Goal: Information Seeking & Learning: Compare options

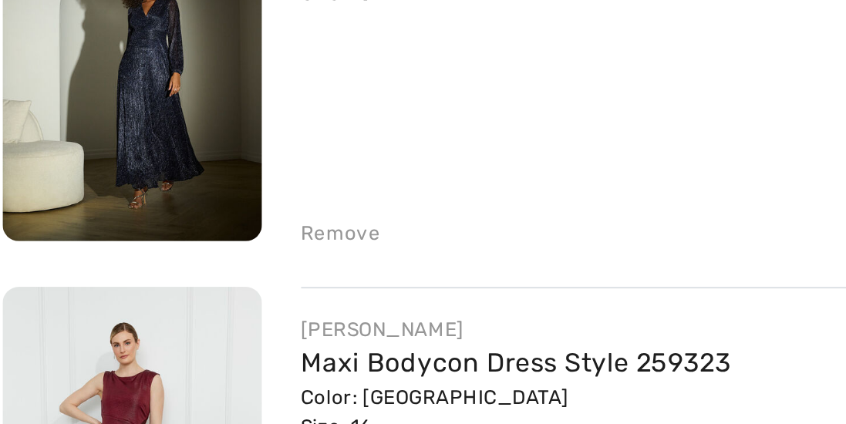
scroll to position [729, 0]
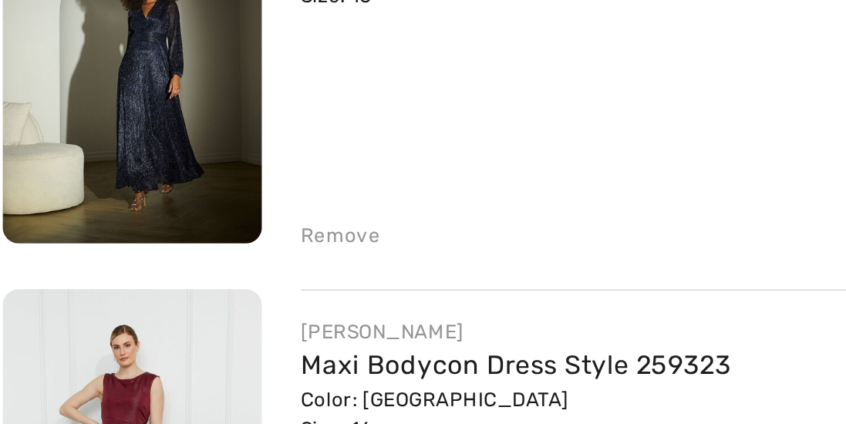
click at [155, 289] on div "Remove" at bounding box center [169, 292] width 38 height 14
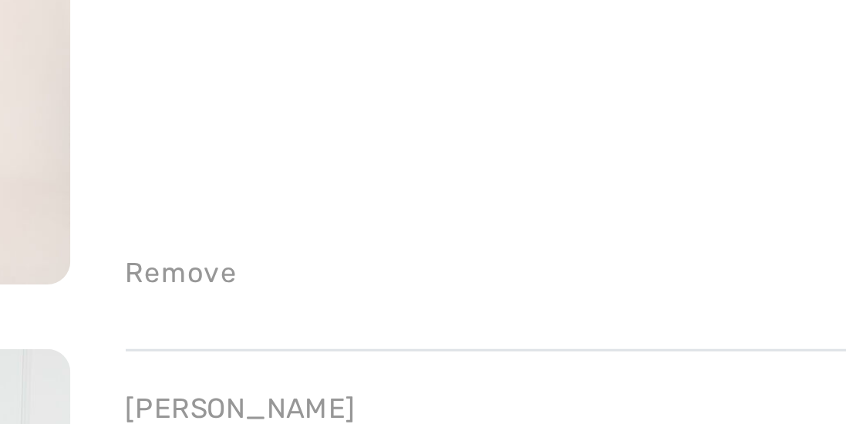
scroll to position [539, 0]
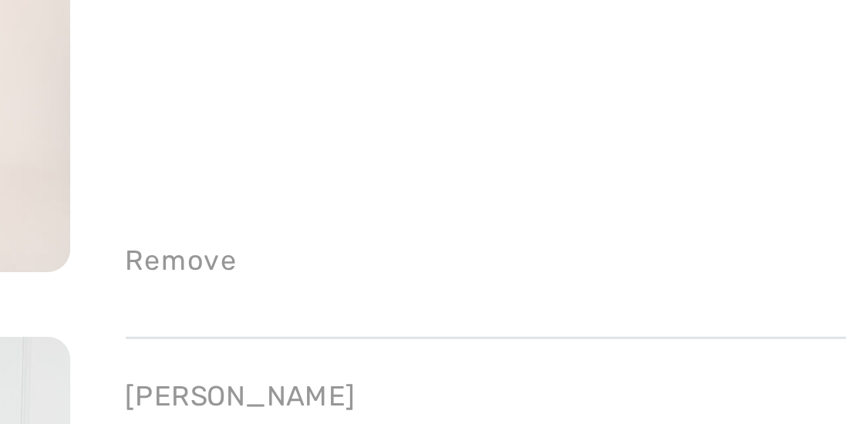
click at [159, 280] on div "Remove" at bounding box center [169, 278] width 38 height 14
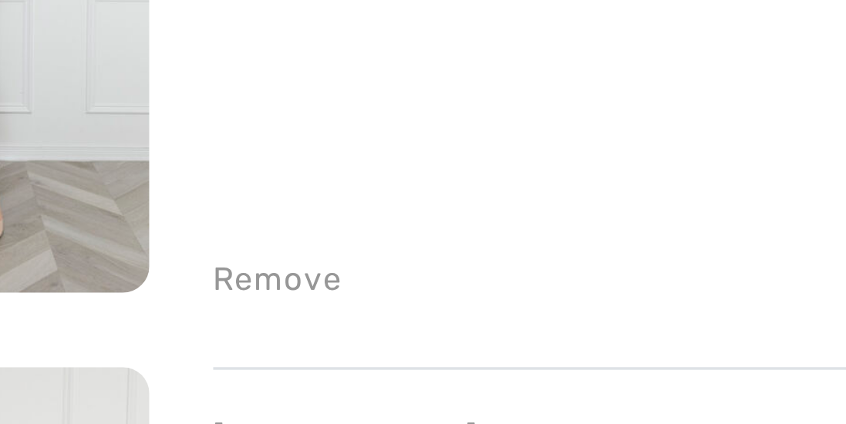
click at [159, 340] on div "Remove" at bounding box center [169, 340] width 38 height 14
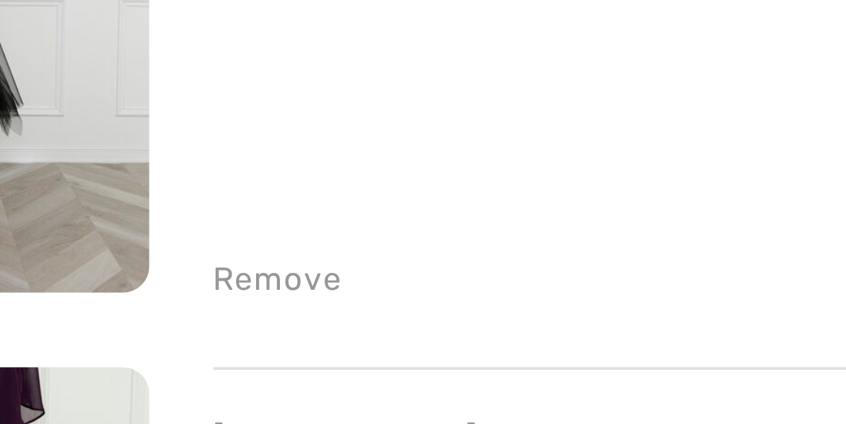
scroll to position [457, 0]
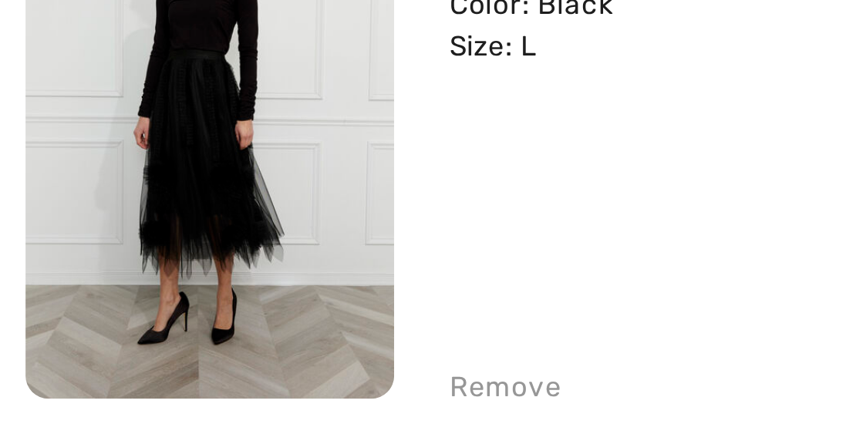
click at [29, 302] on img at bounding box center [70, 272] width 123 height 184
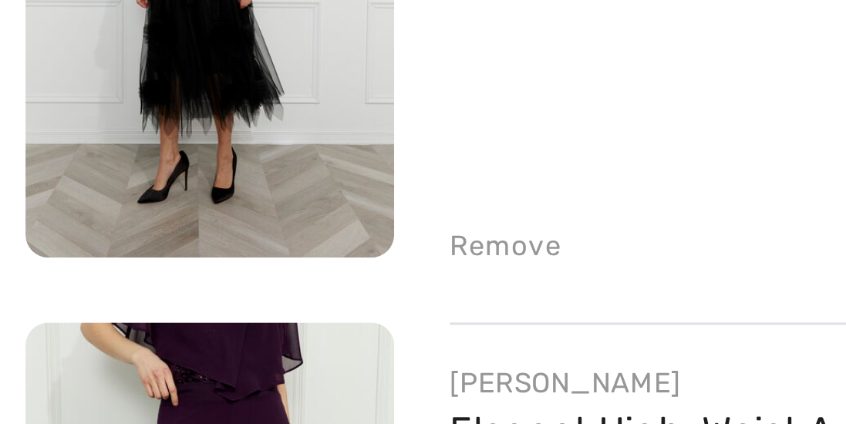
scroll to position [514, 0]
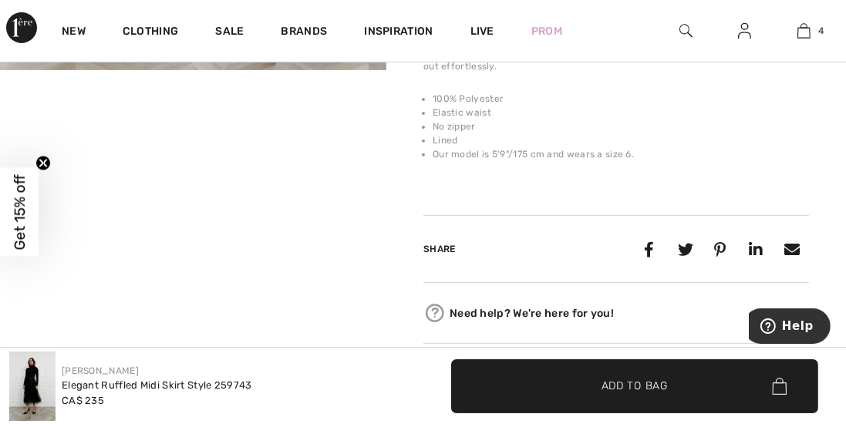
scroll to position [615, 0]
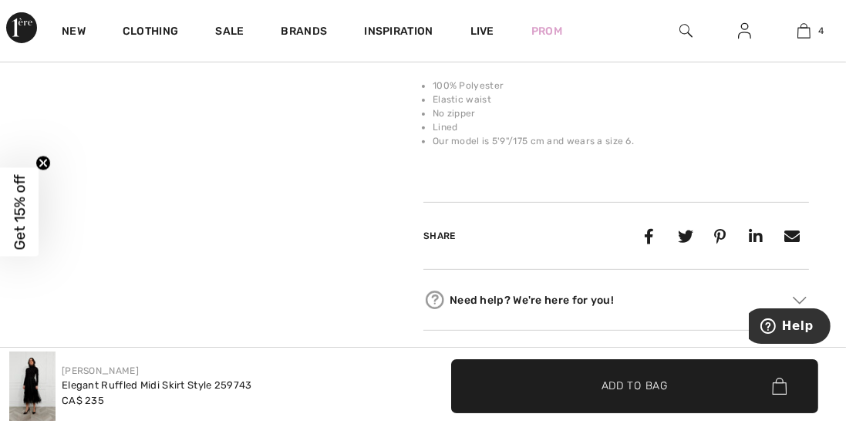
click at [44, 154] on video "Your browser does not support the video tag." at bounding box center [97, 105] width 194 height 96
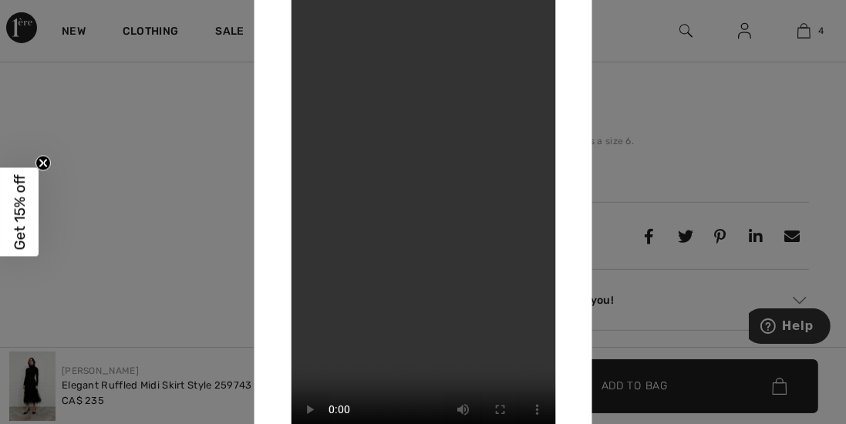
click at [617, 319] on div at bounding box center [423, 212] width 846 height 424
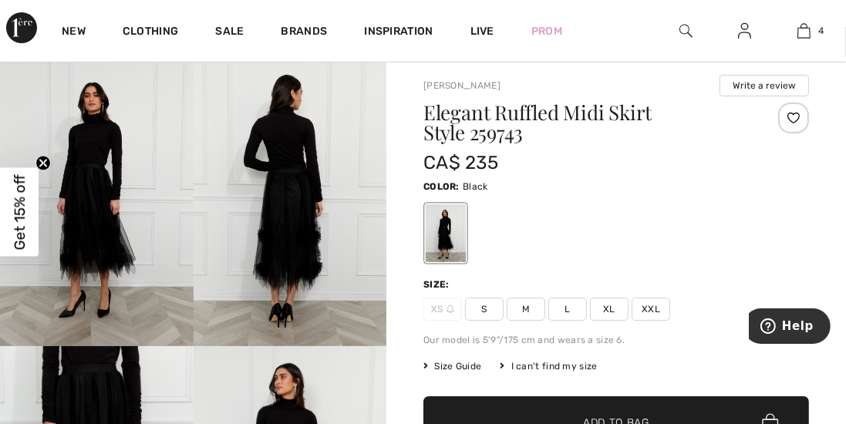
scroll to position [31, 0]
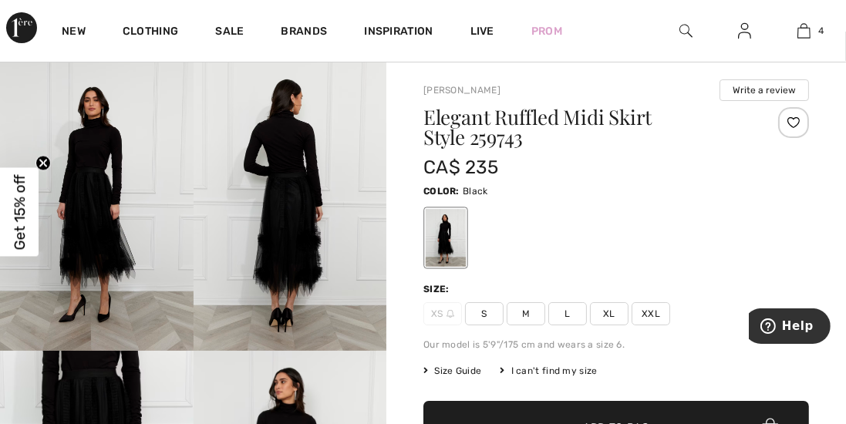
click at [274, 214] on img at bounding box center [291, 206] width 194 height 290
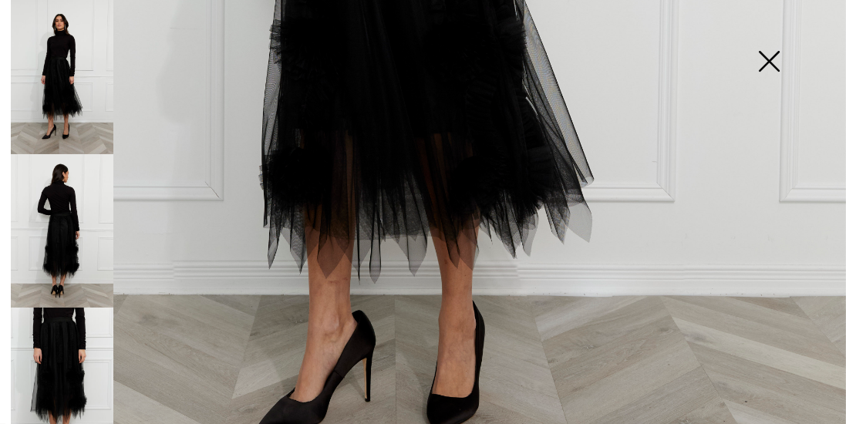
scroll to position [715, 0]
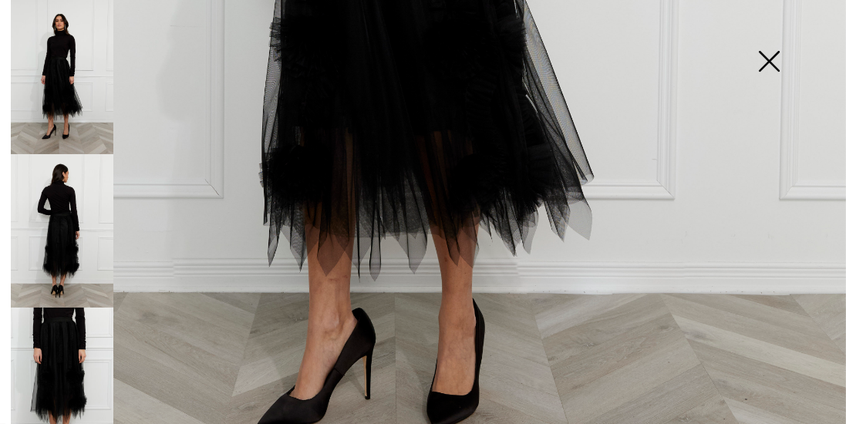
click at [60, 355] on img at bounding box center [62, 385] width 103 height 154
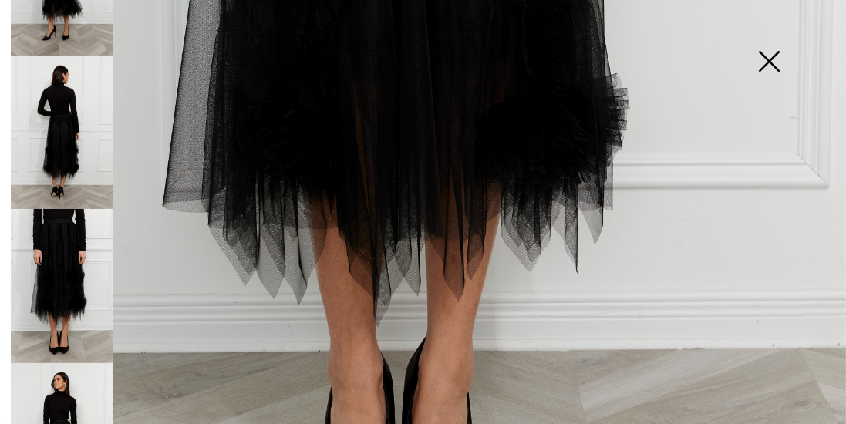
scroll to position [121, 0]
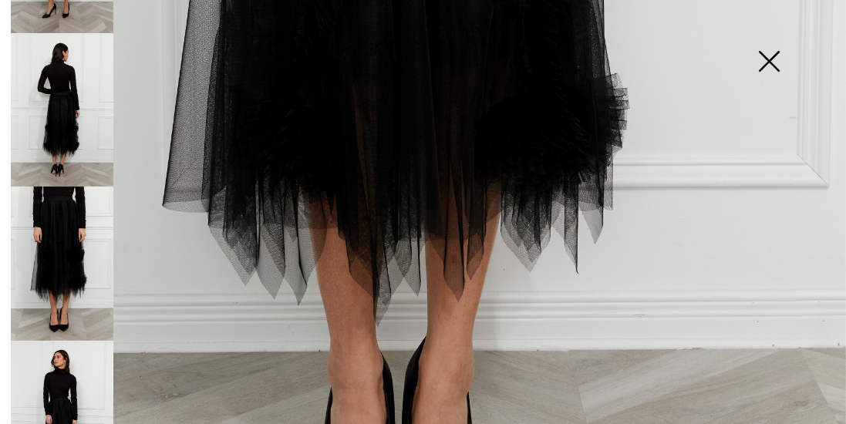
click at [44, 390] on img at bounding box center [62, 418] width 103 height 154
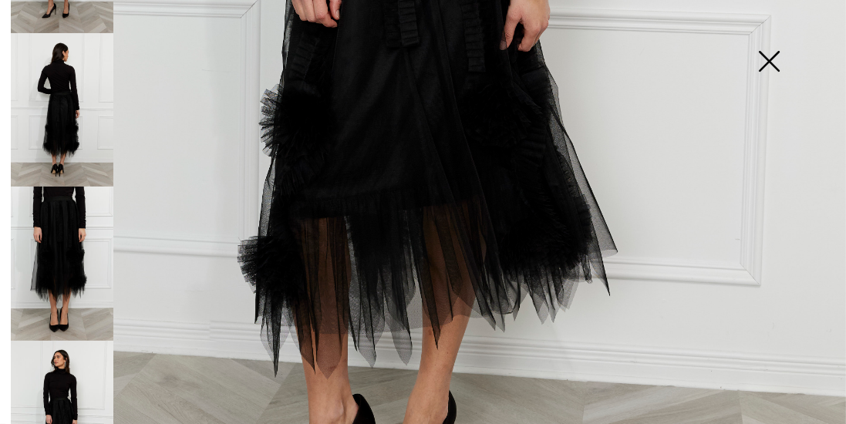
scroll to position [662, 0]
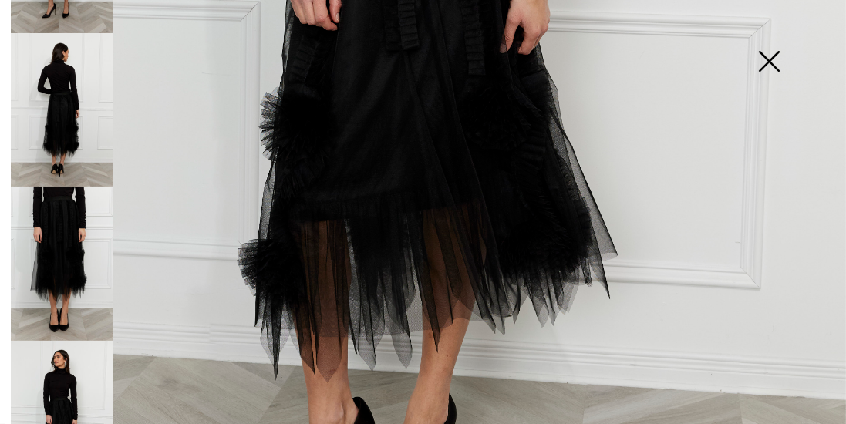
click at [746, 62] on img at bounding box center [769, 62] width 77 height 79
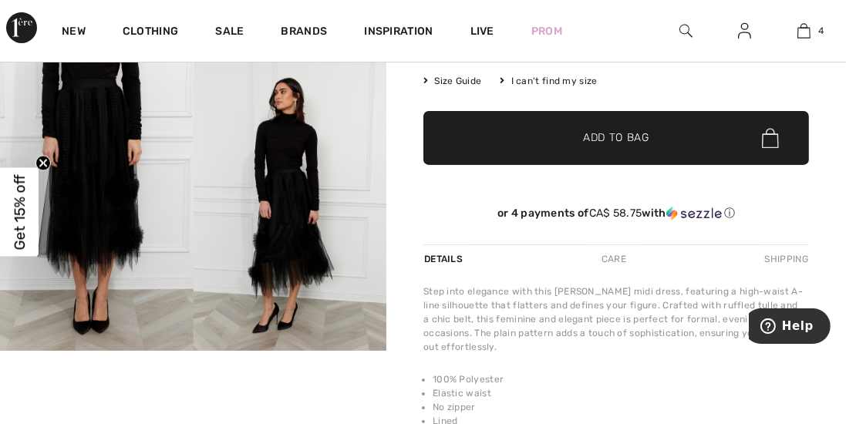
scroll to position [370, 0]
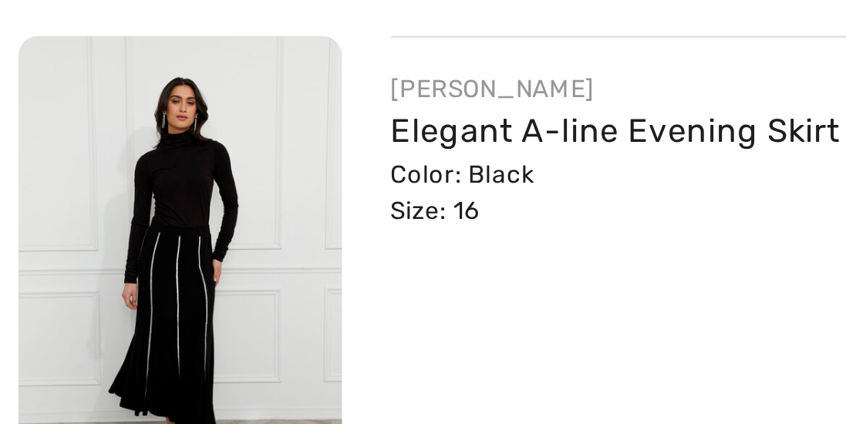
scroll to position [242, 0]
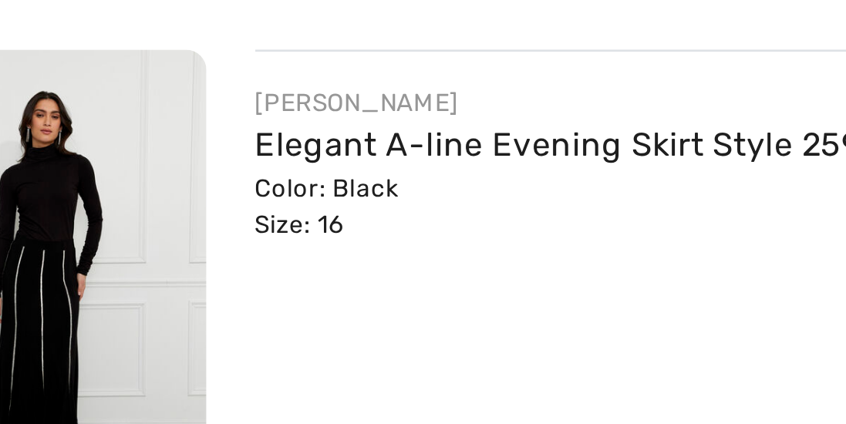
click at [162, 227] on link "Elegant A-line Evening Skirt Style 259031" at bounding box center [275, 225] width 251 height 15
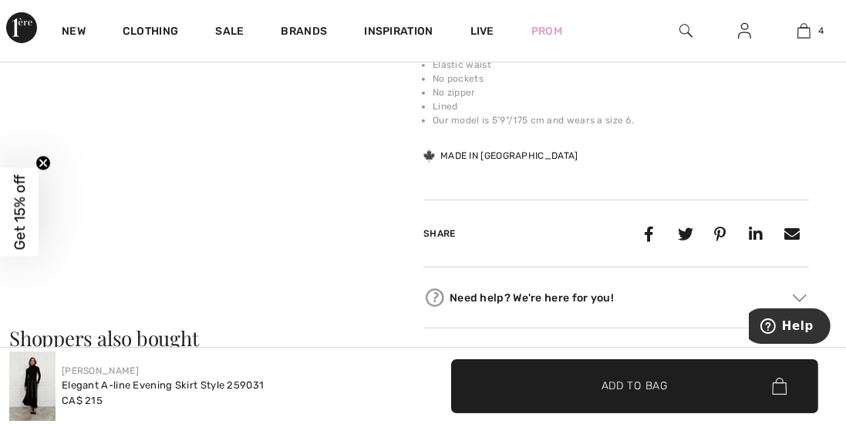
scroll to position [683, 0]
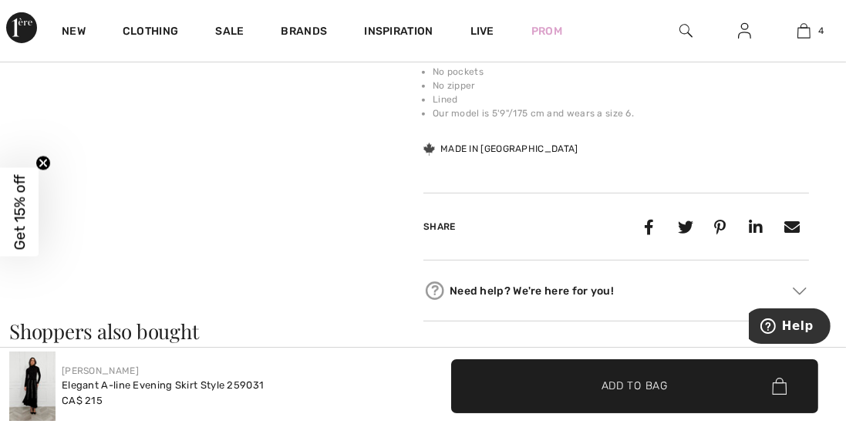
click at [73, 86] on video "Your browser does not support the video tag." at bounding box center [97, 37] width 194 height 96
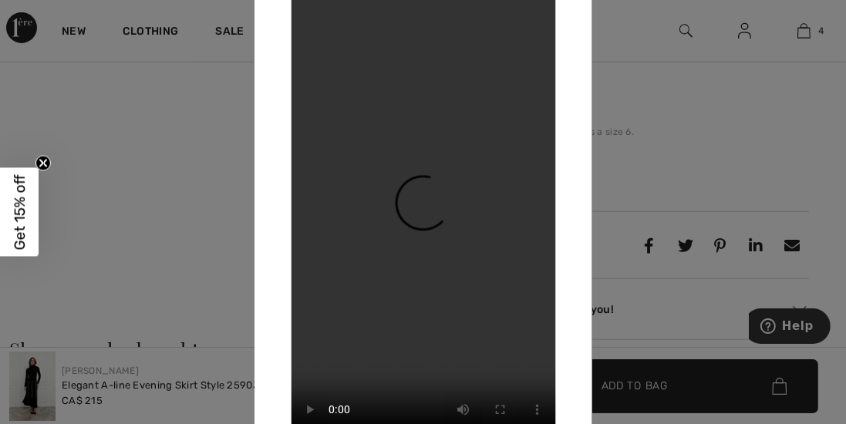
scroll to position [689, 0]
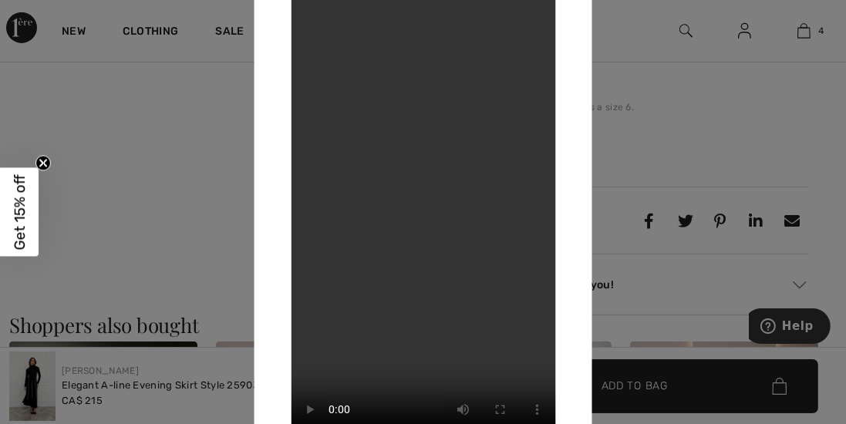
click at [623, 278] on div at bounding box center [423, 212] width 846 height 424
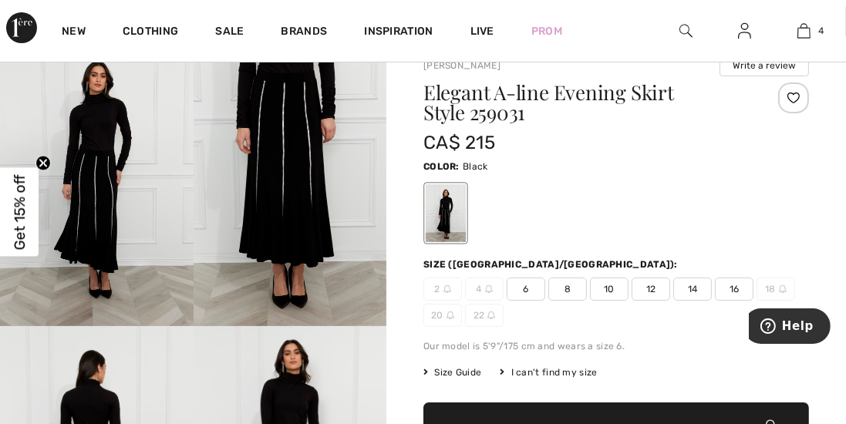
scroll to position [0, 0]
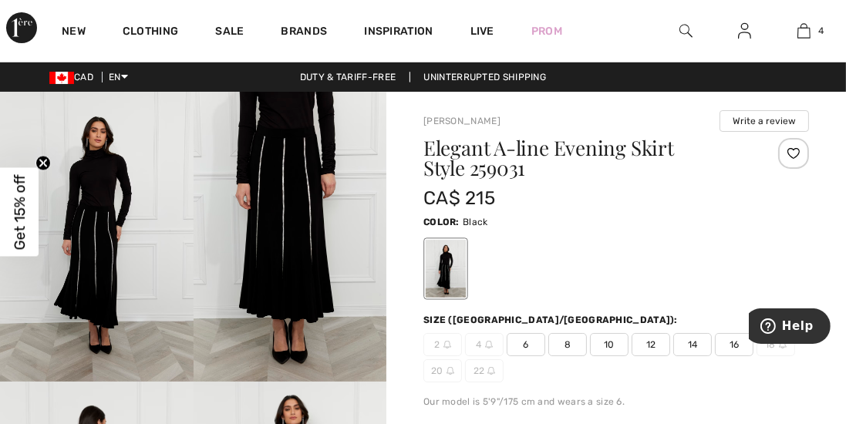
click at [792, 35] on link "4" at bounding box center [804, 31] width 58 height 19
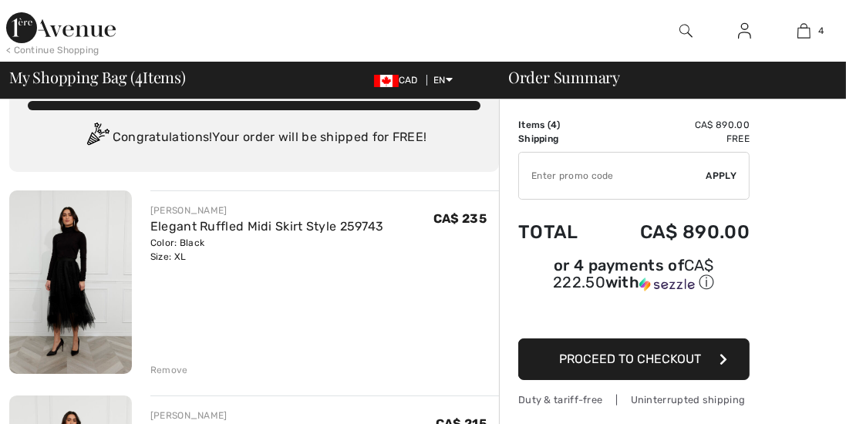
checkbox input "true"
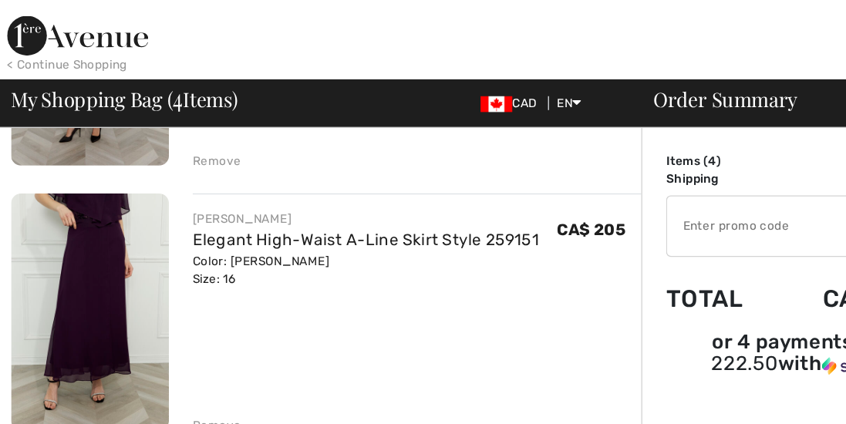
scroll to position [673, 0]
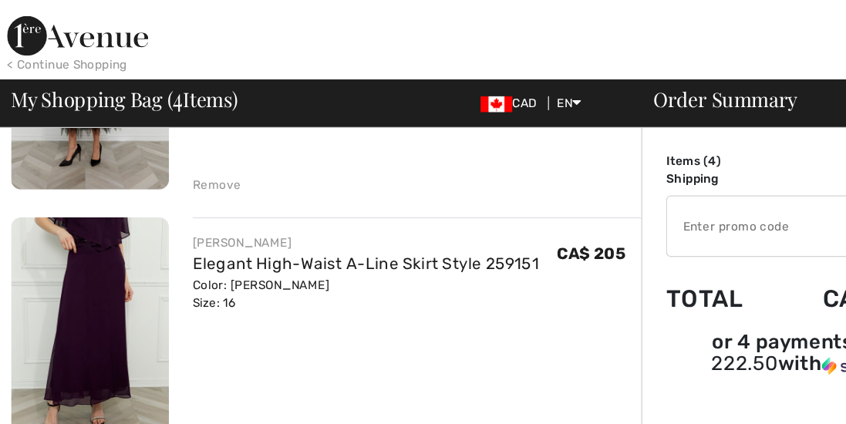
click at [168, 222] on div "Color: Berry Size: 16" at bounding box center [284, 229] width 269 height 28
click at [180, 208] on link "Elegant High-Waist A-Line Skirt Style 259151" at bounding box center [284, 205] width 269 height 15
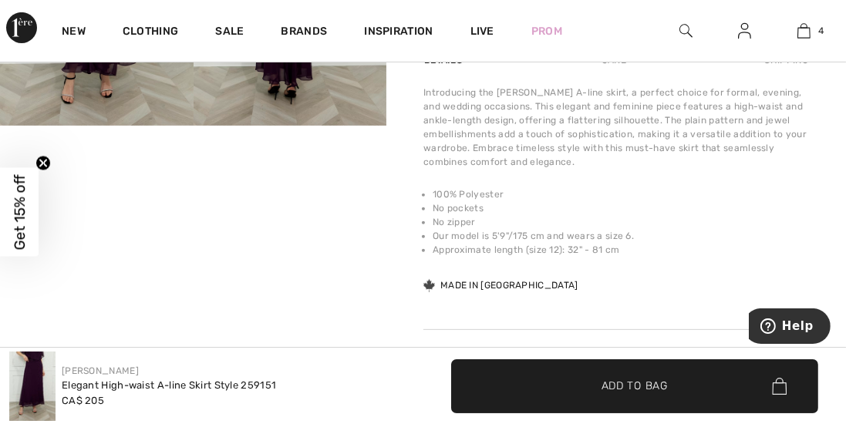
scroll to position [545, 0]
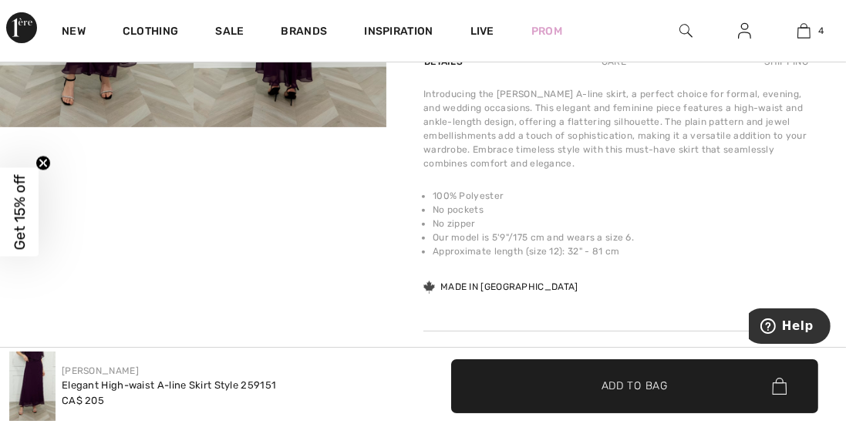
click at [71, 219] on video "Your browser does not support the video tag." at bounding box center [97, 175] width 194 height 96
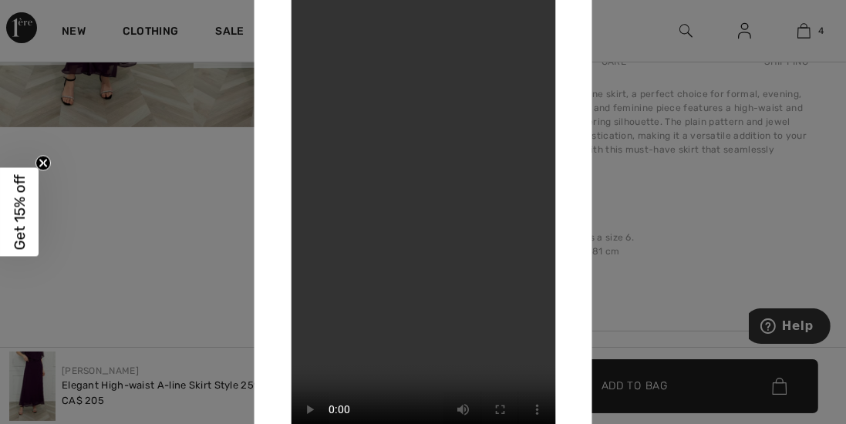
click at [640, 297] on div at bounding box center [423, 212] width 846 height 424
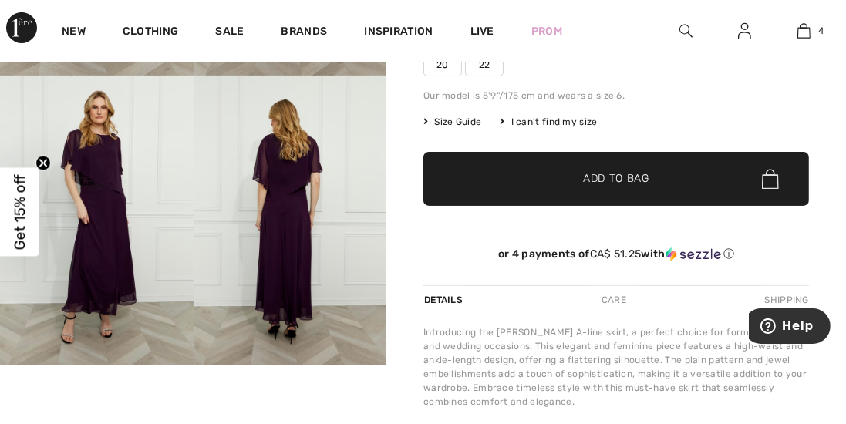
scroll to position [306, 0]
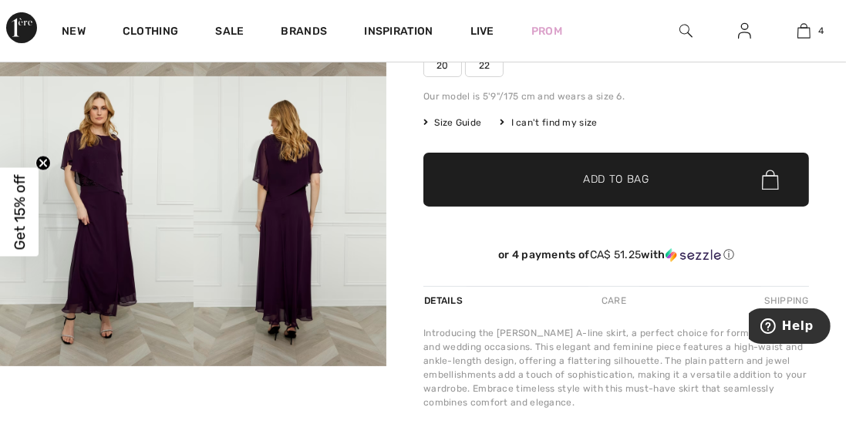
click at [257, 231] on img at bounding box center [291, 221] width 194 height 290
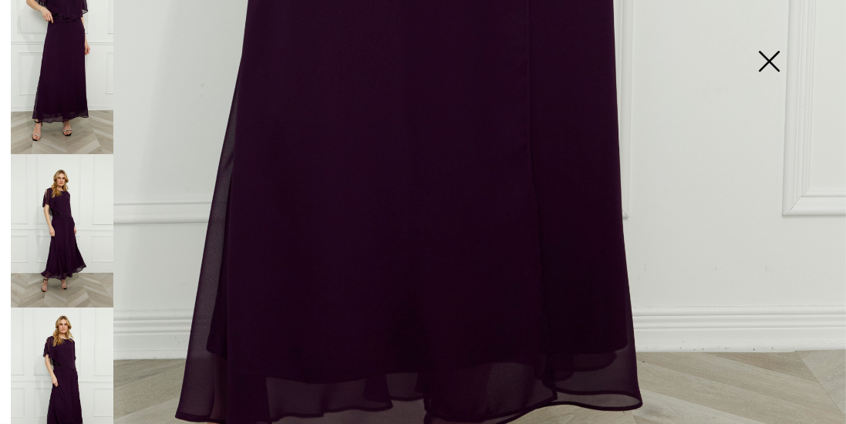
scroll to position [556, 0]
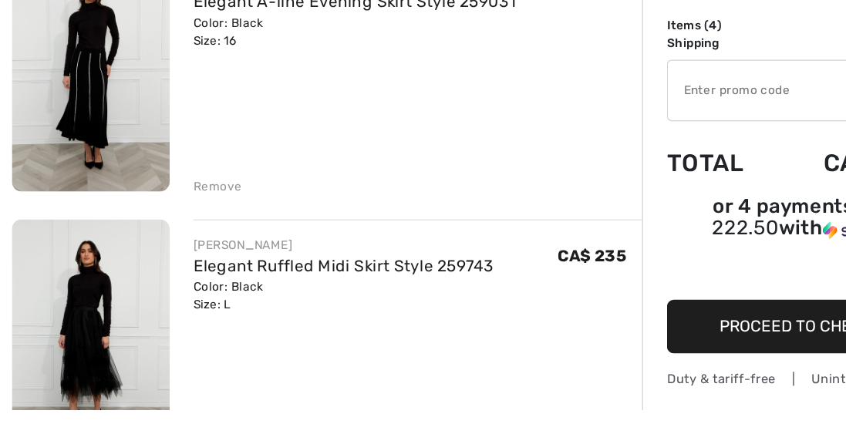
click at [40, 204] on img at bounding box center [70, 163] width 123 height 184
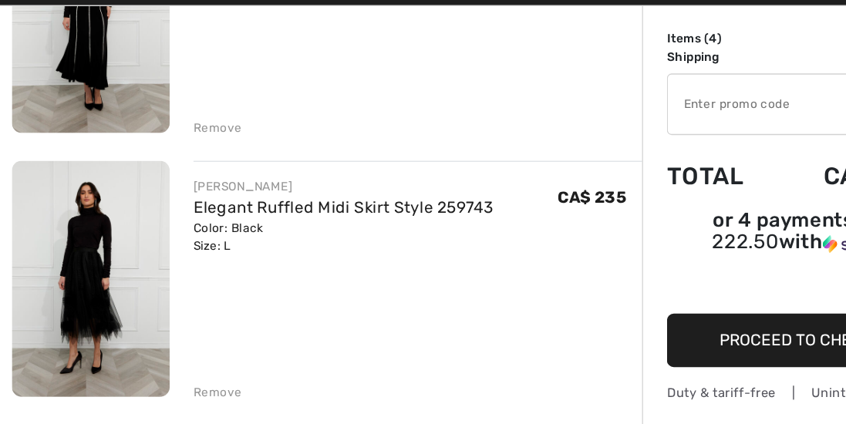
scroll to position [420, 0]
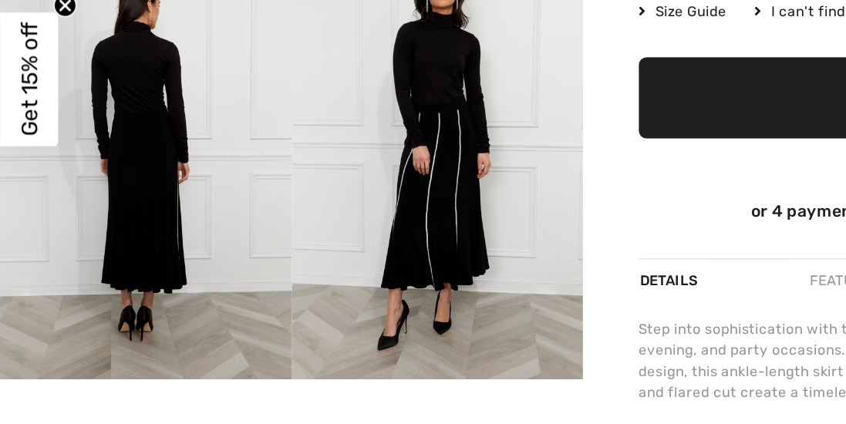
scroll to position [264, 0]
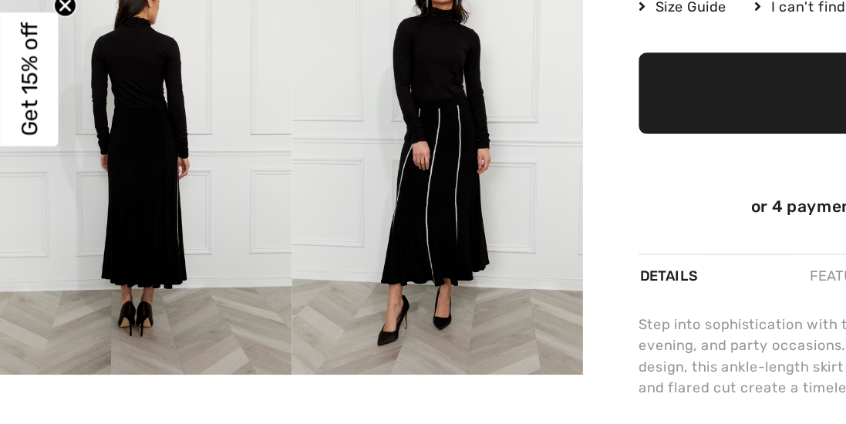
click at [69, 297] on img at bounding box center [97, 263] width 194 height 290
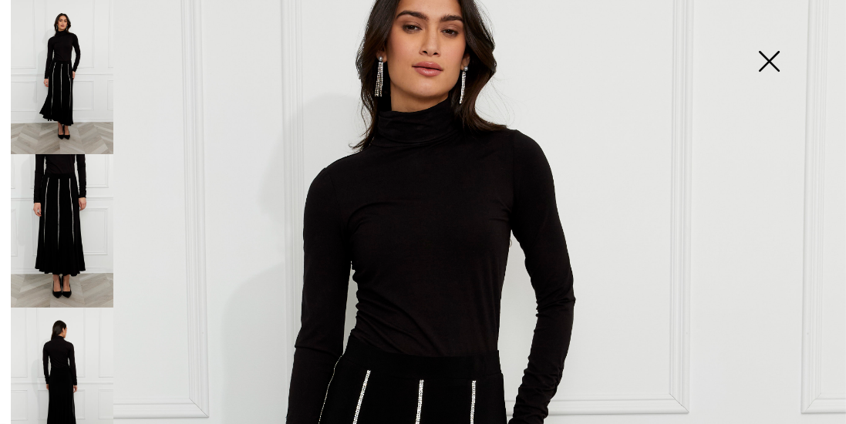
scroll to position [149, 0]
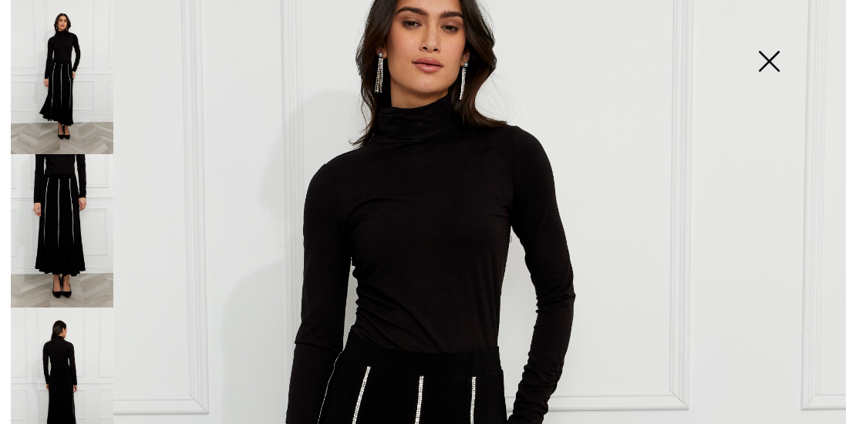
click at [42, 91] on img at bounding box center [62, 77] width 103 height 154
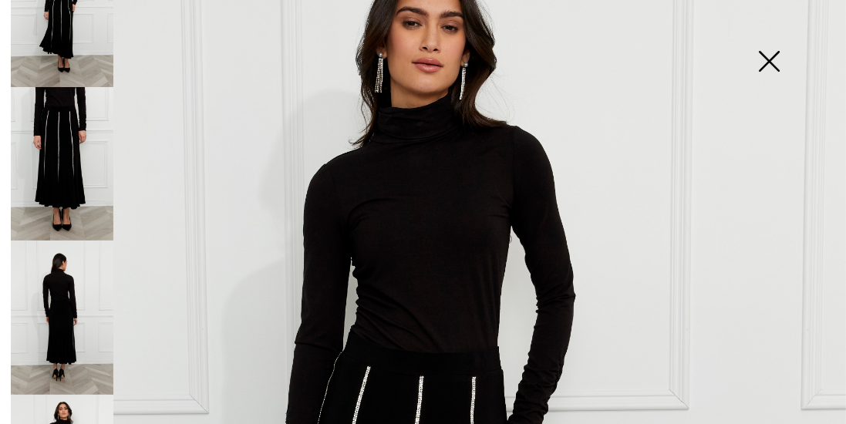
scroll to position [68, 0]
click at [47, 293] on img at bounding box center [62, 317] width 103 height 154
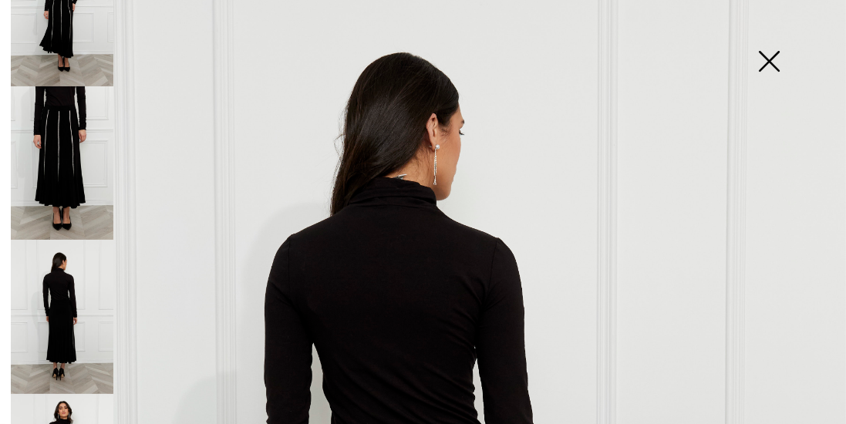
scroll to position [0, 0]
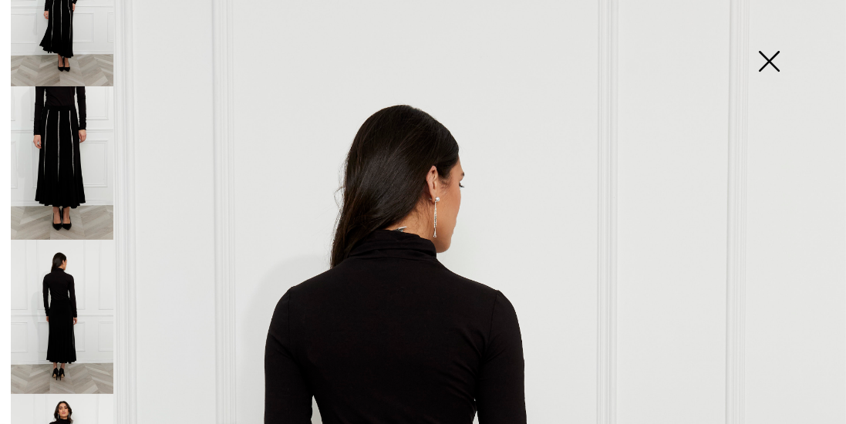
click at [747, 56] on img at bounding box center [769, 62] width 77 height 79
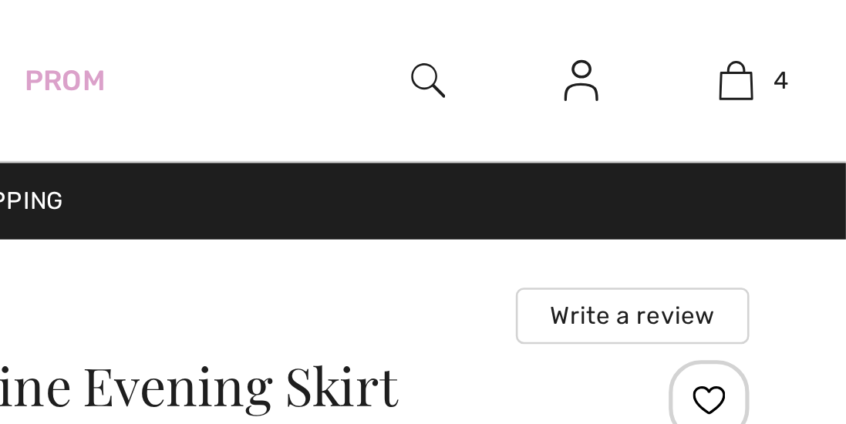
click at [684, 35] on img at bounding box center [686, 31] width 13 height 19
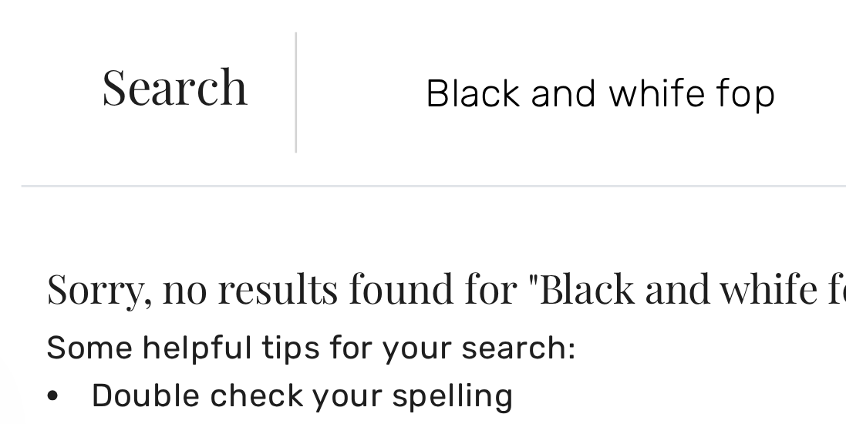
type input "Black and whife fop"
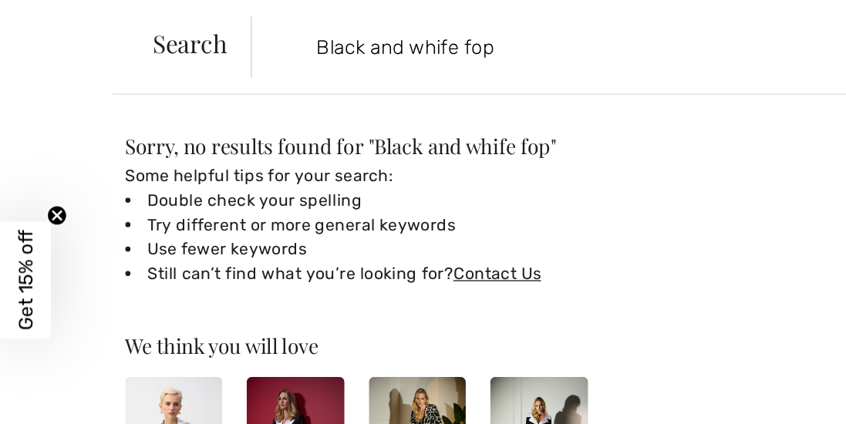
scroll to position [5, 0]
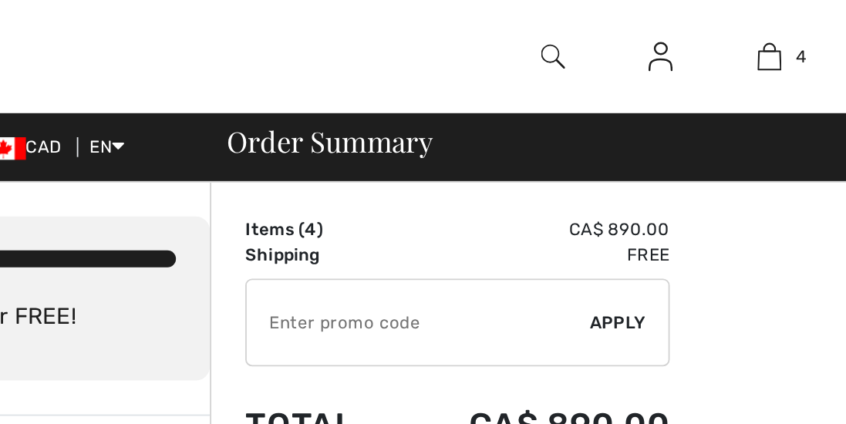
click at [681, 35] on img at bounding box center [686, 31] width 13 height 19
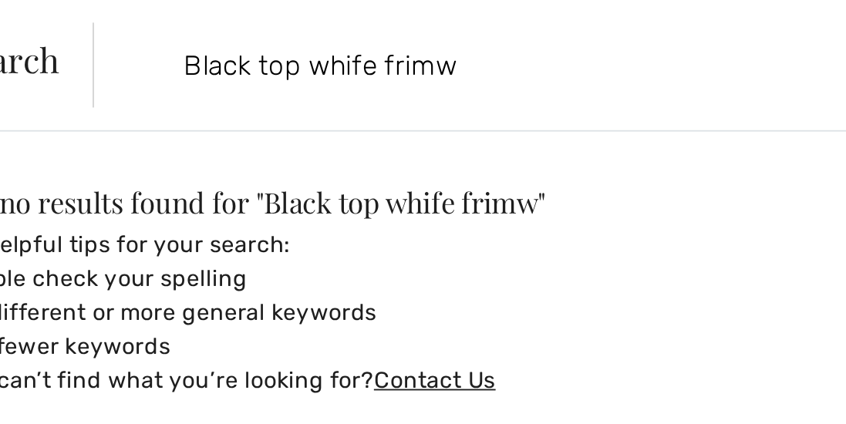
type input "Black top whife frim"
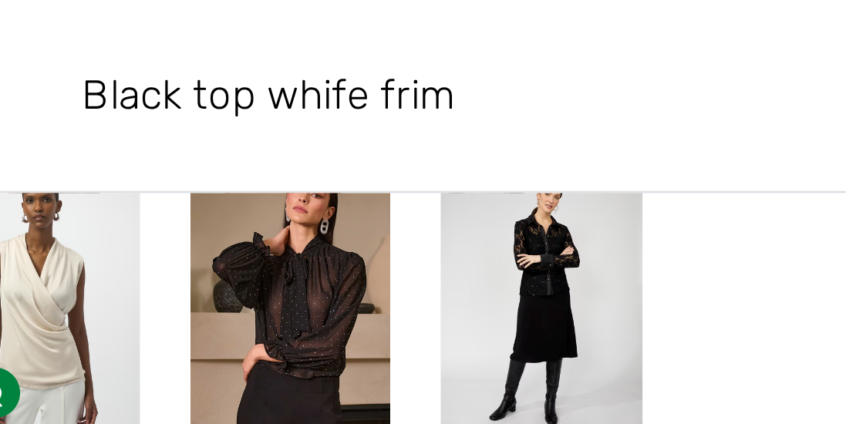
scroll to position [224, 0]
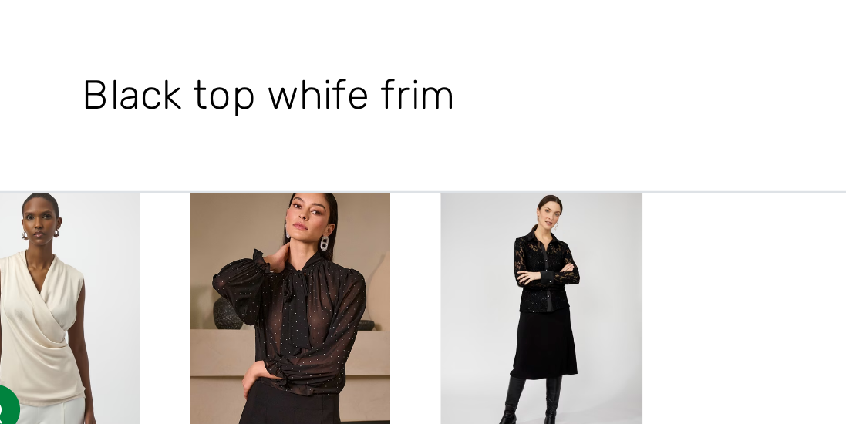
click at [306, 113] on img at bounding box center [316, 117] width 74 height 110
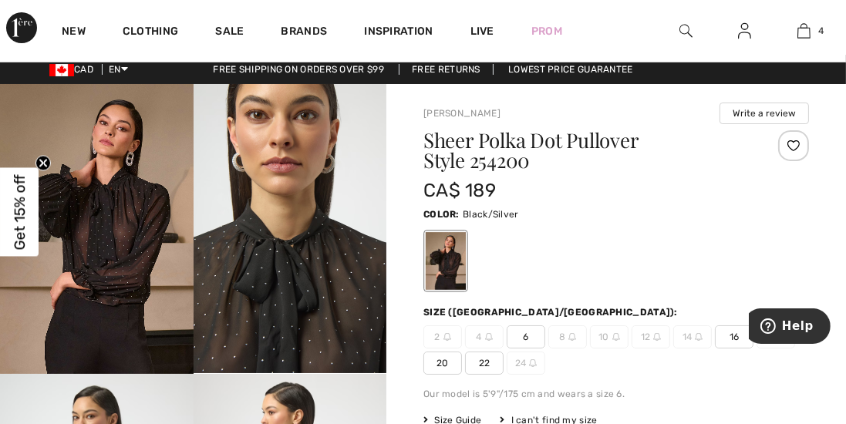
scroll to position [52, 0]
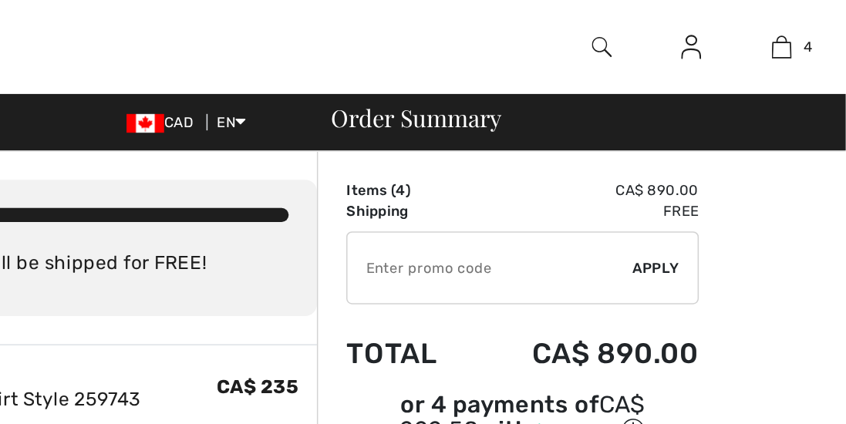
click at [676, 32] on div at bounding box center [686, 31] width 59 height 62
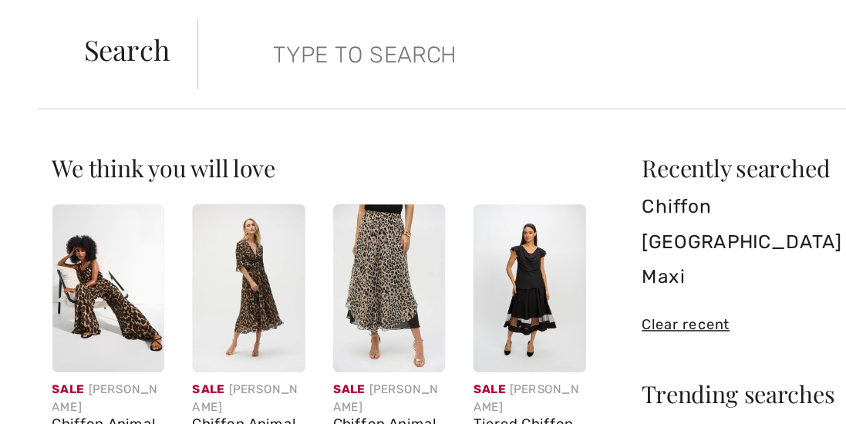
click at [263, 41] on input "search" at bounding box center [417, 35] width 379 height 46
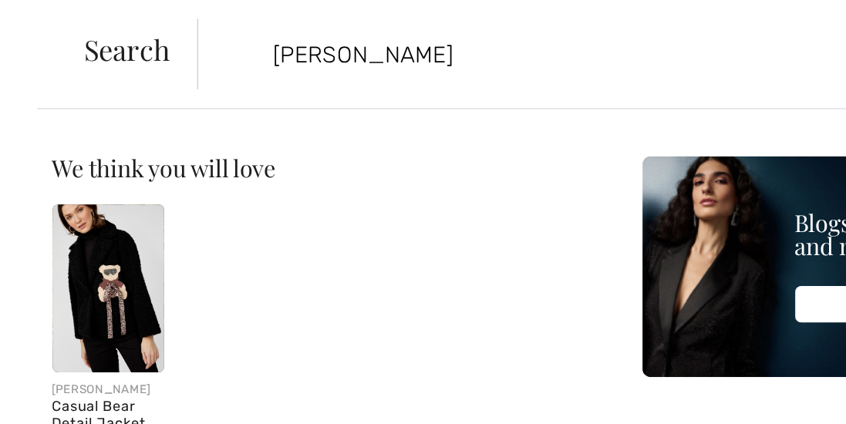
type input "[PERSON_NAME]"
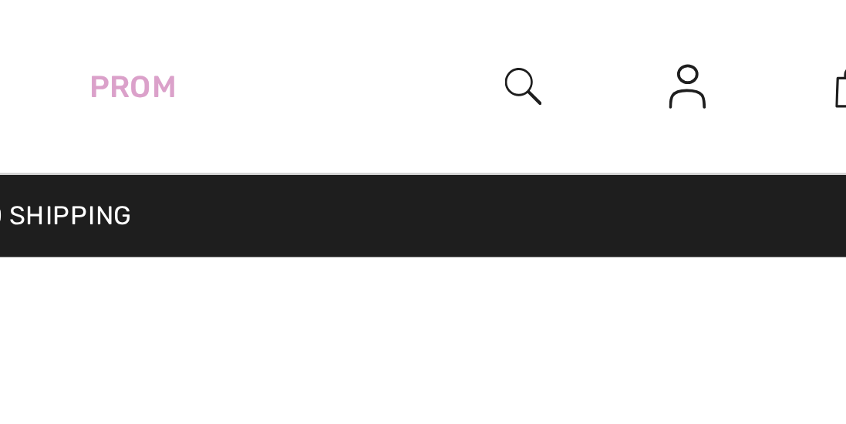
click at [684, 31] on img at bounding box center [686, 31] width 13 height 19
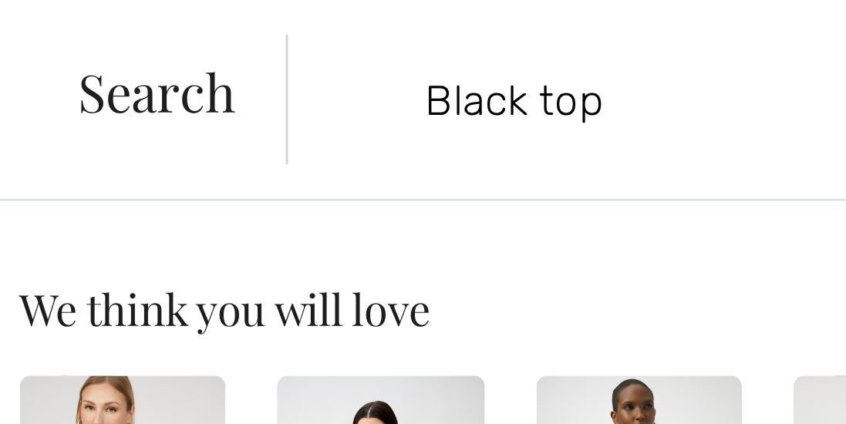
type input "Black top"
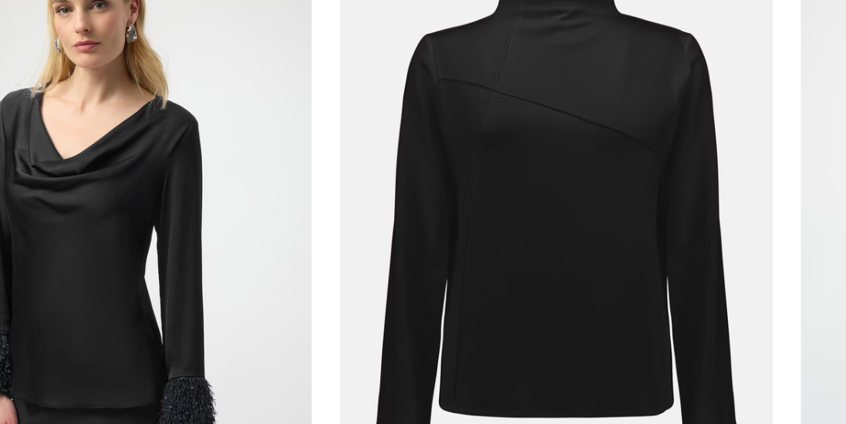
scroll to position [5389, 0]
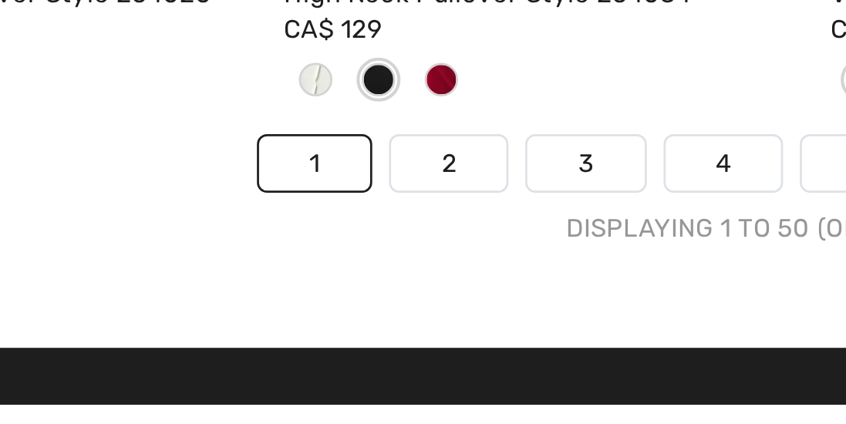
click at [290, 331] on link "2" at bounding box center [289, 336] width 42 height 20
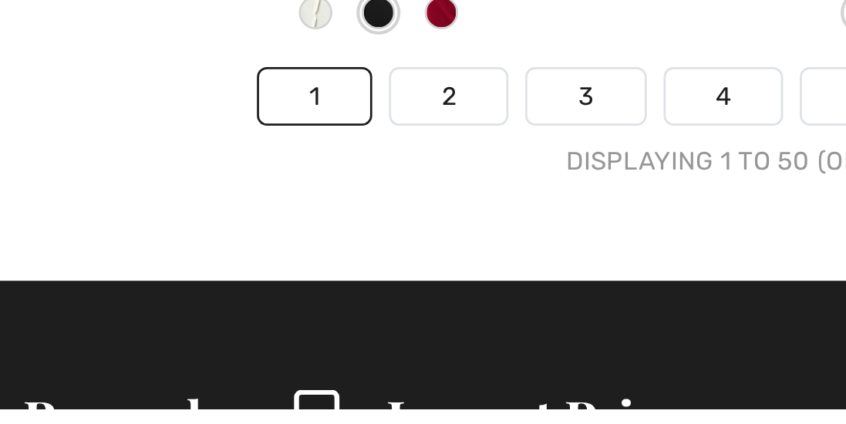
scroll to position [5573, 0]
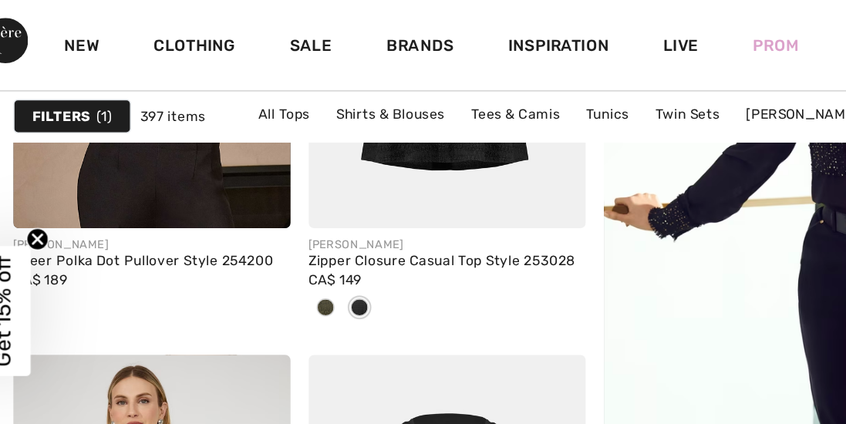
checkbox input "true"
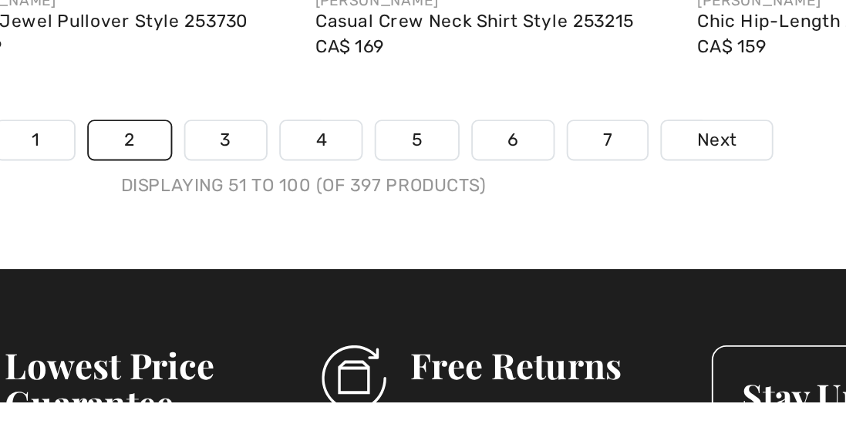
scroll to position [5618, 0]
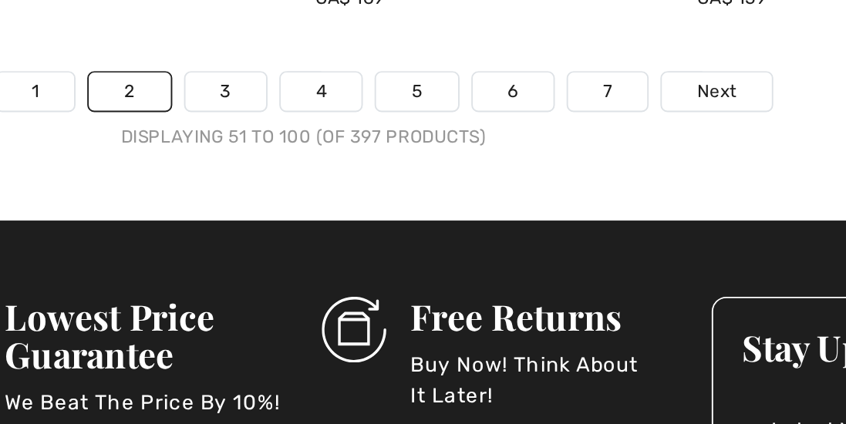
click at [377, 253] on link "3" at bounding box center [382, 249] width 42 height 20
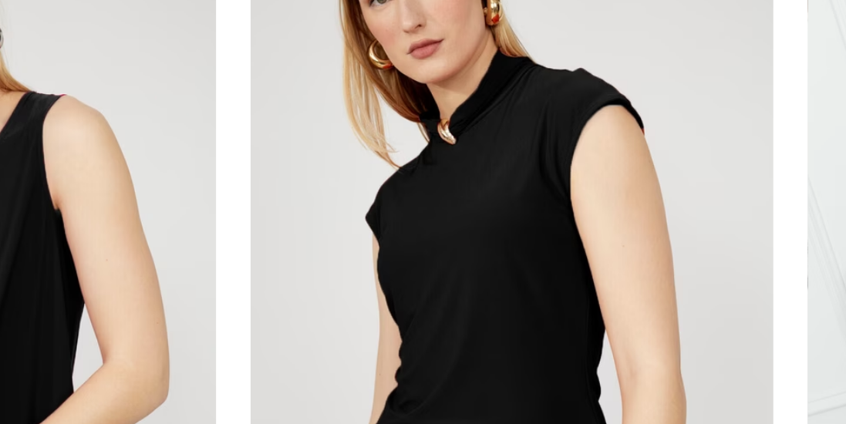
scroll to position [4186, 0]
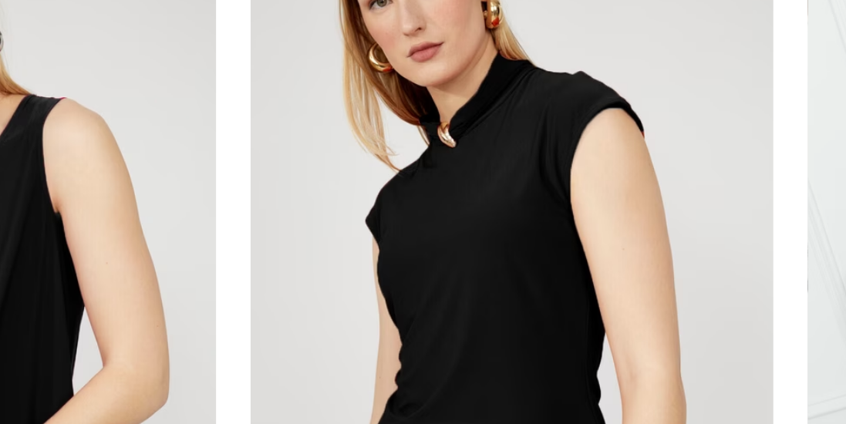
click at [468, 186] on img at bounding box center [524, 203] width 189 height 283
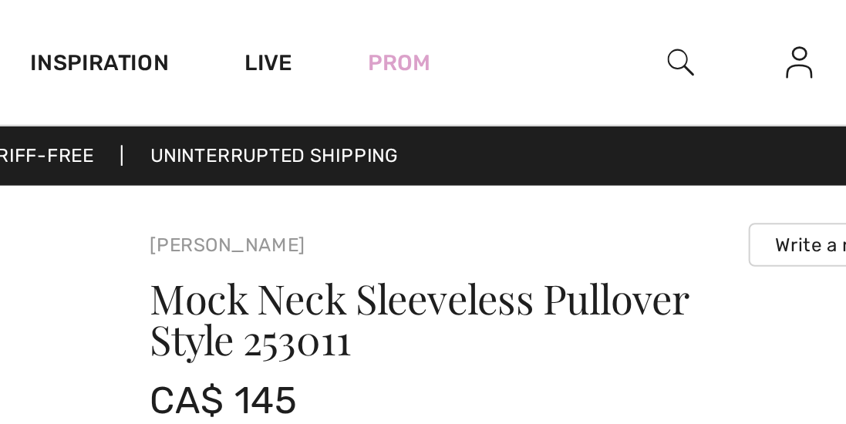
click at [679, 25] on div at bounding box center [686, 31] width 59 height 62
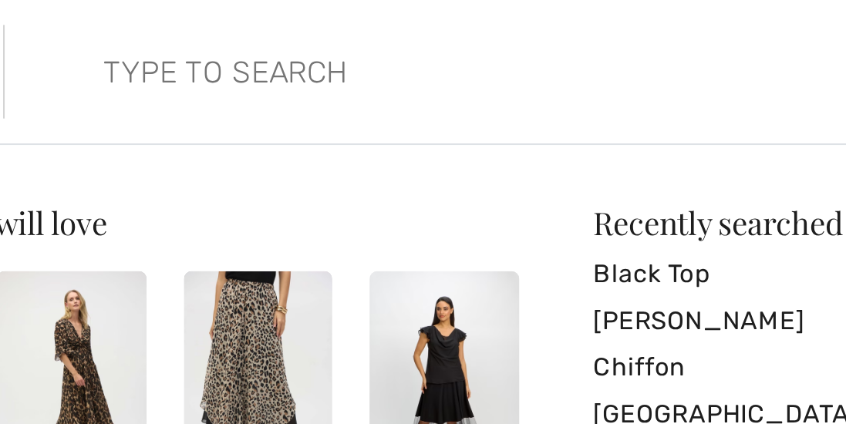
click at [276, 42] on input "search" at bounding box center [417, 35] width 379 height 46
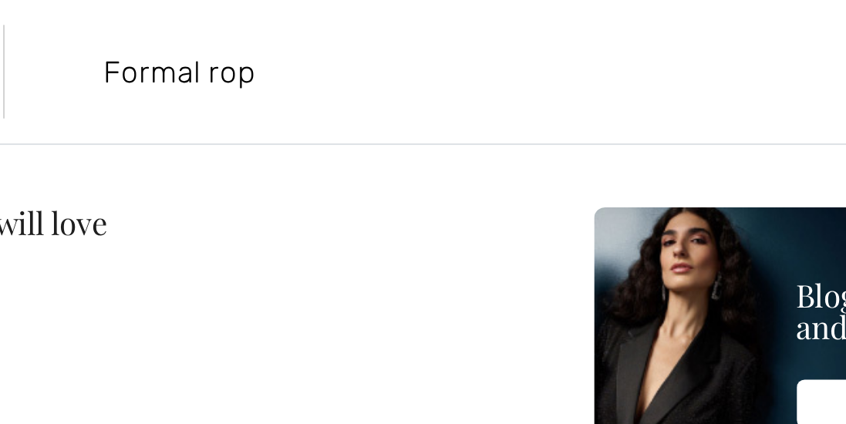
type input "Formal rop"
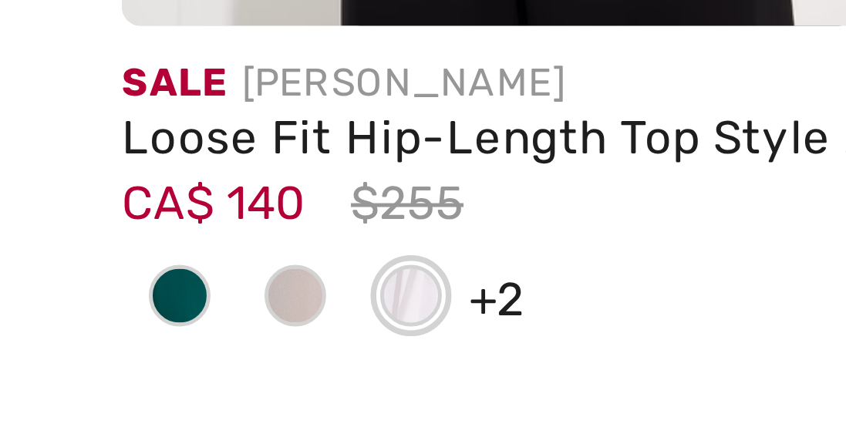
scroll to position [168, 0]
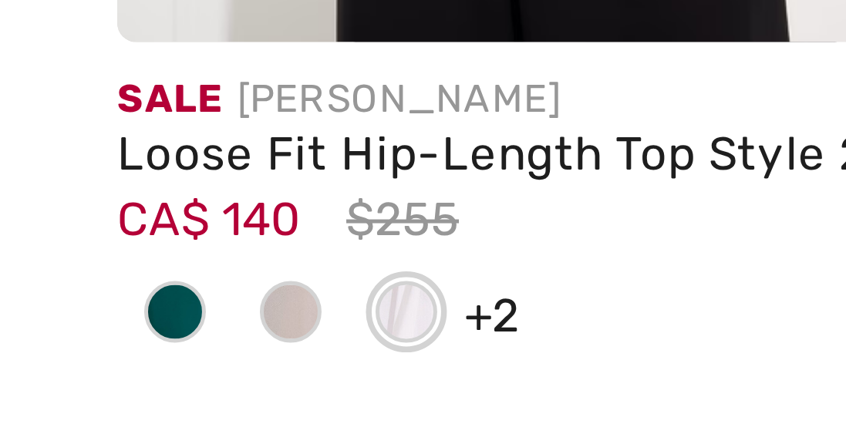
click at [52, 365] on div "Loose Fit Hip-Length Top Style 223738" at bounding box center [121, 365] width 189 height 11
click at [49, 363] on div "Loose Fit Hip-Length Top Style 223738" at bounding box center [121, 365] width 189 height 11
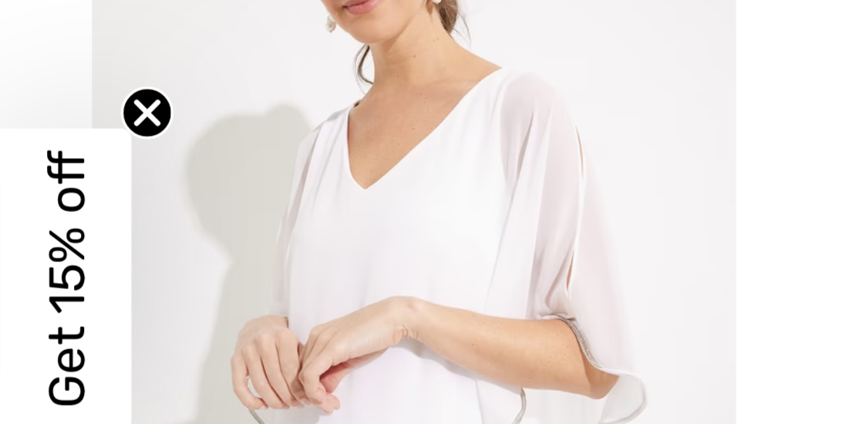
click at [84, 211] on img at bounding box center [121, 207] width 189 height 283
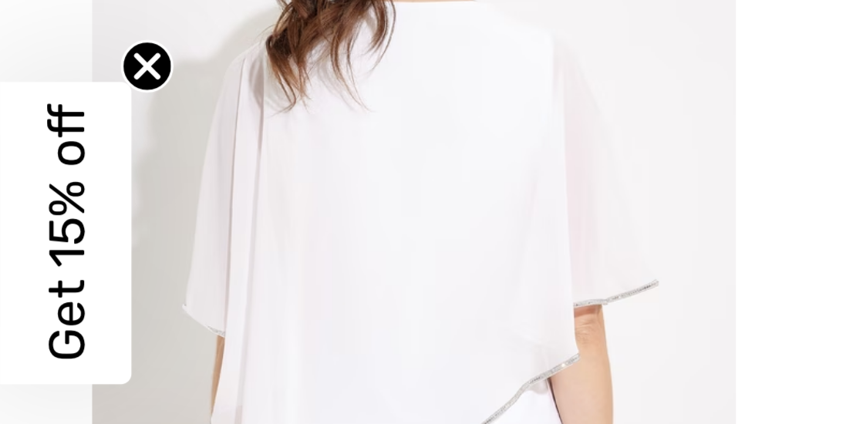
scroll to position [161, 0]
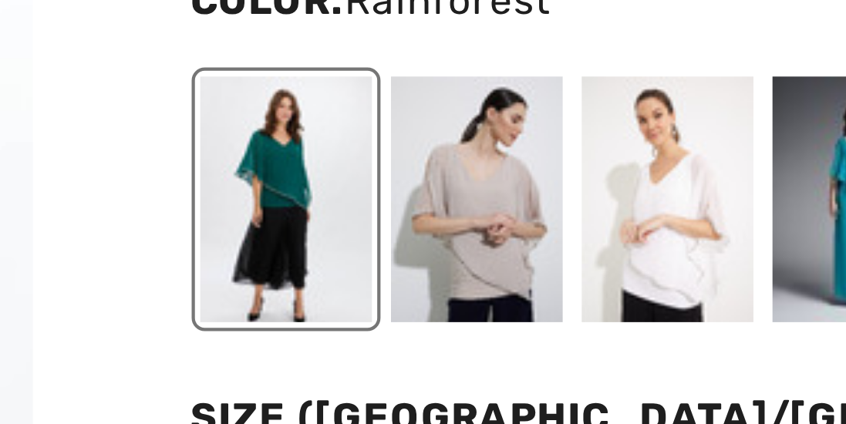
scroll to position [34, 0]
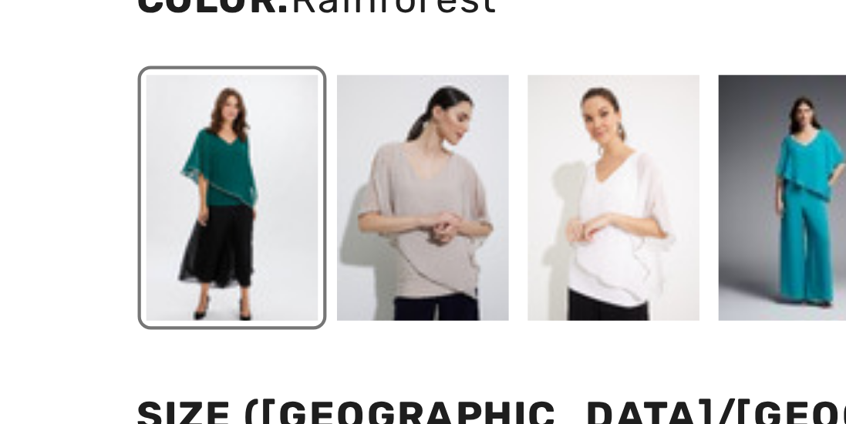
click at [479, 228] on div at bounding box center [491, 227] width 40 height 58
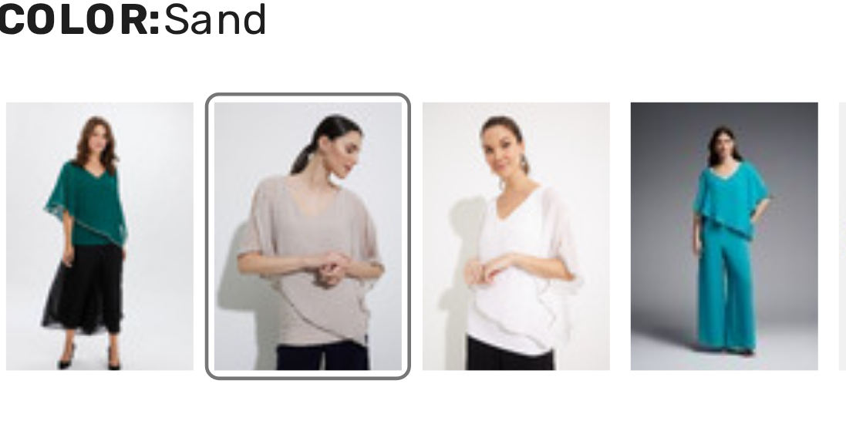
click at [529, 230] on div at bounding box center [535, 227] width 40 height 58
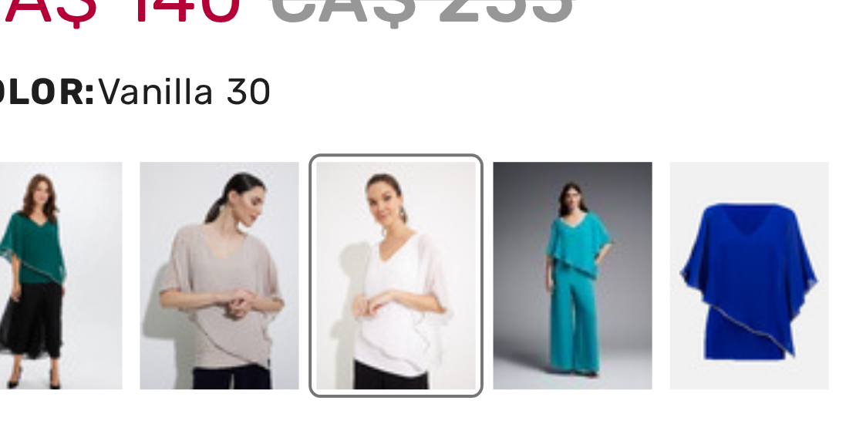
click at [573, 225] on div at bounding box center [580, 227] width 40 height 58
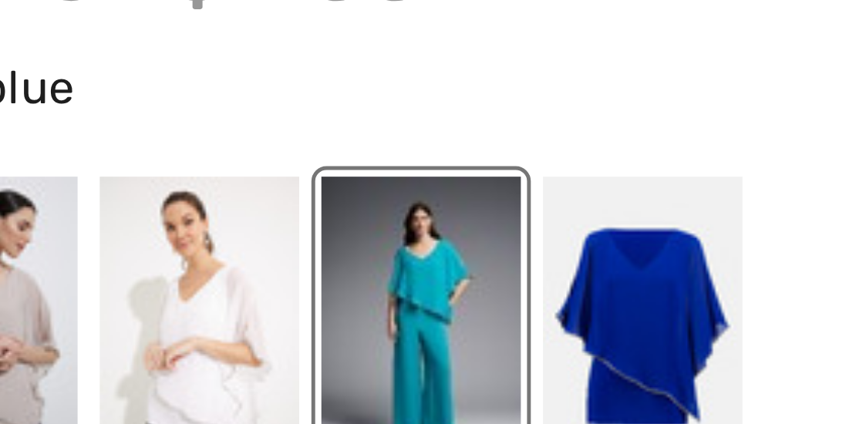
click at [616, 225] on div at bounding box center [625, 227] width 40 height 58
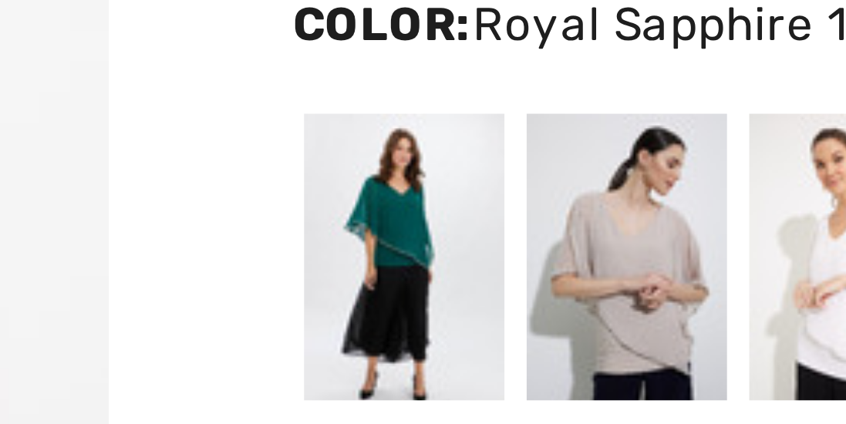
click at [438, 220] on div at bounding box center [446, 227] width 40 height 58
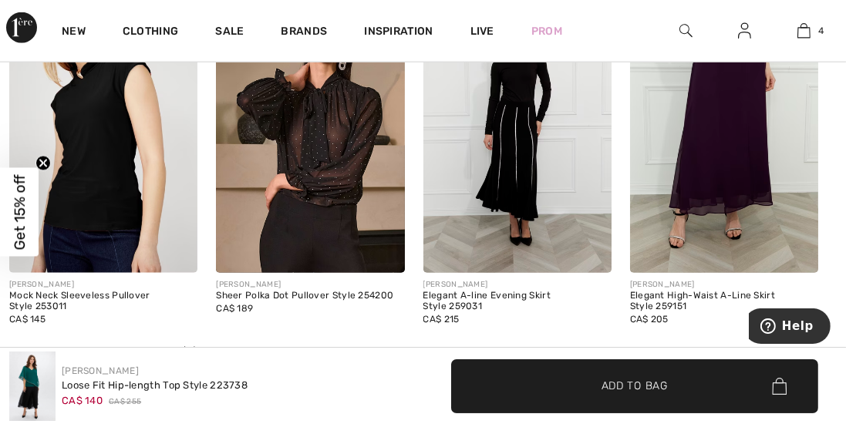
scroll to position [1809, 0]
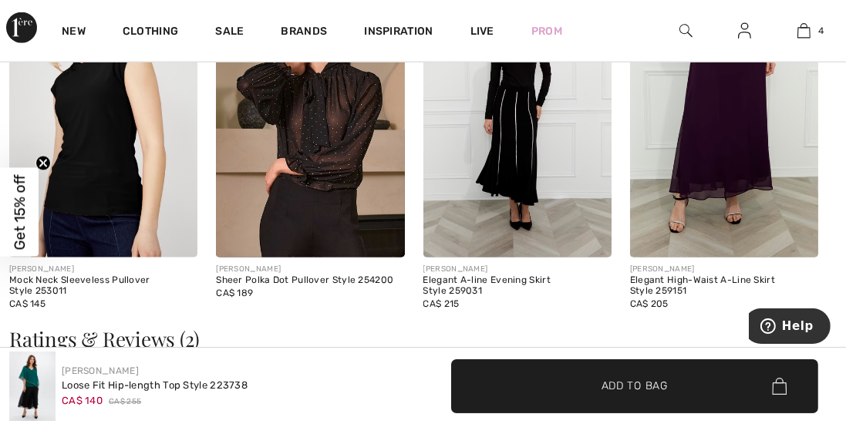
click at [674, 156] on img at bounding box center [724, 116] width 188 height 282
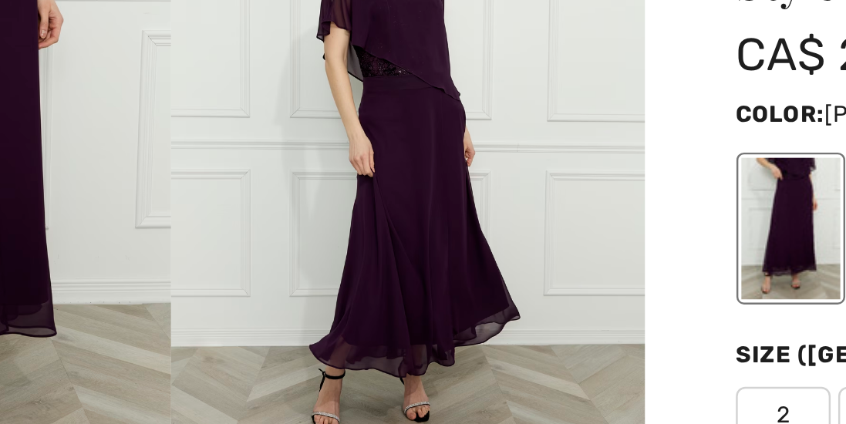
scroll to position [1, 0]
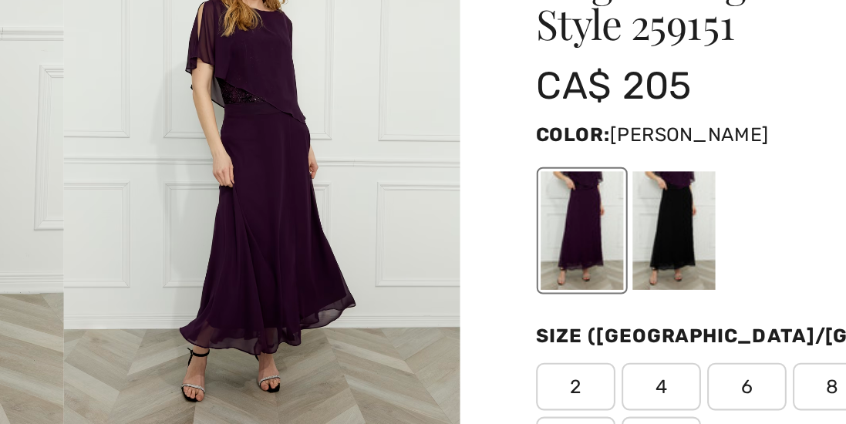
click at [479, 262] on div at bounding box center [491, 268] width 40 height 58
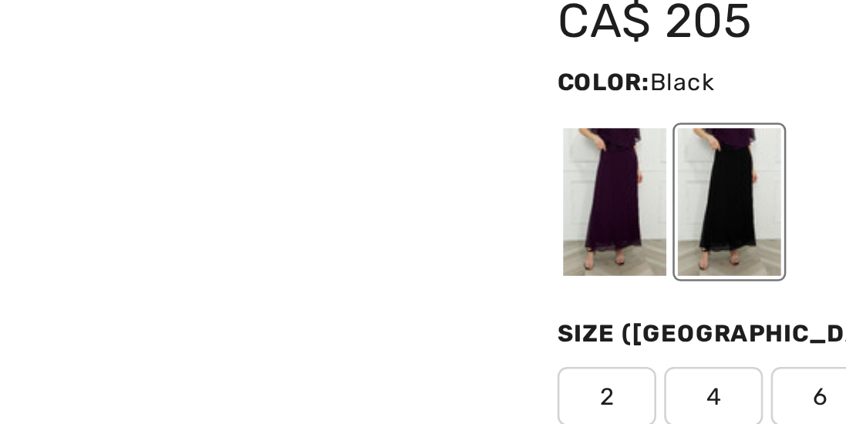
click at [435, 263] on div at bounding box center [446, 268] width 40 height 58
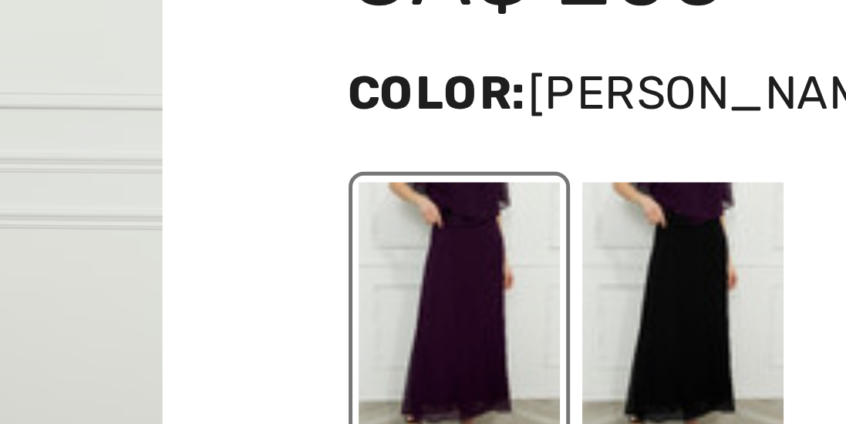
click at [478, 257] on div at bounding box center [491, 268] width 40 height 58
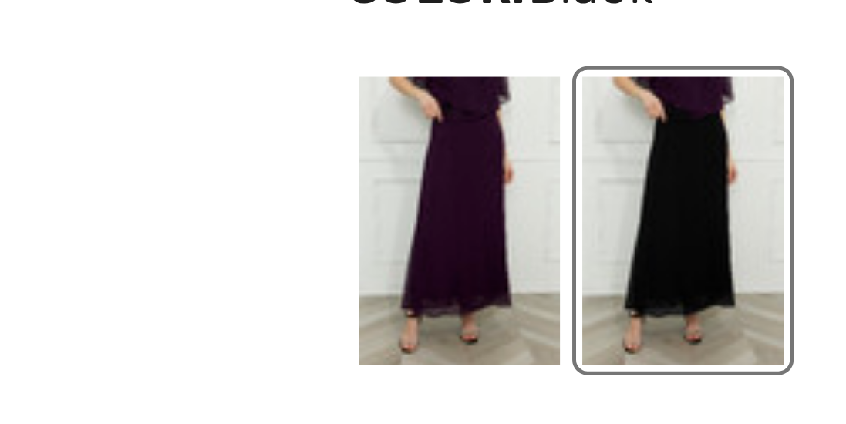
click at [436, 272] on div at bounding box center [446, 268] width 40 height 58
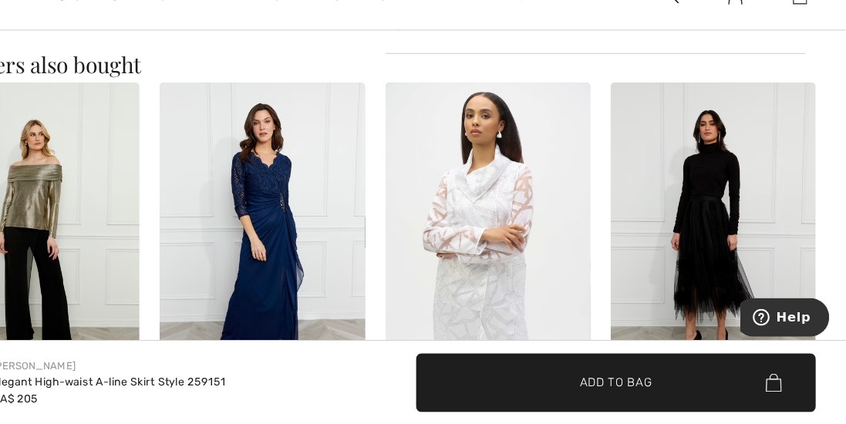
scroll to position [931, 0]
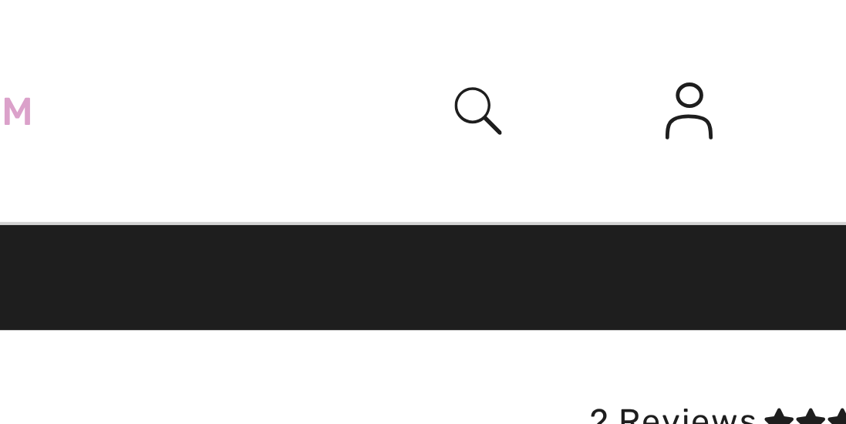
click at [683, 32] on img at bounding box center [686, 31] width 13 height 19
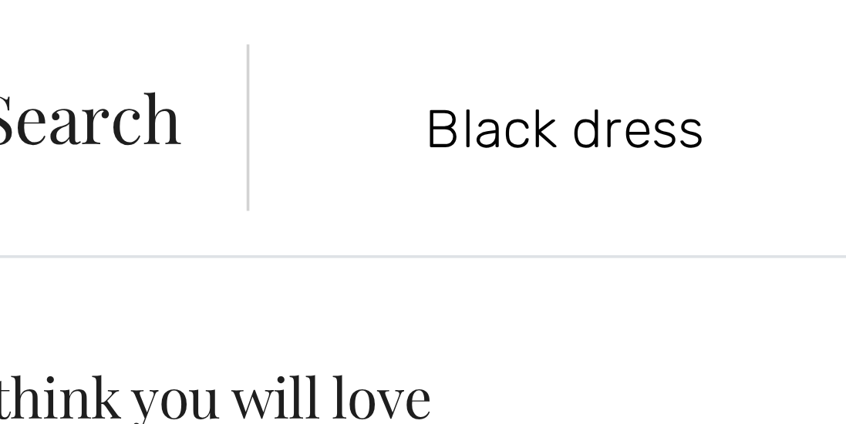
type input "Black dress"
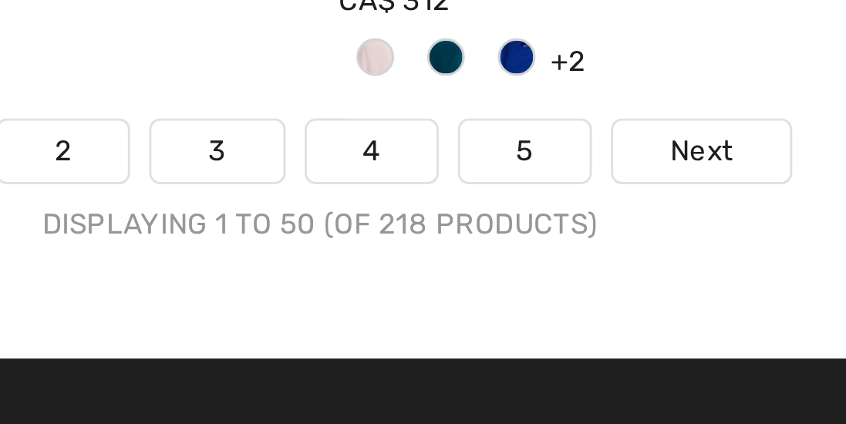
scroll to position [5625, 0]
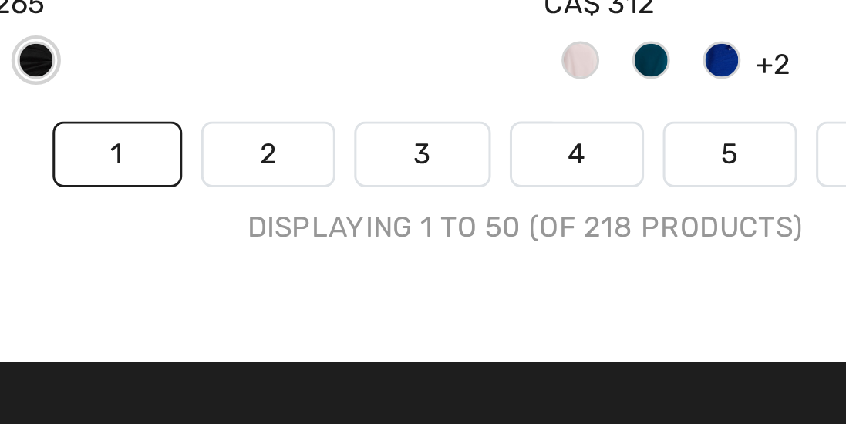
click at [333, 240] on link "2" at bounding box center [339, 242] width 42 height 20
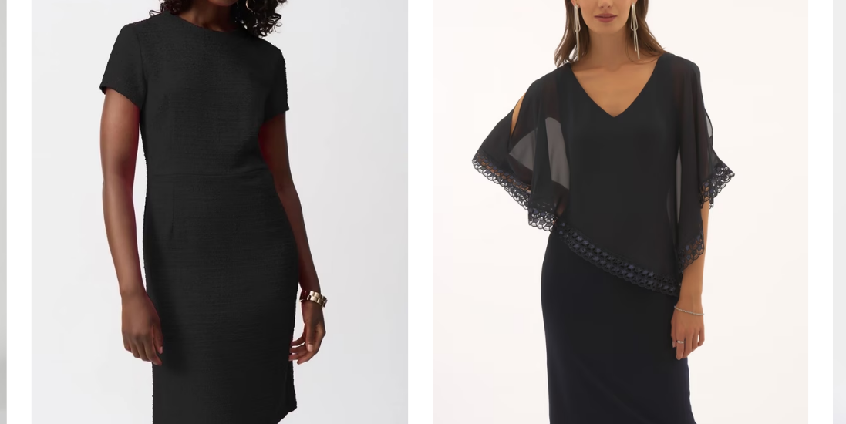
scroll to position [5403, 0]
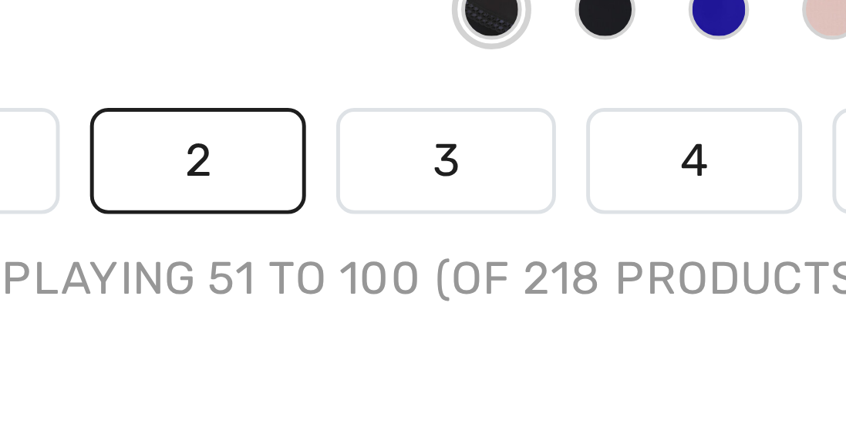
click at [419, 338] on link "3" at bounding box center [431, 339] width 42 height 20
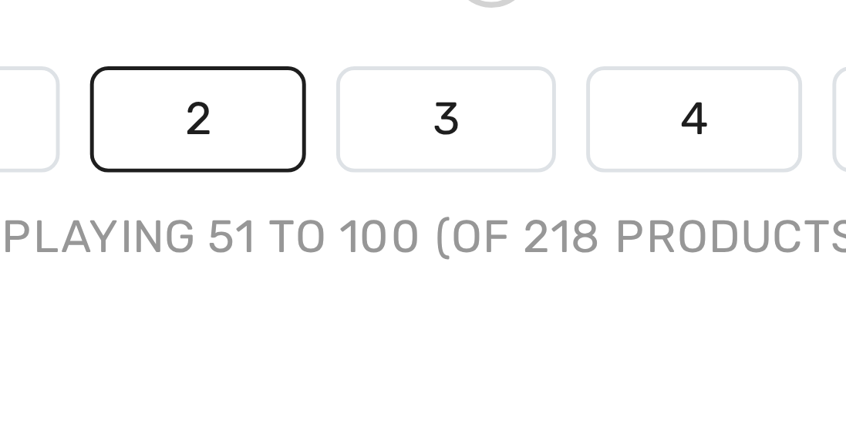
scroll to position [5528, 0]
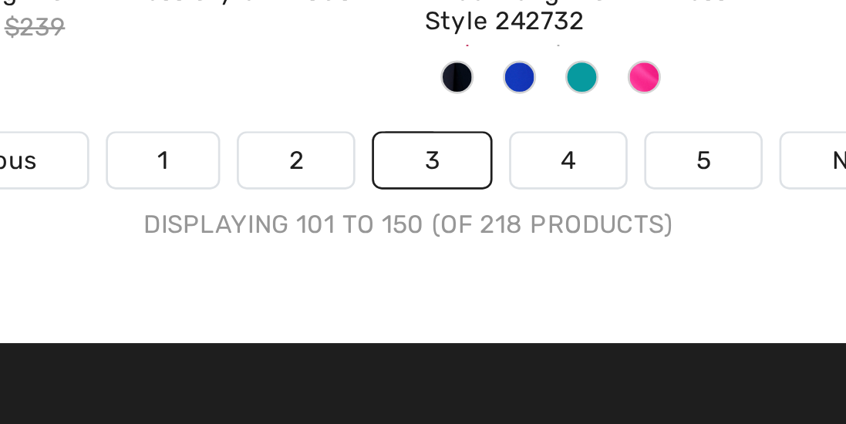
scroll to position [5647, 0]
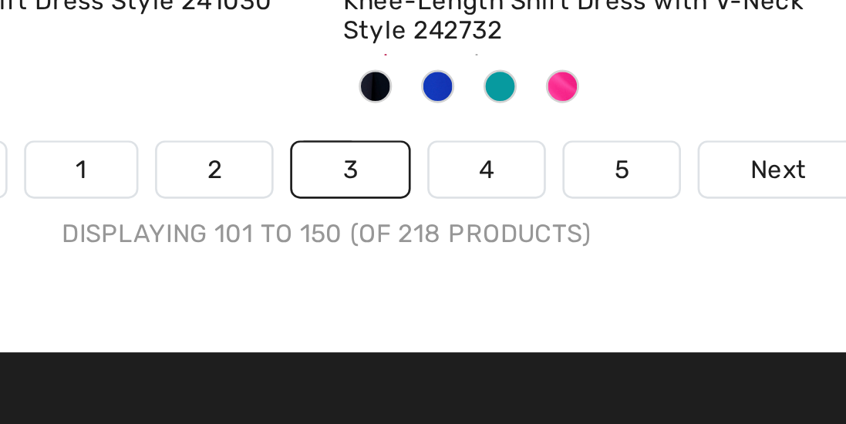
click at [470, 217] on link "4" at bounding box center [482, 220] width 42 height 20
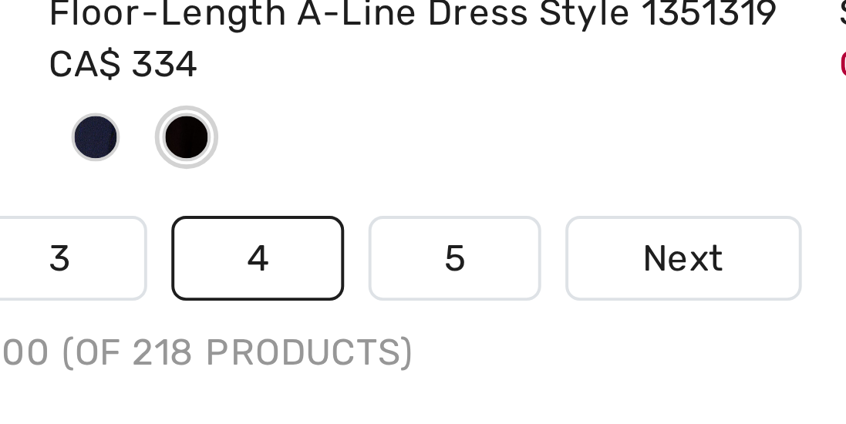
scroll to position [5651, 0]
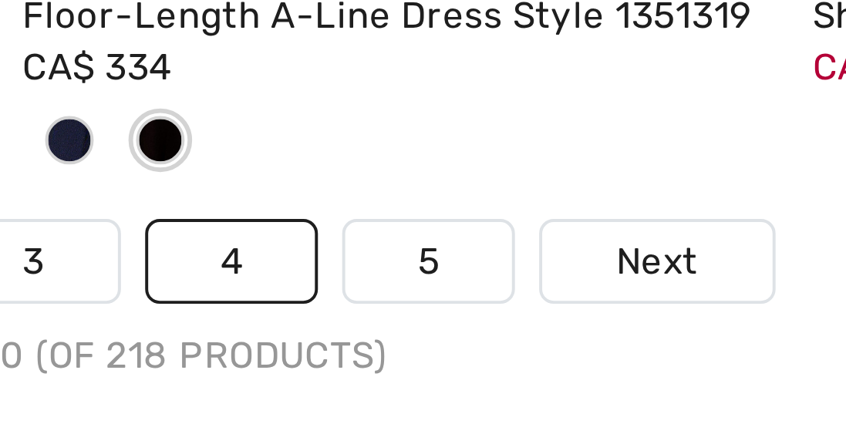
click at [529, 211] on link "5" at bounding box center [533, 216] width 42 height 20
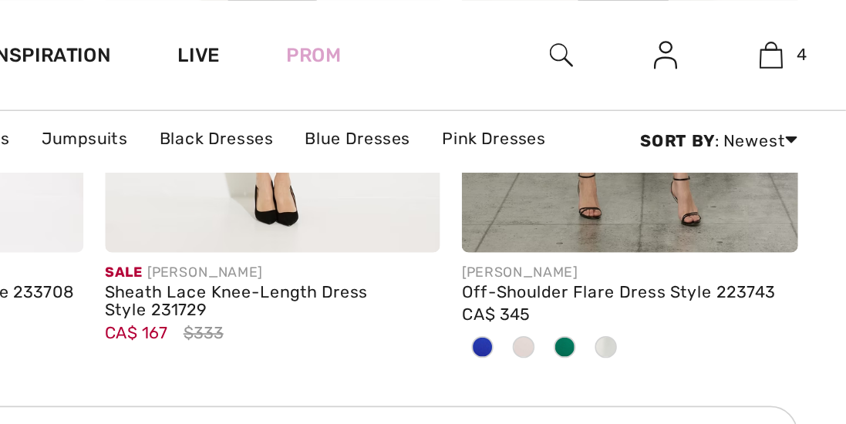
scroll to position [1478, 0]
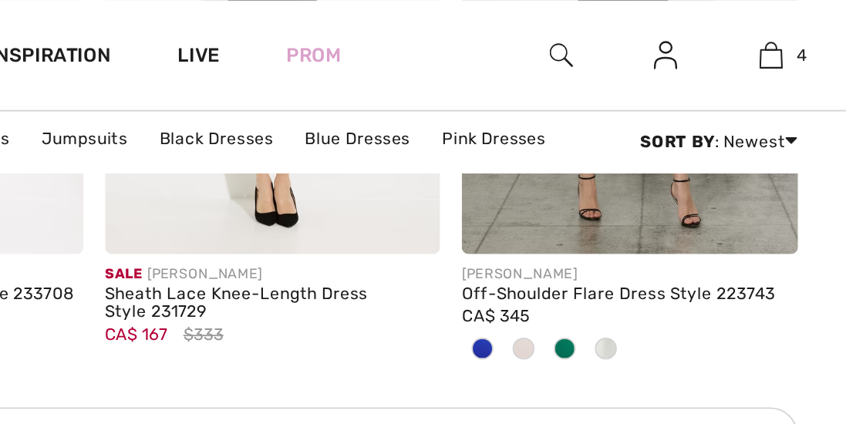
click at [680, 32] on img at bounding box center [686, 31] width 13 height 19
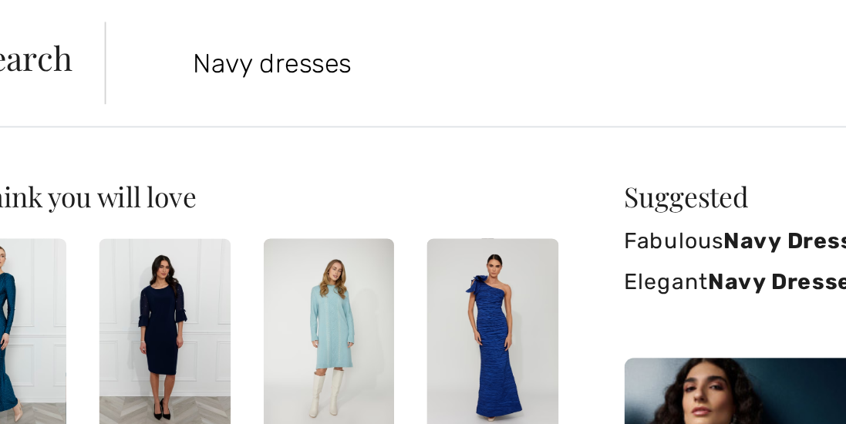
type input "Navy dresses"
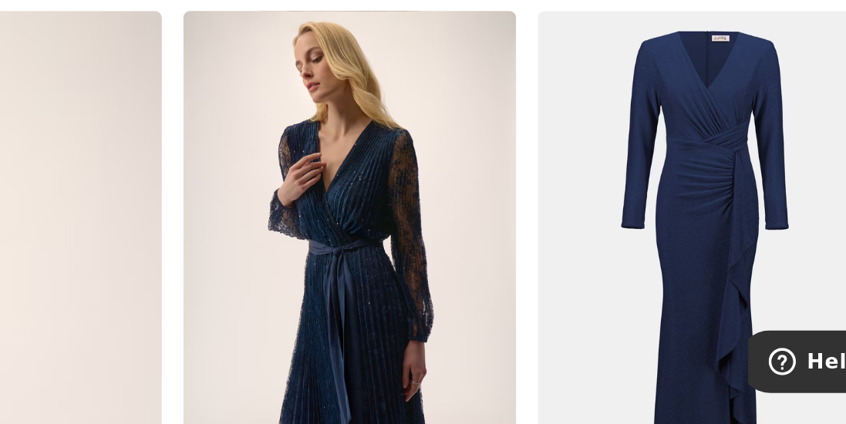
scroll to position [3012, 0]
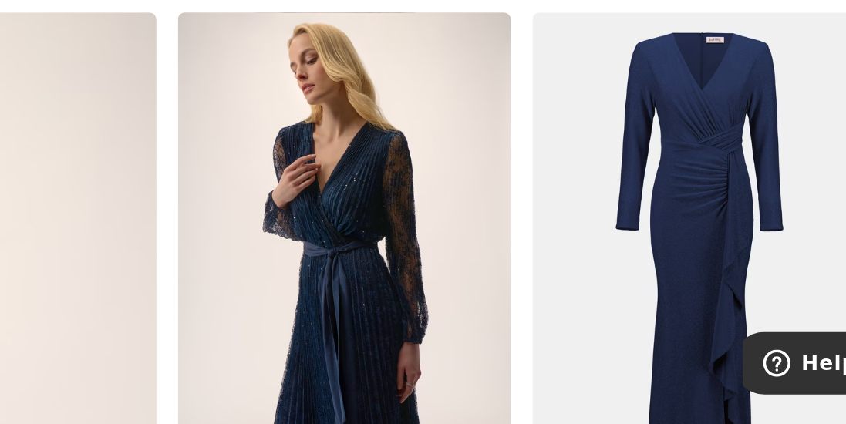
click at [682, 236] on img at bounding box center [724, 269] width 189 height 283
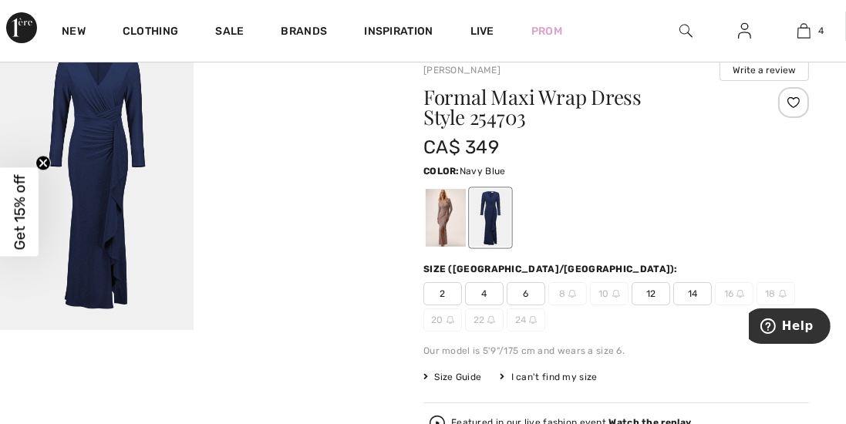
scroll to position [49, 0]
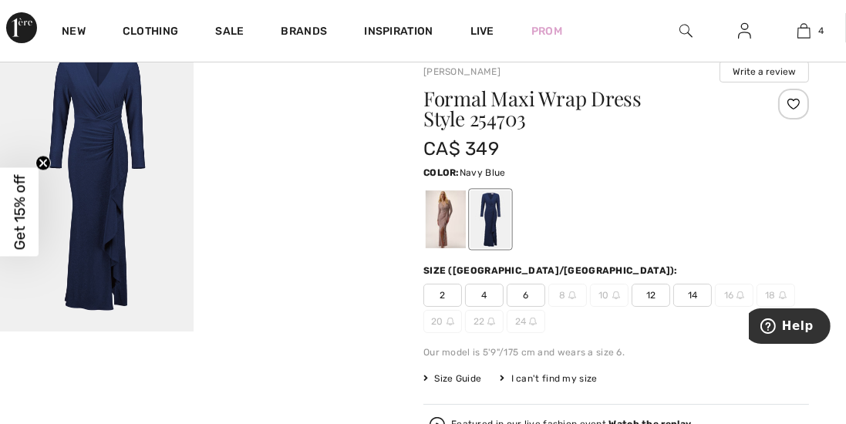
click at [62, 164] on img at bounding box center [97, 186] width 194 height 289
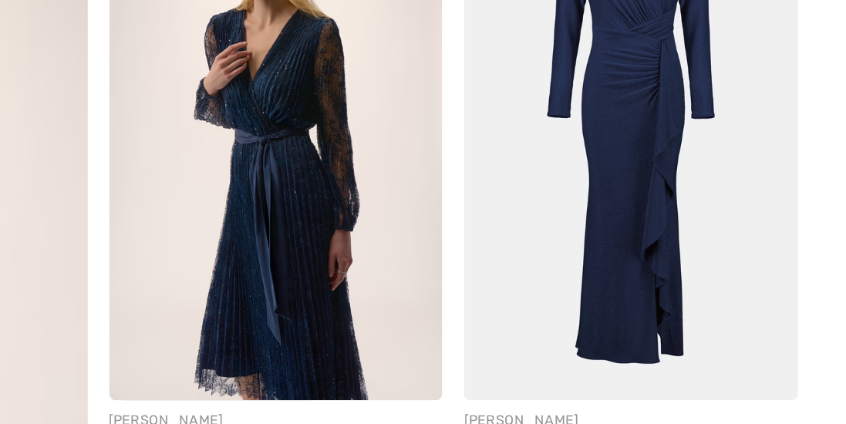
scroll to position [3029, 0]
click at [674, 282] on img at bounding box center [724, 251] width 189 height 283
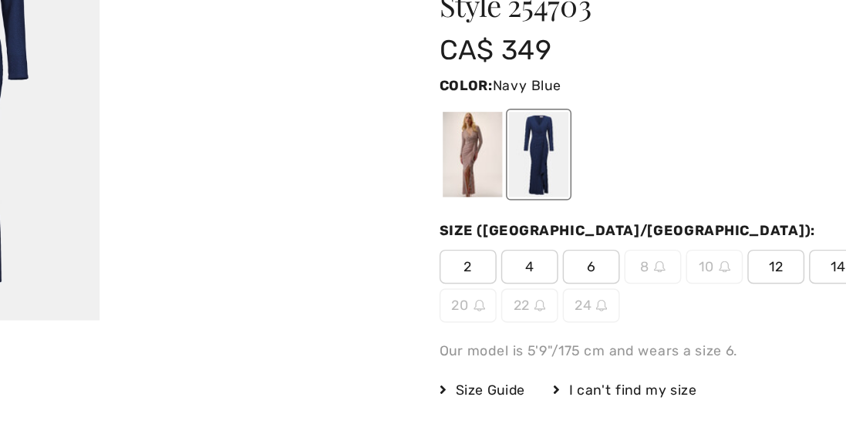
click at [480, 189] on div at bounding box center [491, 190] width 40 height 58
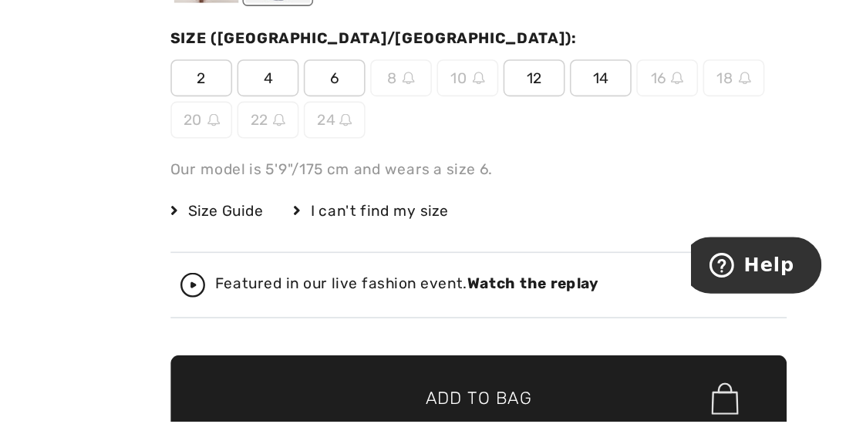
scroll to position [143, 0]
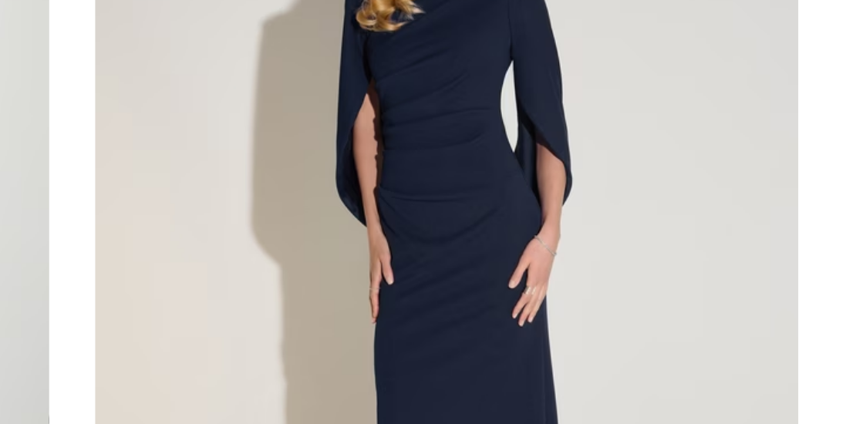
scroll to position [4724, 0]
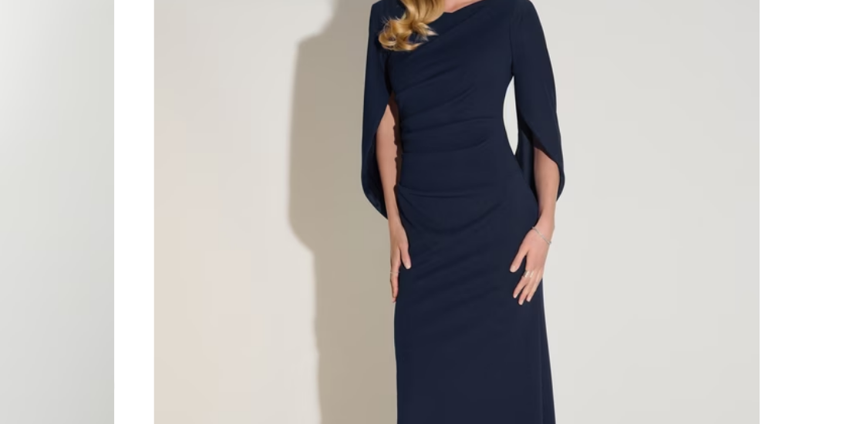
click at [678, 154] on img at bounding box center [724, 177] width 189 height 283
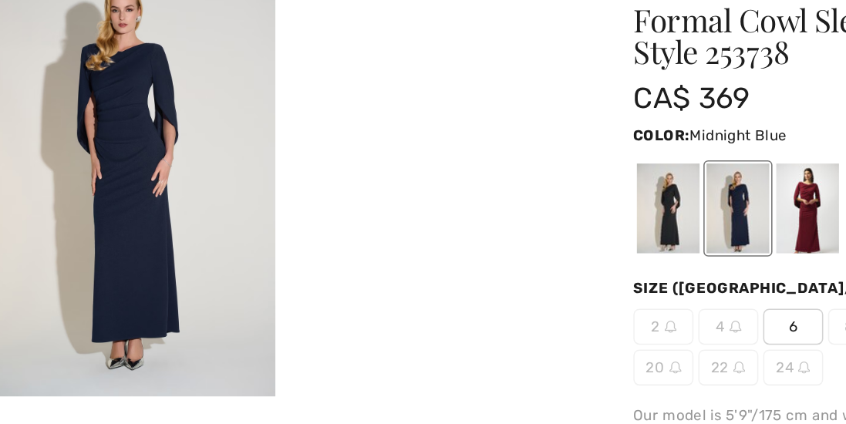
checkbox input "true"
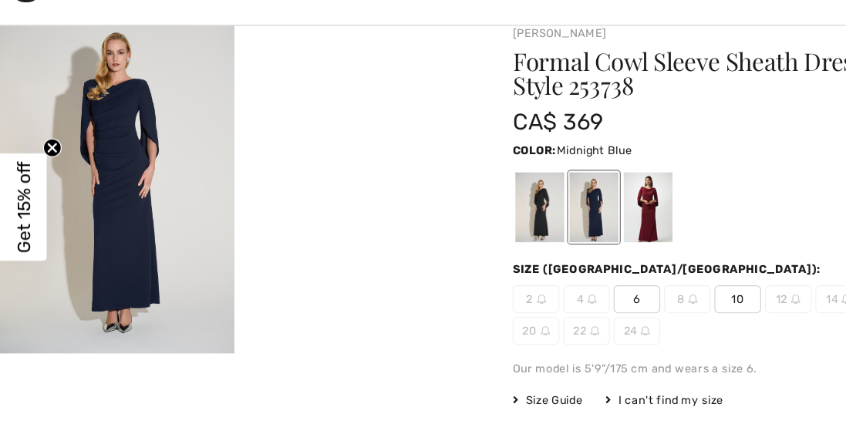
scroll to position [49, 0]
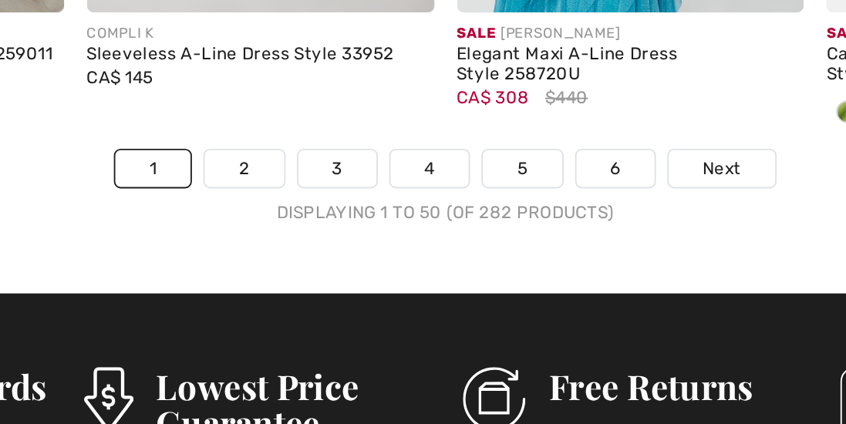
scroll to position [5643, 0]
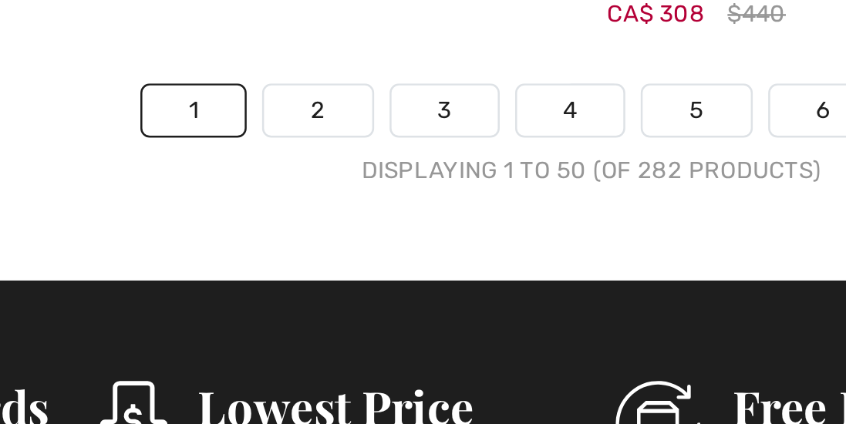
click at [306, 223] on link "2" at bounding box center [313, 225] width 42 height 20
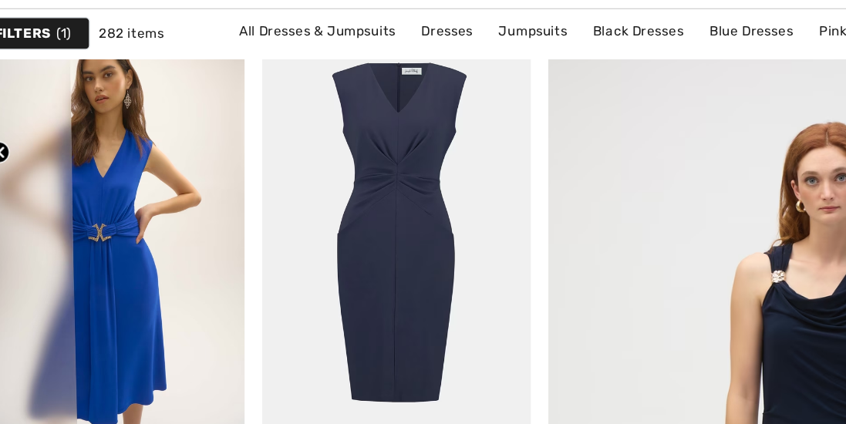
checkbox input "true"
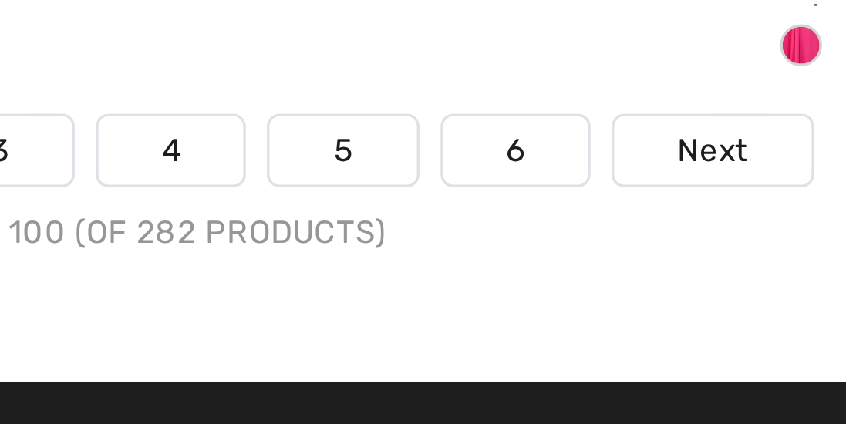
scroll to position [5556, 0]
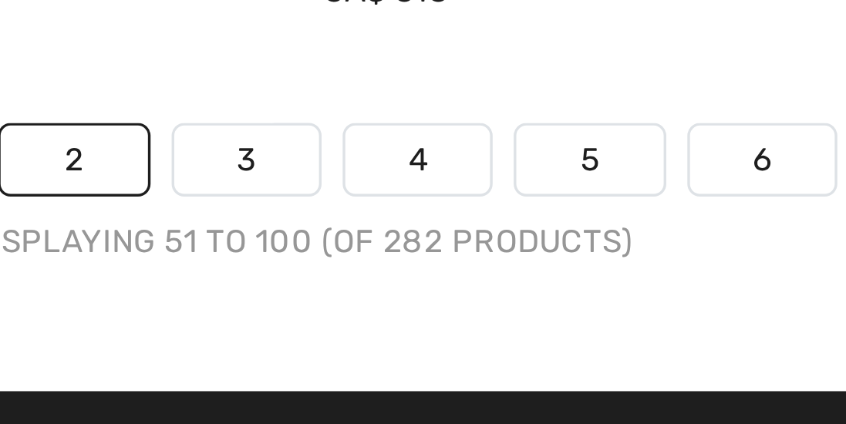
click at [407, 309] on link "3" at bounding box center [407, 311] width 42 height 20
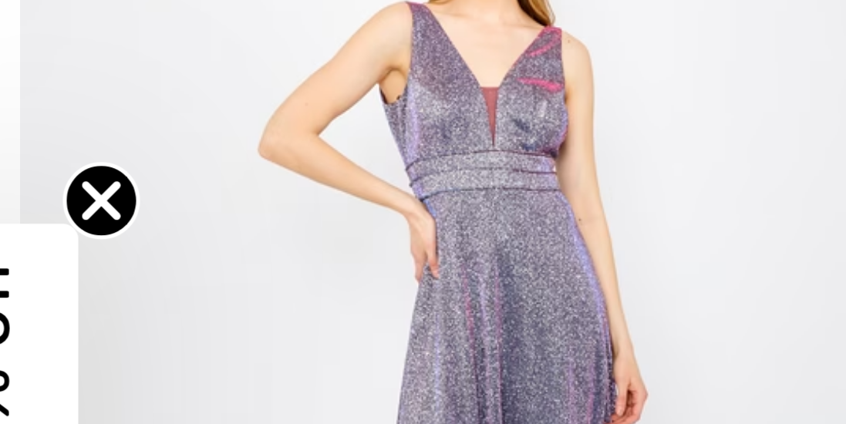
scroll to position [5444, 0]
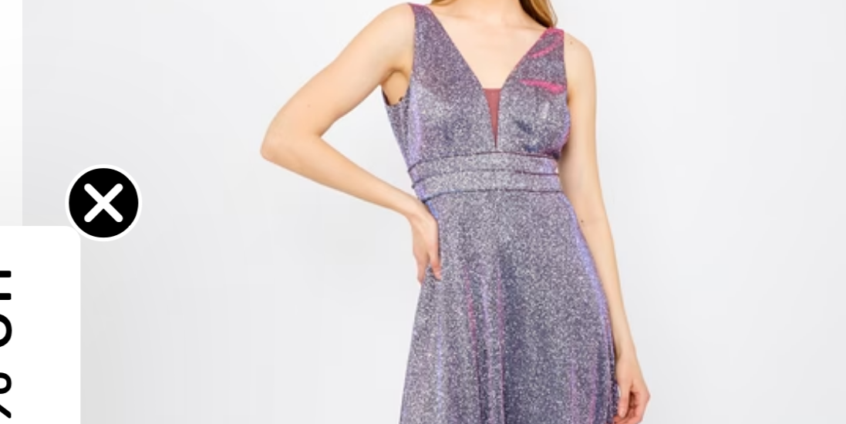
click at [112, 154] on img at bounding box center [121, 196] width 189 height 283
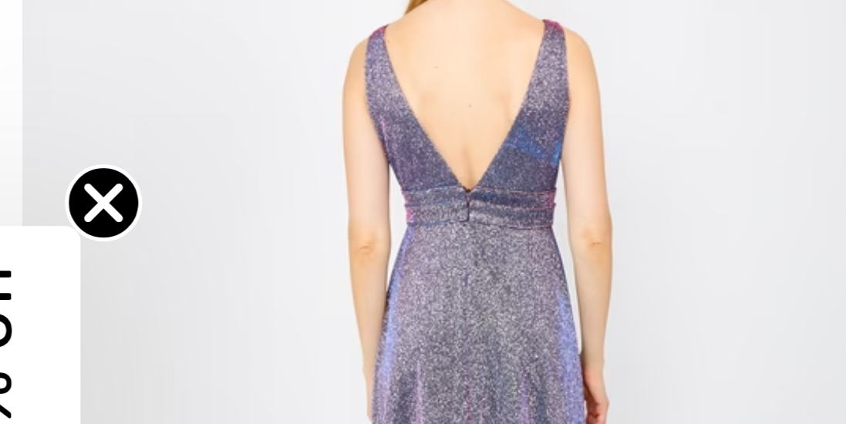
click at [113, 151] on img at bounding box center [121, 196] width 189 height 283
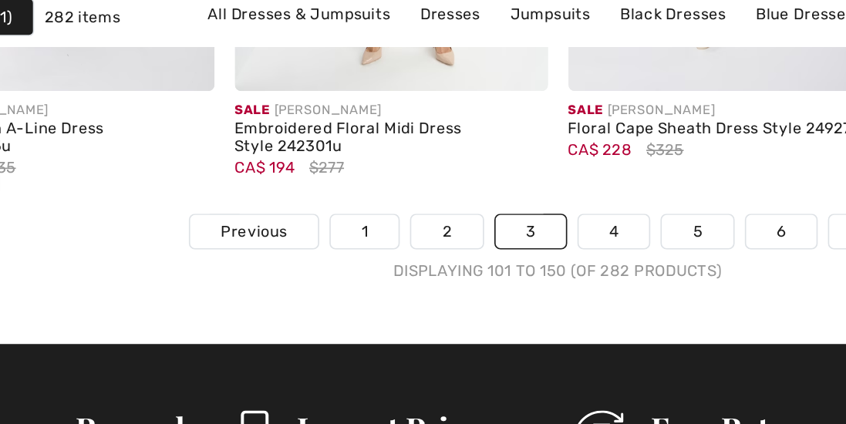
scroll to position [5658, 0]
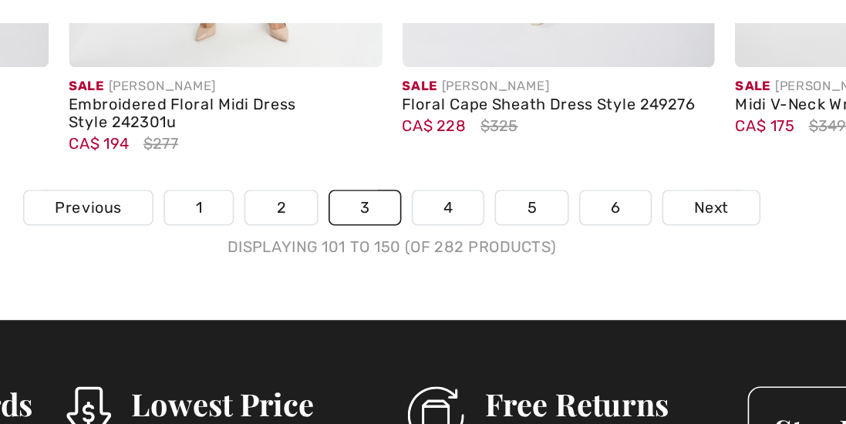
click at [448, 208] on link "4" at bounding box center [457, 209] width 42 height 20
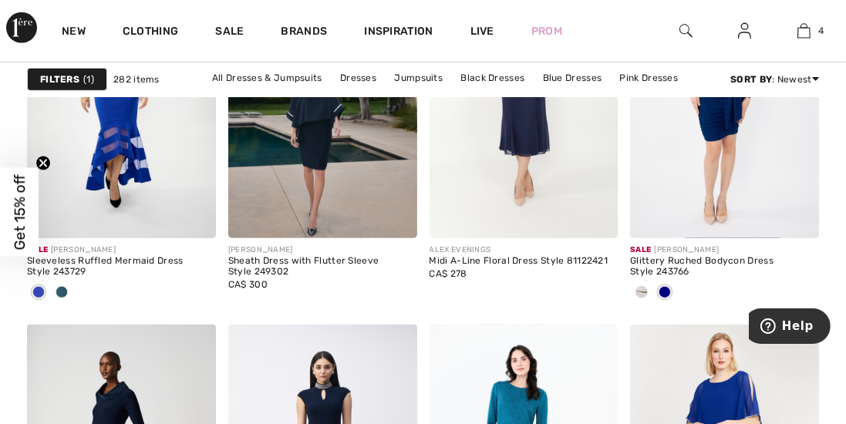
scroll to position [1016, 0]
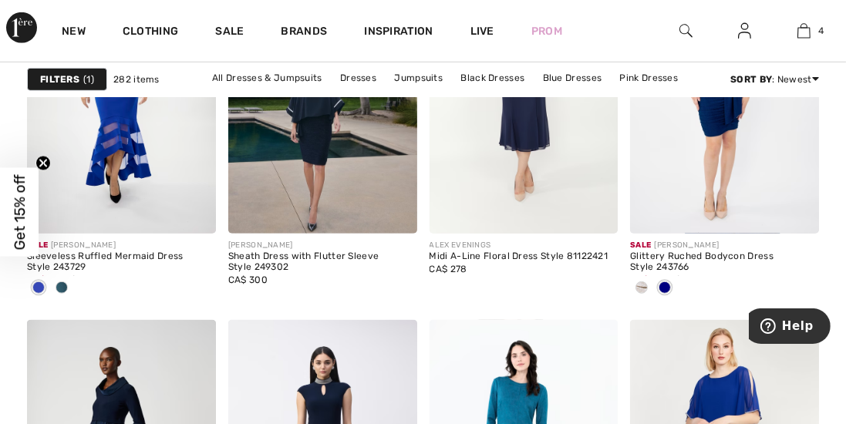
click at [59, 252] on div "Sleeveless Ruffled Mermaid Dress Style 243729" at bounding box center [121, 263] width 189 height 22
click at [66, 248] on div "Sale JOSEPH RIBKOFF" at bounding box center [121, 246] width 189 height 12
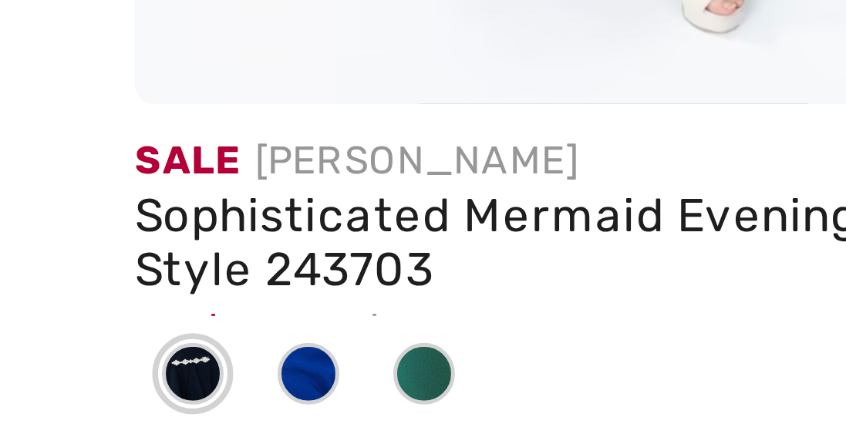
scroll to position [2147, 0]
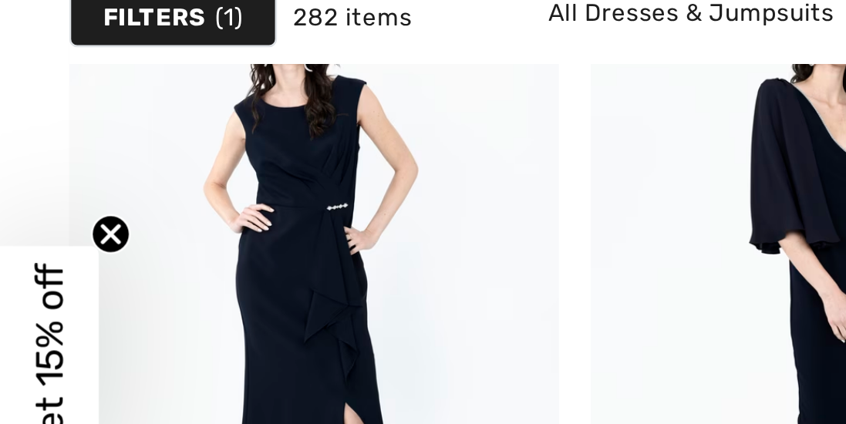
click at [94, 198] on img at bounding box center [121, 187] width 189 height 283
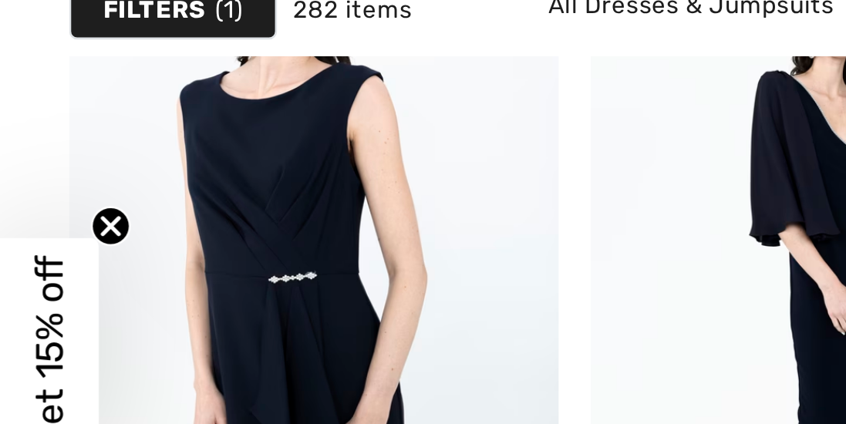
scroll to position [2172, 0]
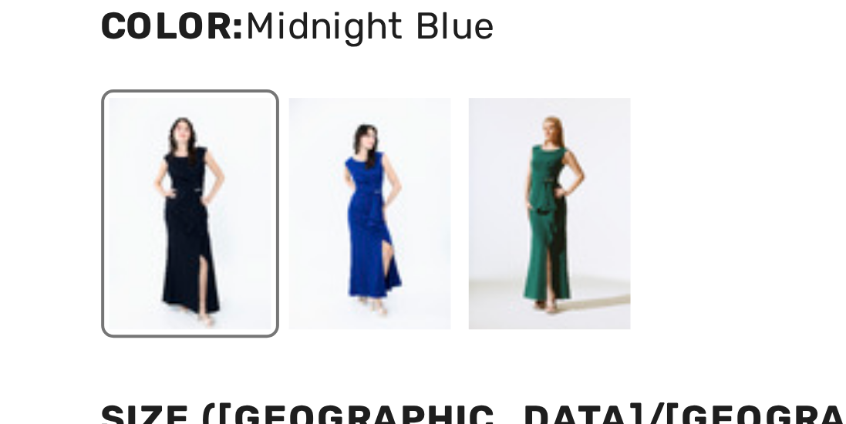
scroll to position [17, 0]
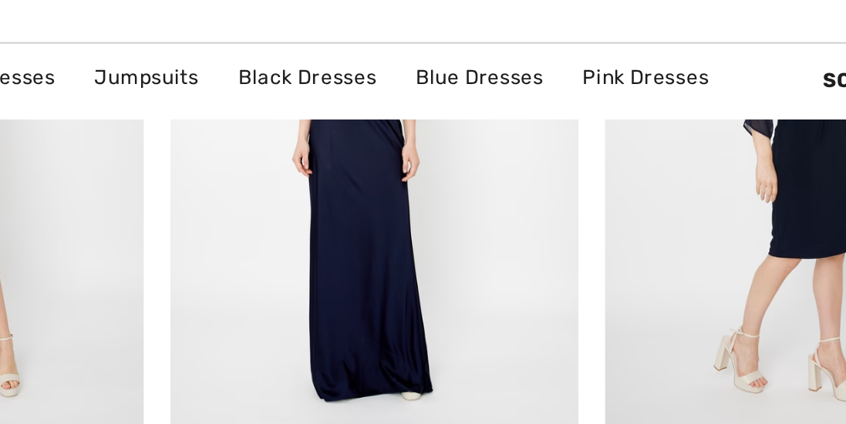
scroll to position [3907, 0]
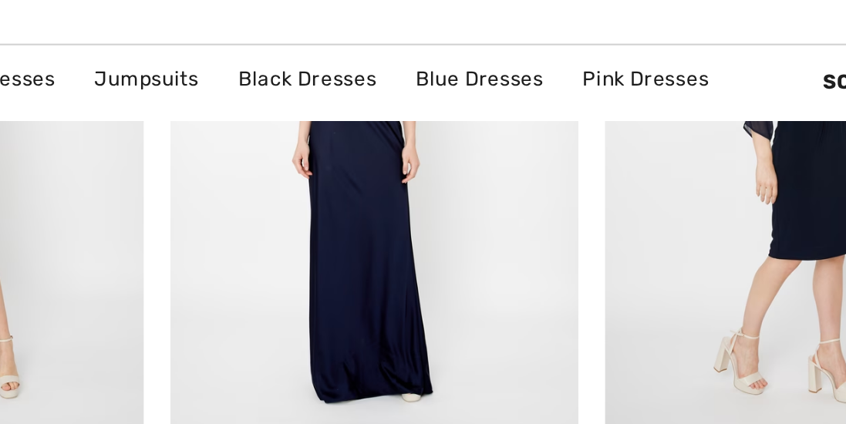
click at [502, 146] on img at bounding box center [524, 112] width 189 height 283
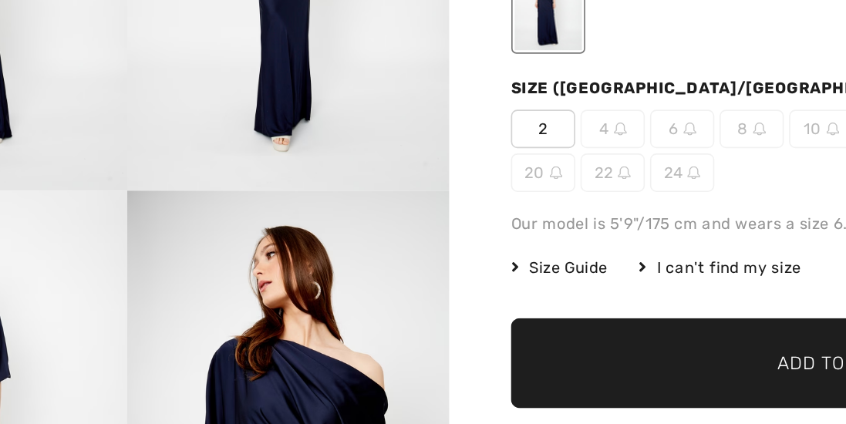
checkbox input "true"
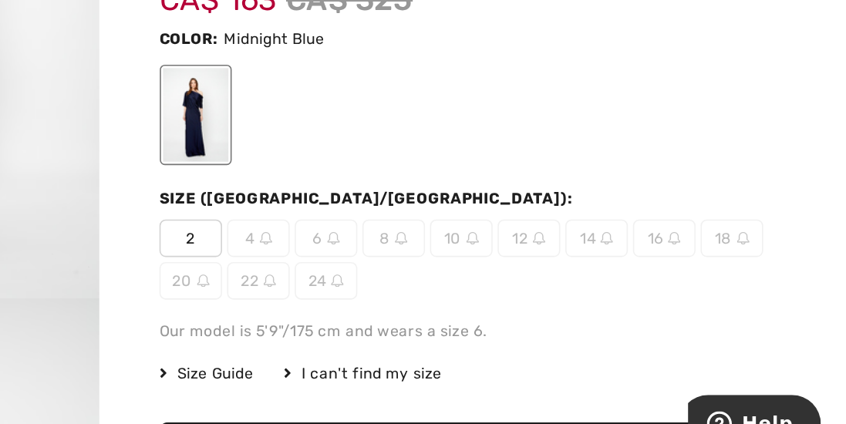
scroll to position [133, 0]
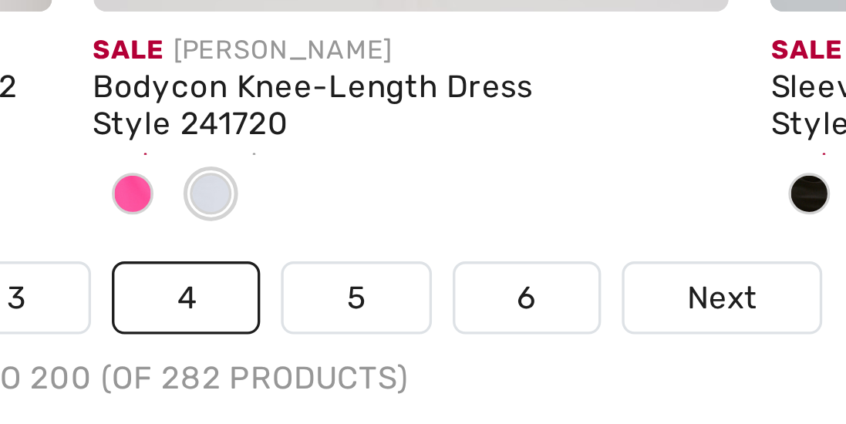
scroll to position [5599, 0]
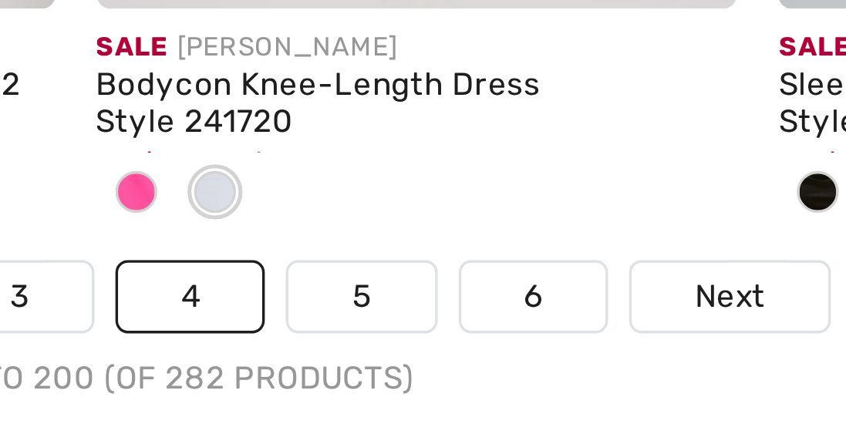
click at [498, 263] on link "5" at bounding box center [507, 268] width 42 height 20
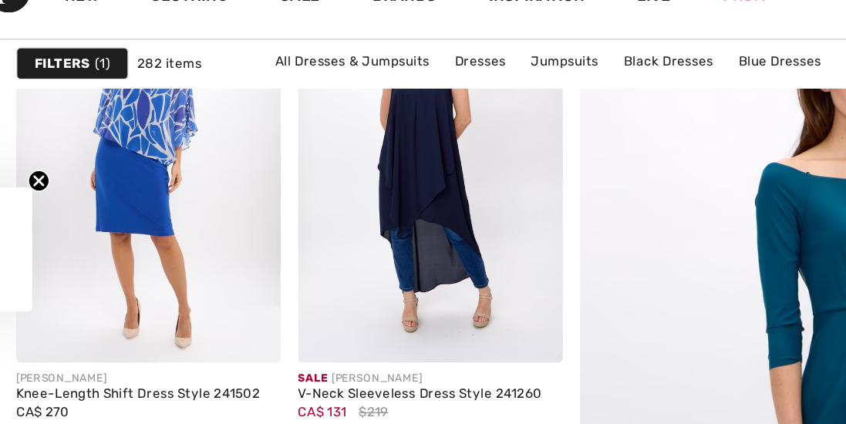
checkbox input "true"
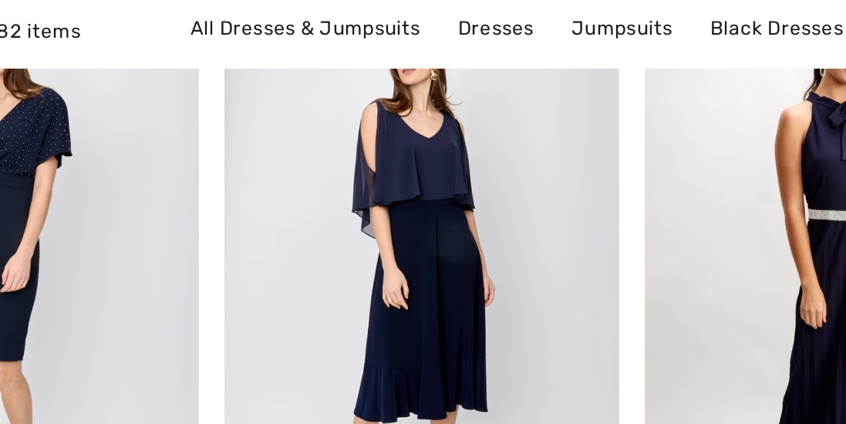
scroll to position [1795, 0]
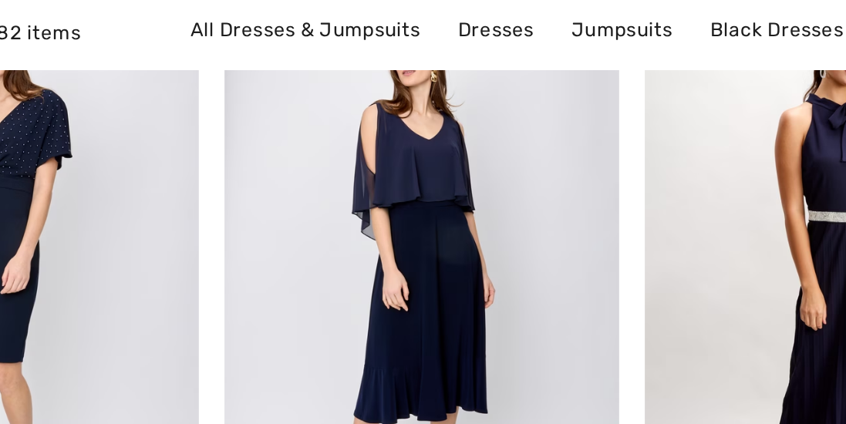
click at [292, 181] on img at bounding box center [322, 194] width 189 height 283
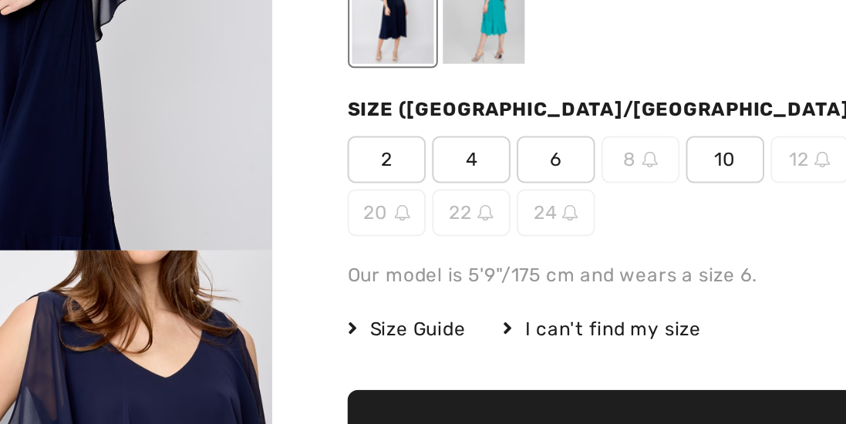
scroll to position [66, 0]
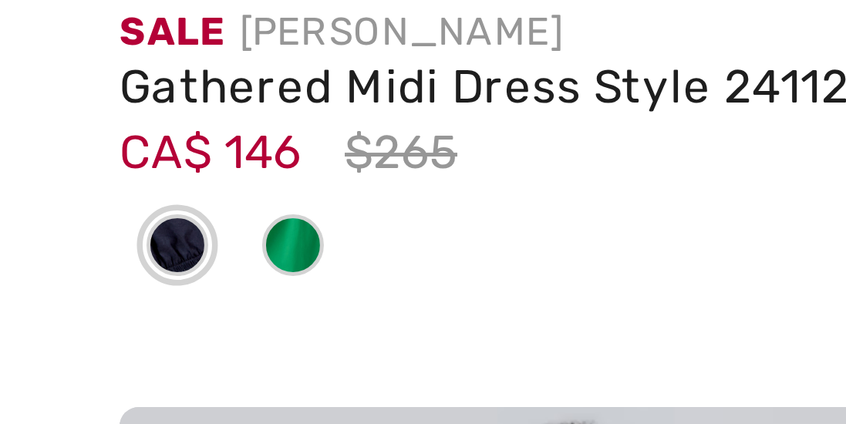
scroll to position [3828, 0]
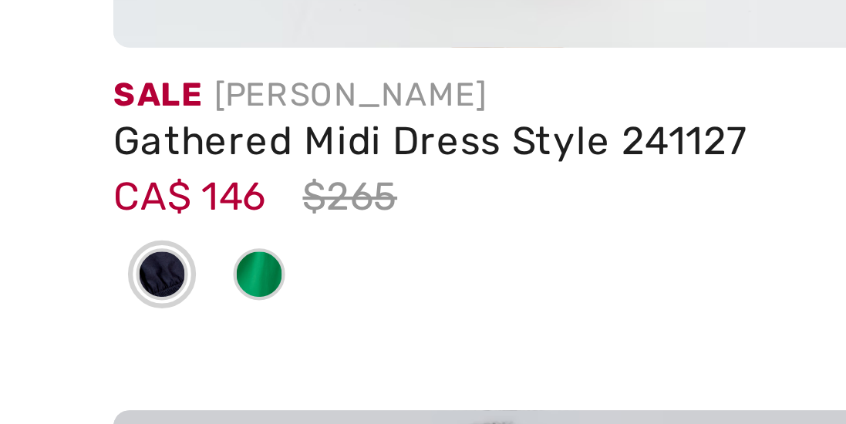
click at [48, 356] on div "Gathered Midi Dress Style 241127" at bounding box center [121, 357] width 189 height 11
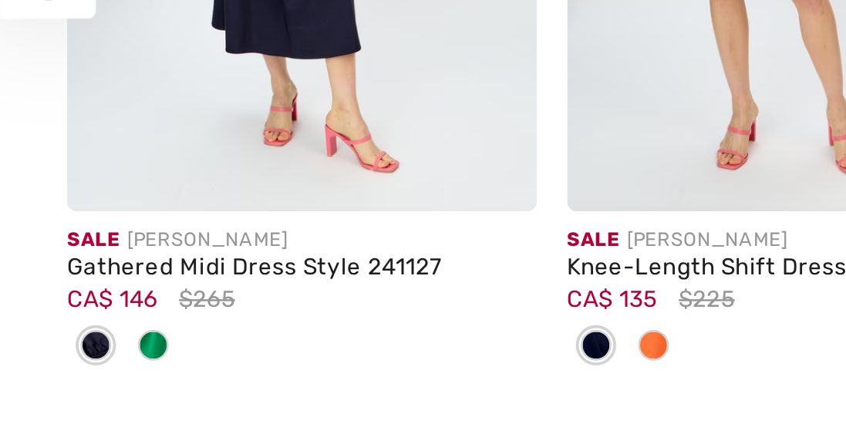
click at [93, 308] on img at bounding box center [121, 192] width 189 height 283
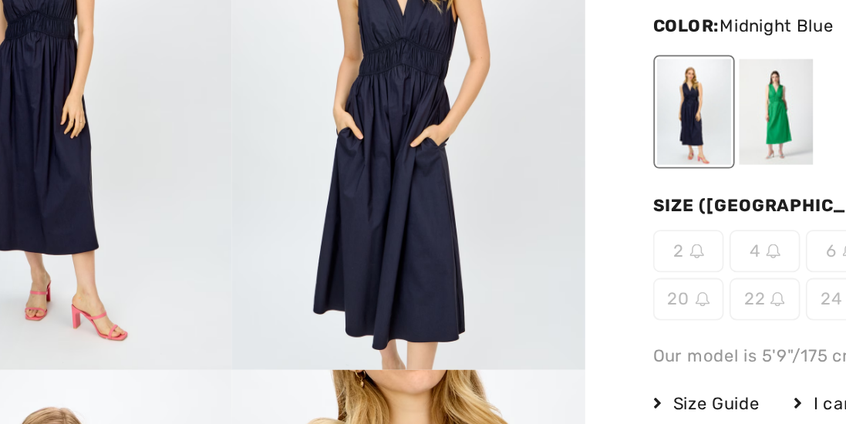
scroll to position [102, 0]
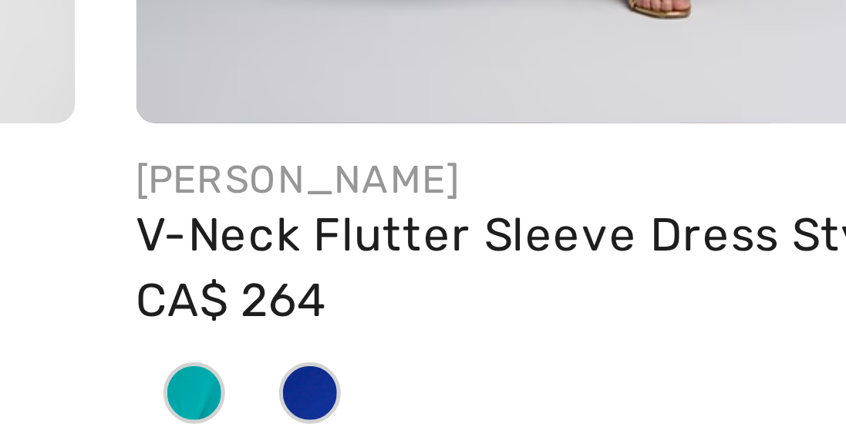
scroll to position [4681, 0]
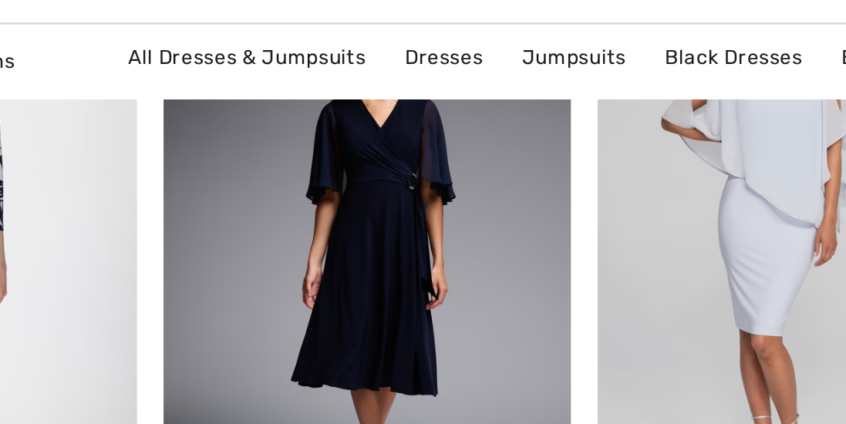
click at [290, 177] on img at bounding box center [322, 173] width 189 height 283
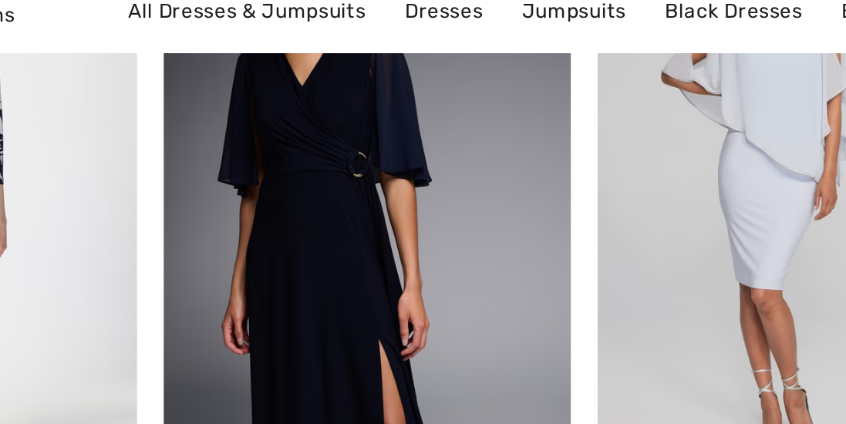
scroll to position [4728, 0]
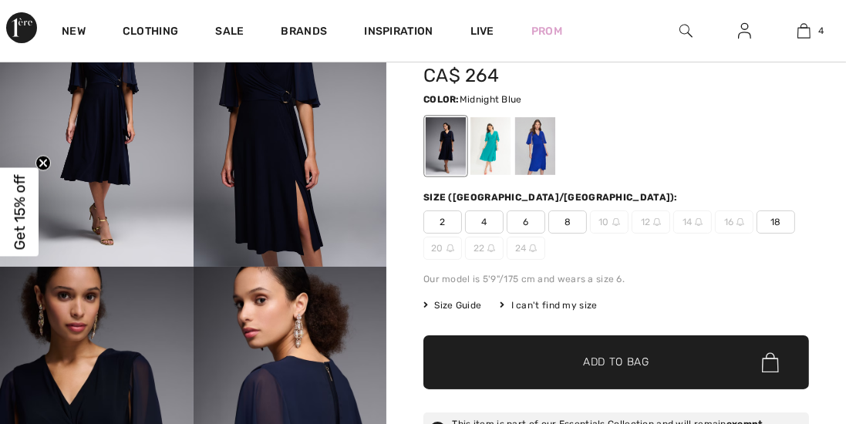
checkbox input "true"
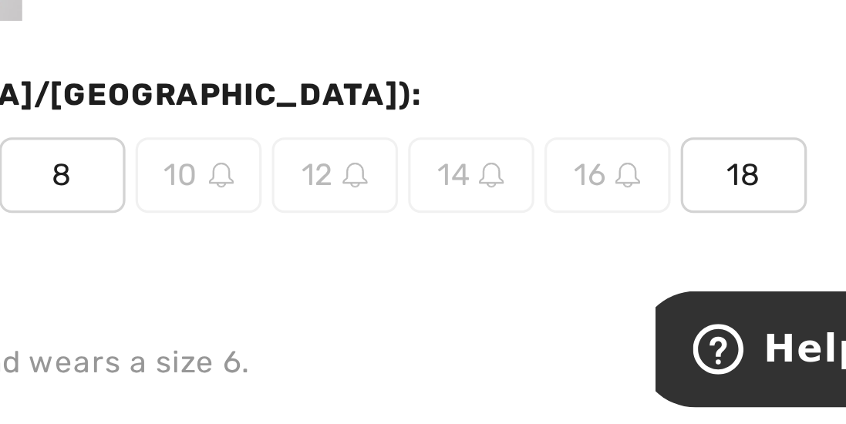
scroll to position [64, 0]
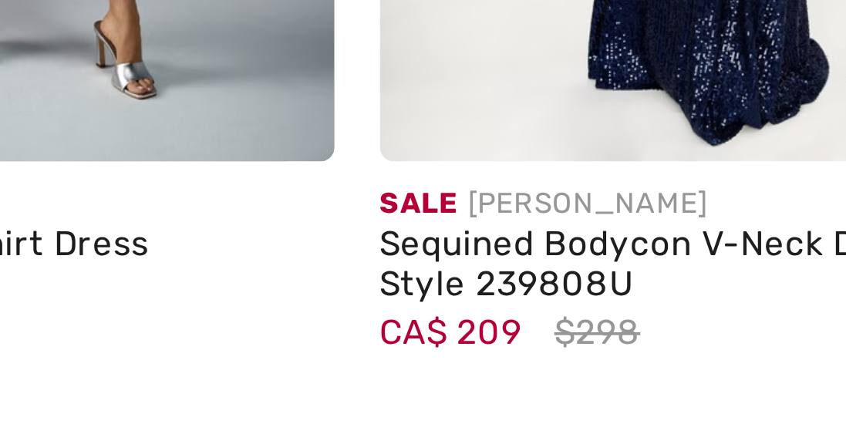
scroll to position [5107, 0]
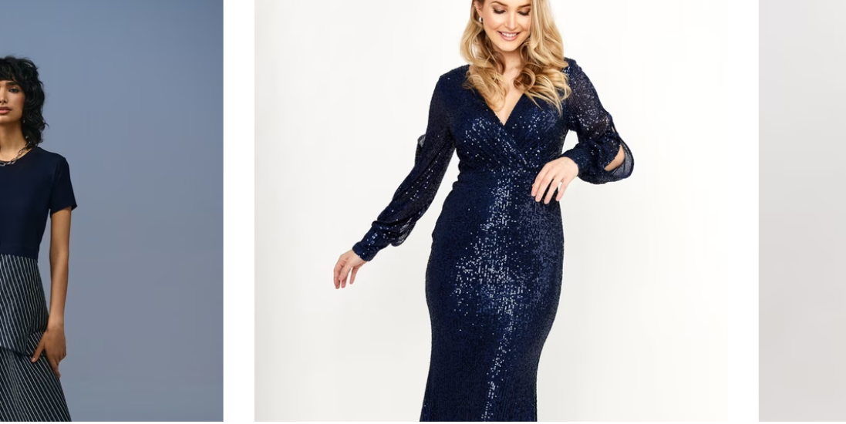
click at [281, 356] on img at bounding box center [322, 371] width 189 height 283
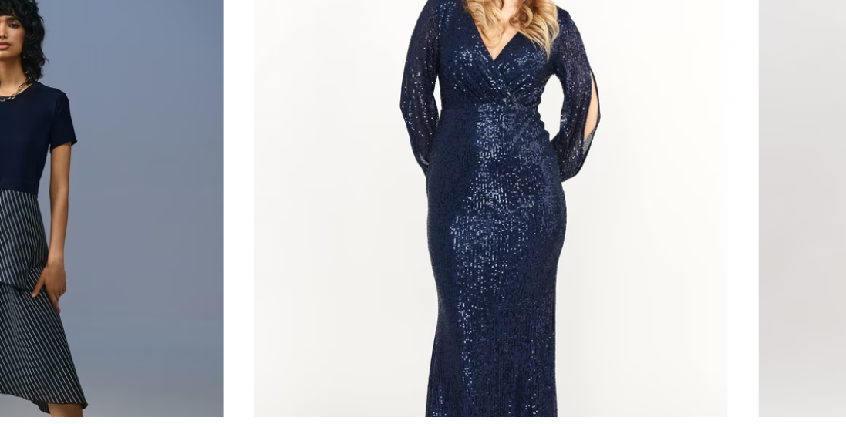
scroll to position [4932, 0]
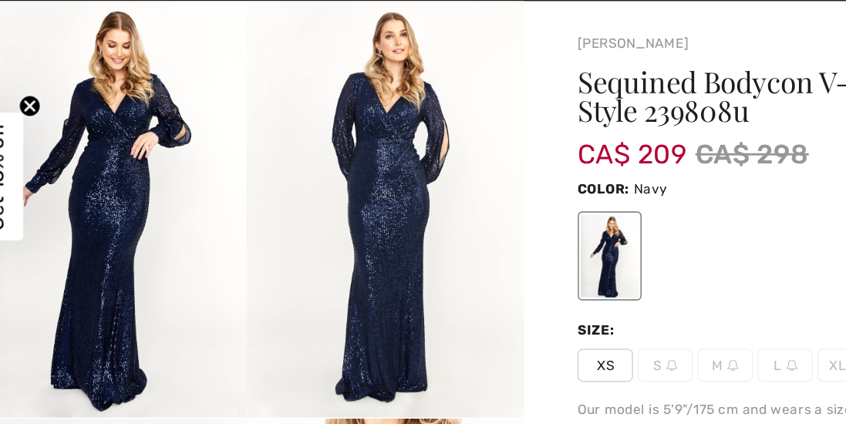
scroll to position [2, 0]
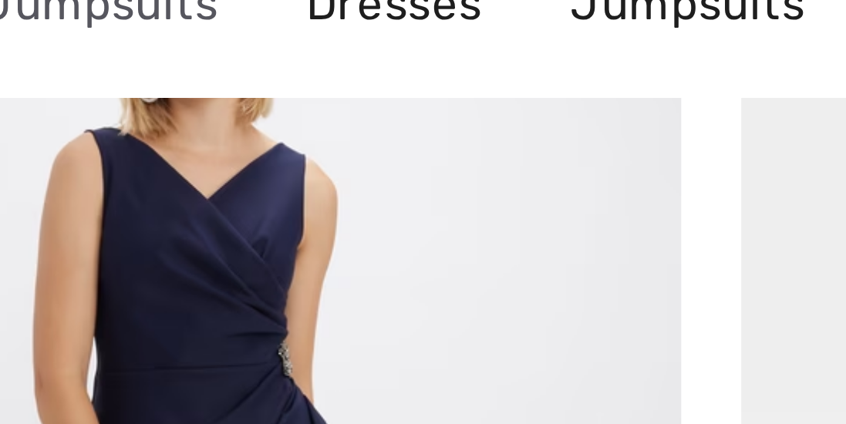
scroll to position [5448, 0]
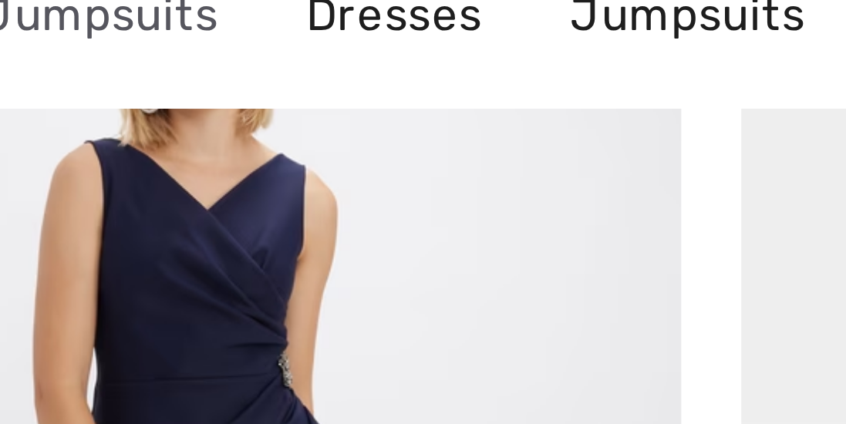
click at [308, 128] on img at bounding box center [322, 192] width 189 height 283
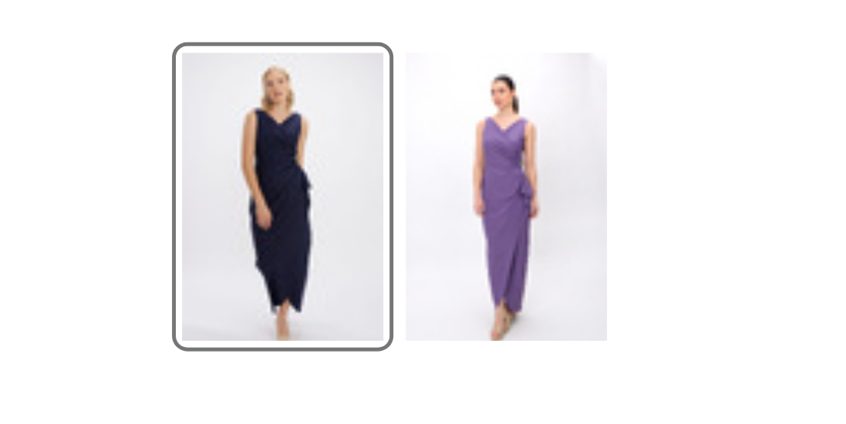
click at [483, 262] on div at bounding box center [491, 261] width 40 height 58
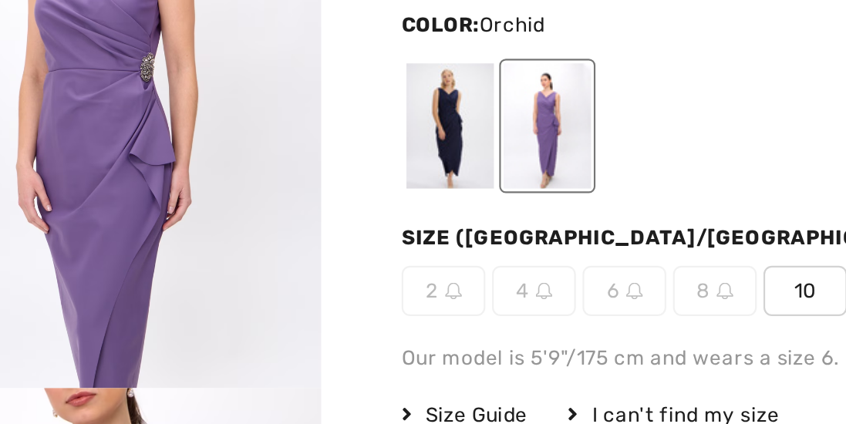
click at [435, 255] on div at bounding box center [446, 261] width 40 height 58
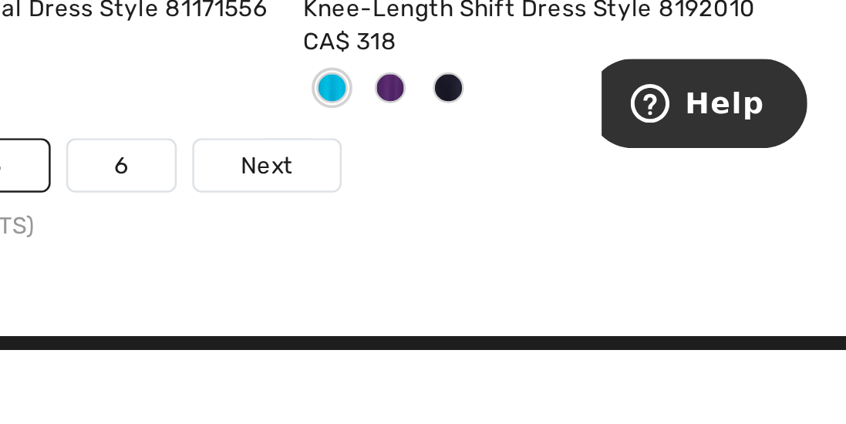
scroll to position [5520, 0]
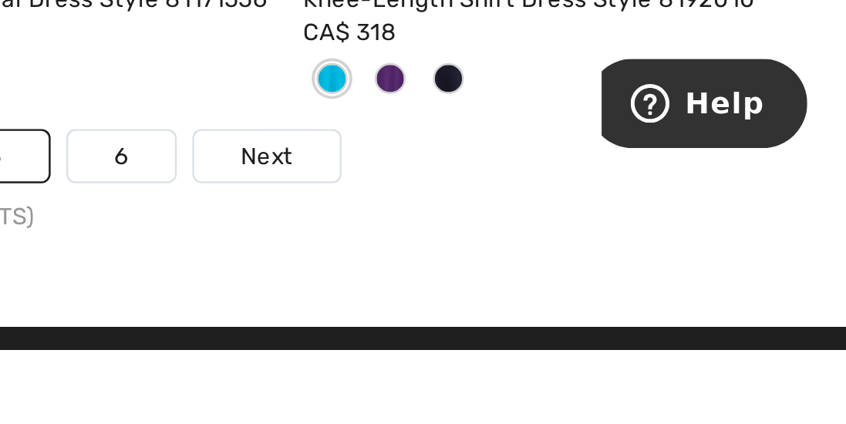
click at [548, 343] on link "6" at bounding box center [558, 347] width 42 height 20
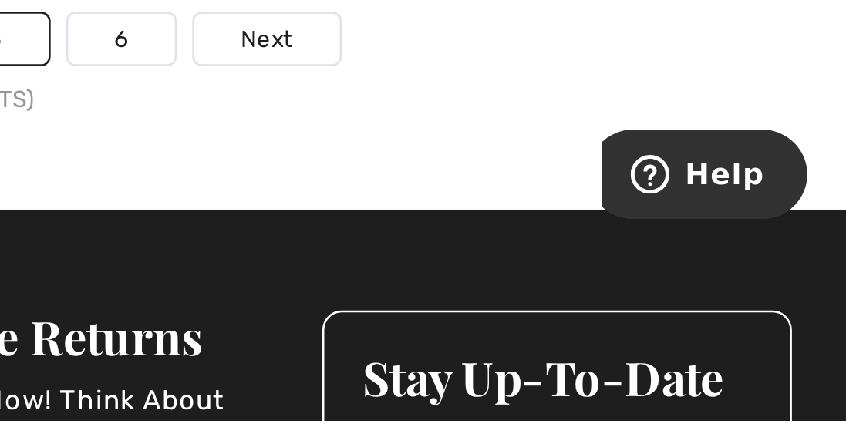
scroll to position [5598, 0]
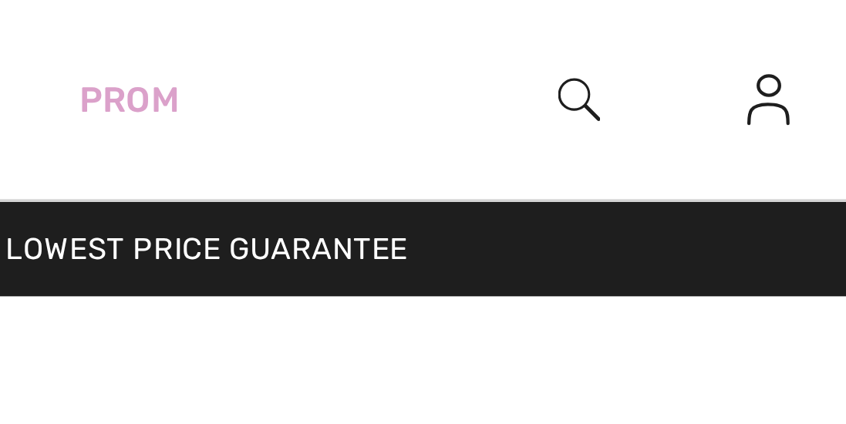
click at [682, 28] on img at bounding box center [686, 31] width 13 height 19
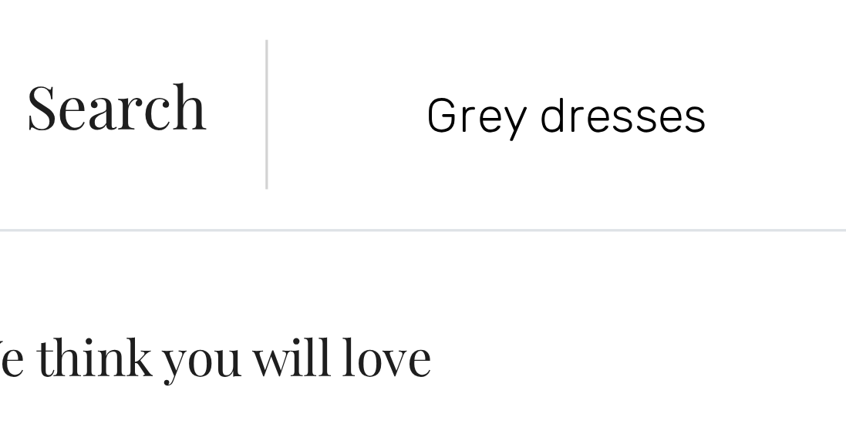
type input "Grey dresses"
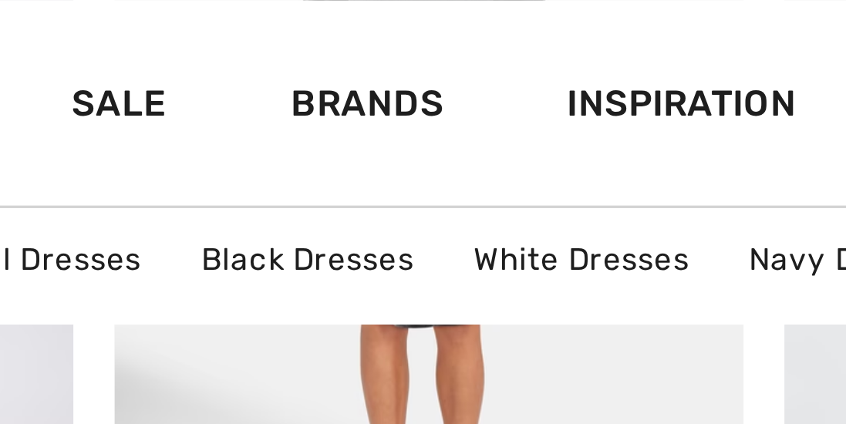
scroll to position [691, 0]
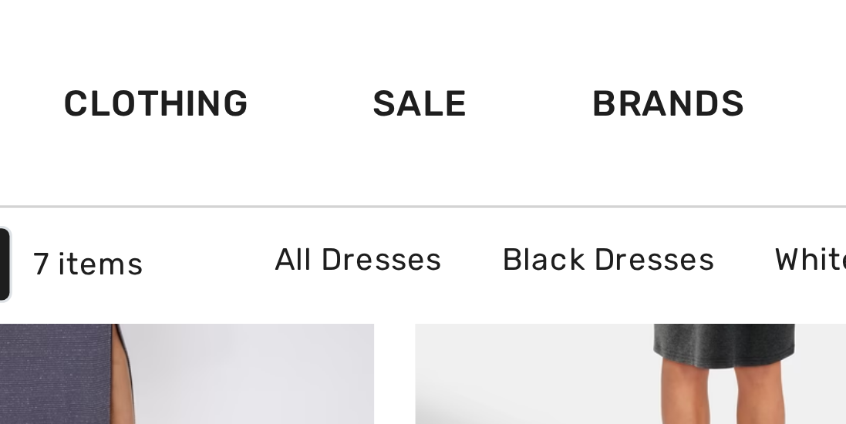
click at [217, 29] on link "Sale" at bounding box center [229, 33] width 29 height 16
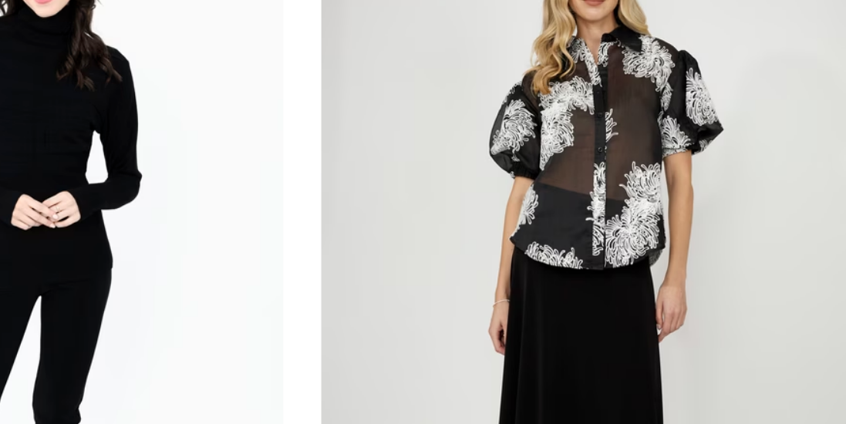
scroll to position [1242, 0]
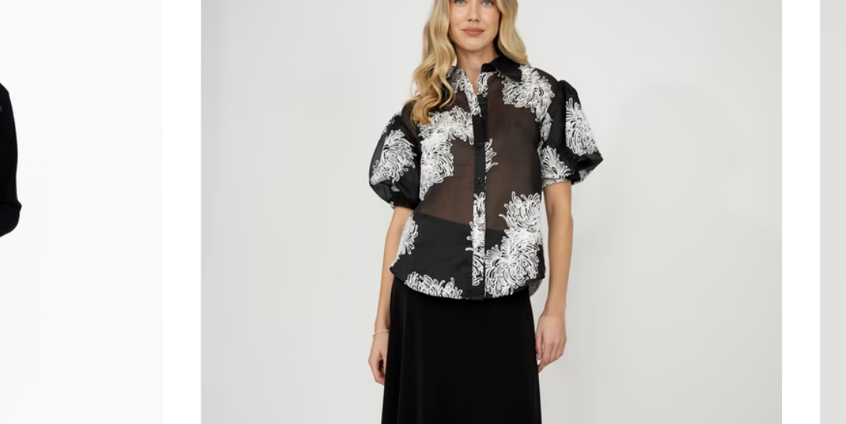
click at [285, 233] on img at bounding box center [322, 258] width 189 height 283
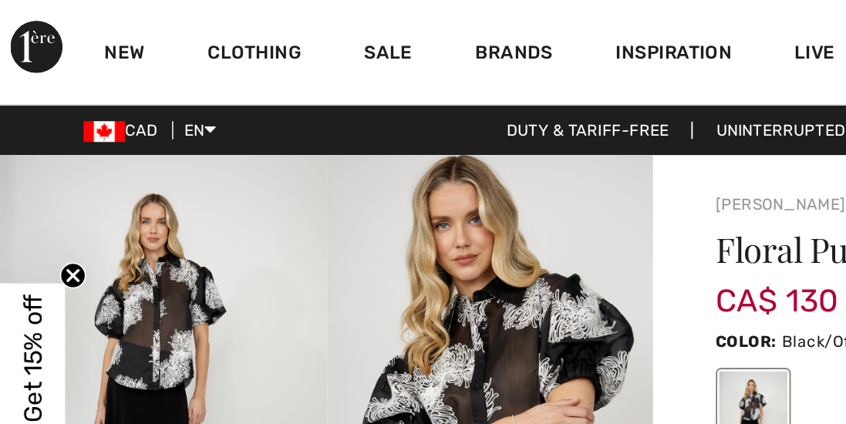
click at [66, 27] on link "New" at bounding box center [74, 33] width 24 height 16
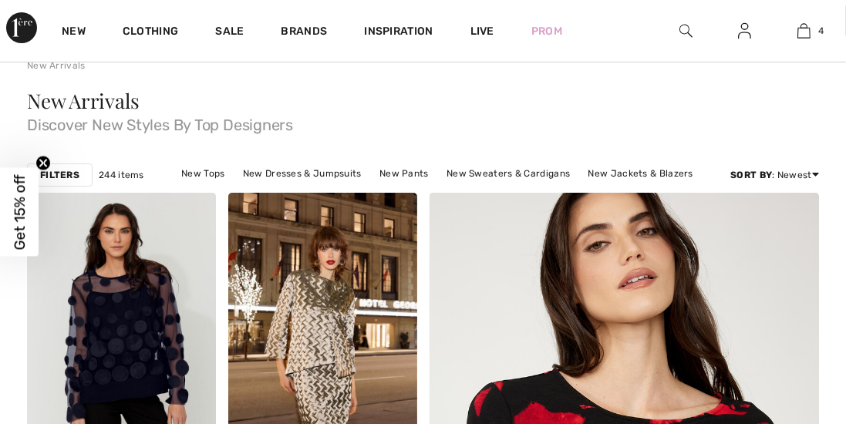
checkbox input "true"
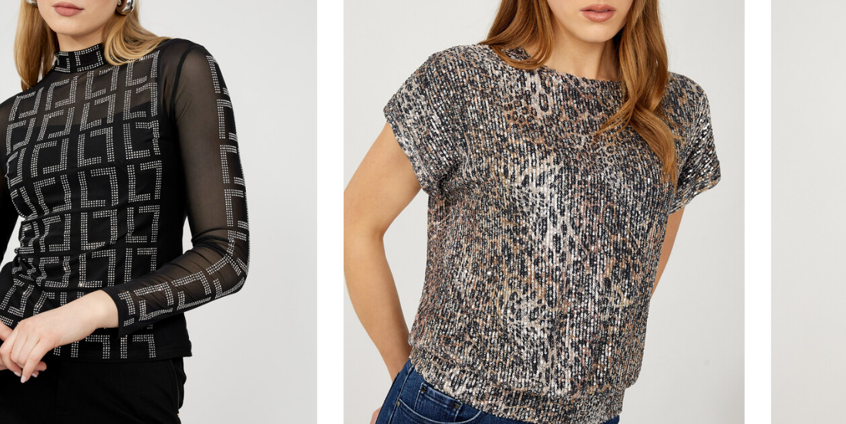
scroll to position [893, 0]
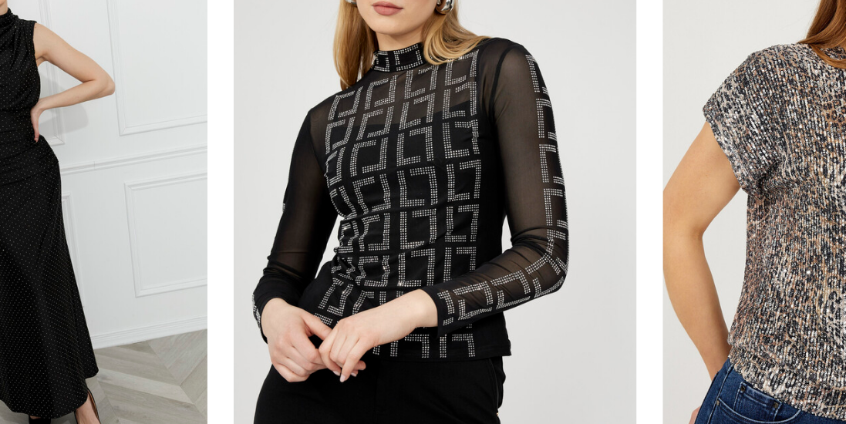
click at [245, 254] on img at bounding box center [322, 237] width 189 height 283
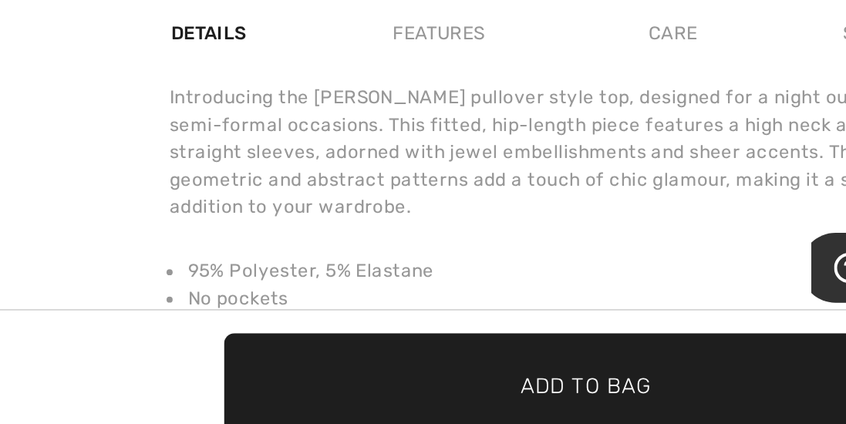
scroll to position [791, 0]
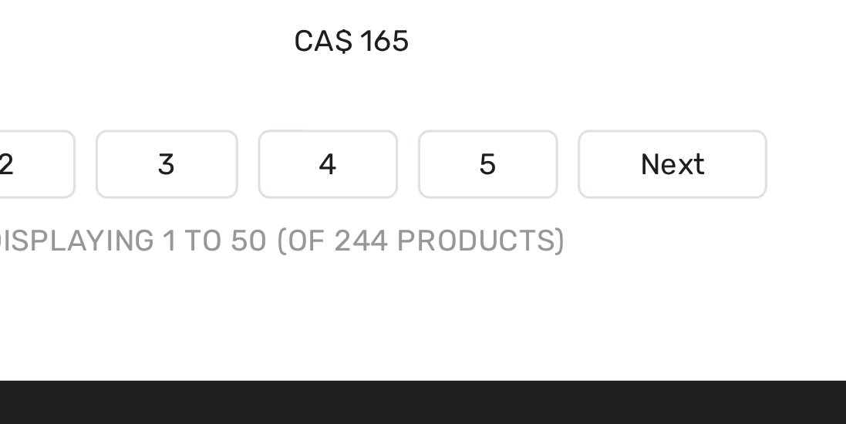
scroll to position [5749, 0]
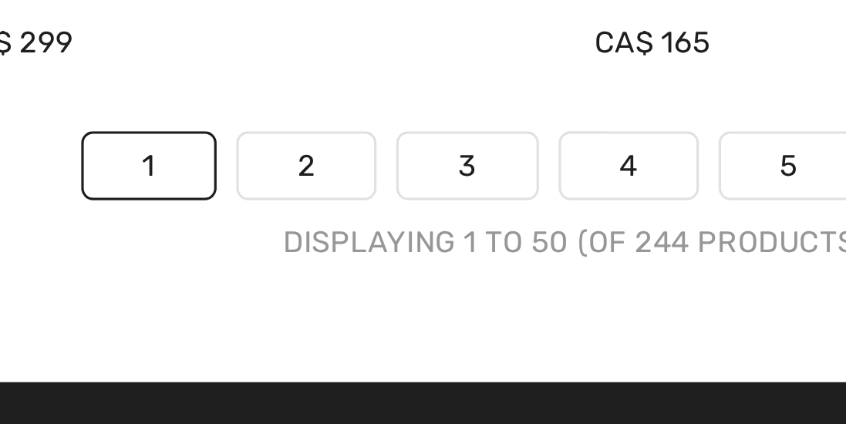
click at [332, 140] on link "2" at bounding box center [339, 140] width 42 height 20
click at [333, 140] on link "2" at bounding box center [339, 140] width 42 height 20
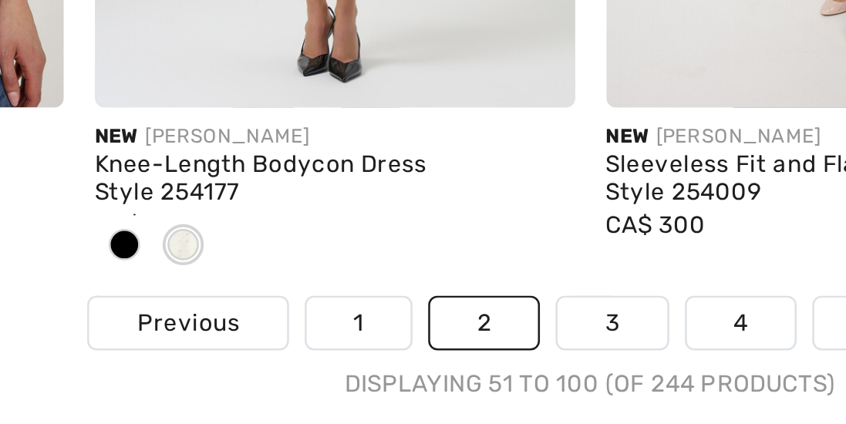
scroll to position [5633, 0]
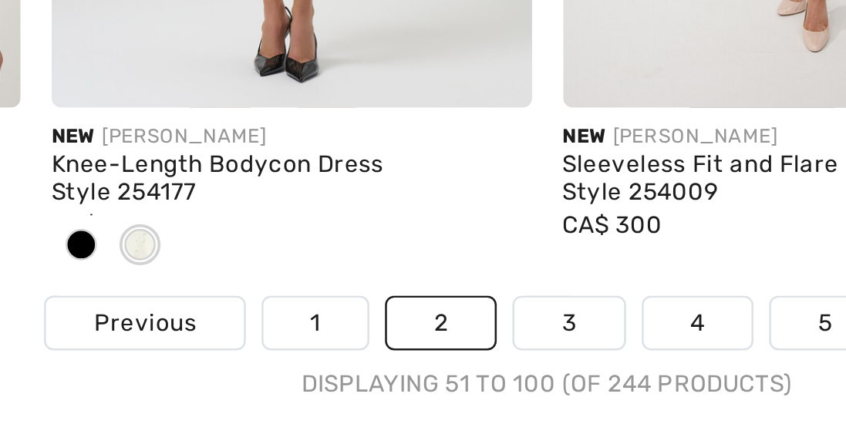
click at [418, 250] on link "3" at bounding box center [431, 255] width 42 height 20
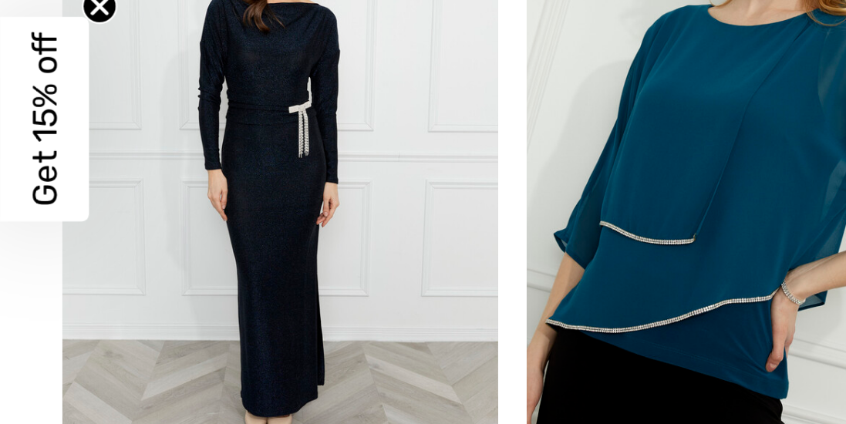
scroll to position [157, 0]
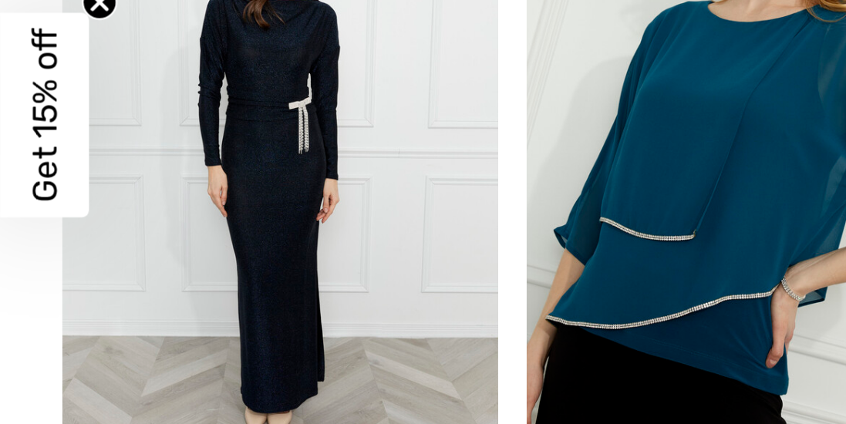
click at [93, 241] on img at bounding box center [121, 234] width 189 height 283
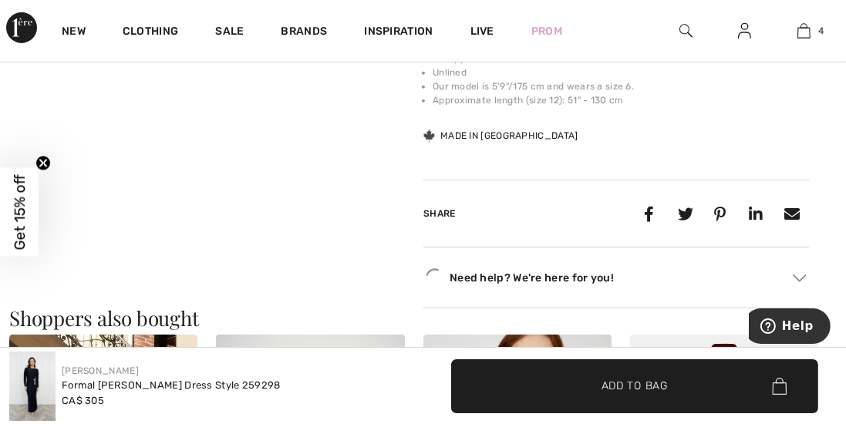
scroll to position [701, 0]
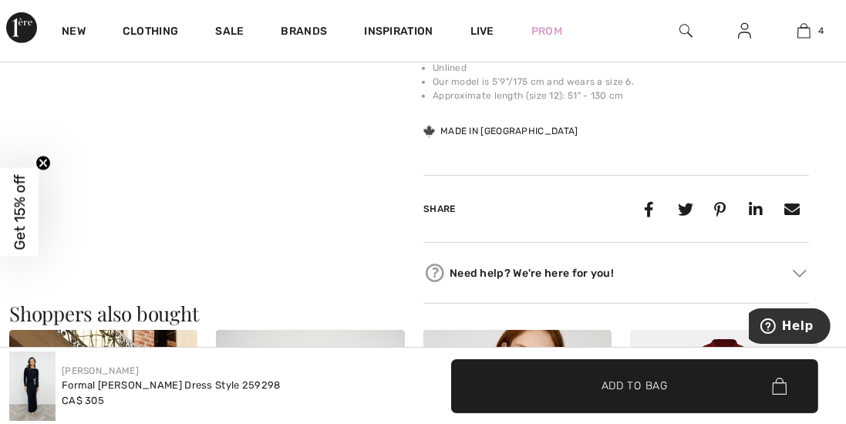
click at [69, 68] on video "Your browser does not support the video tag." at bounding box center [97, 19] width 194 height 96
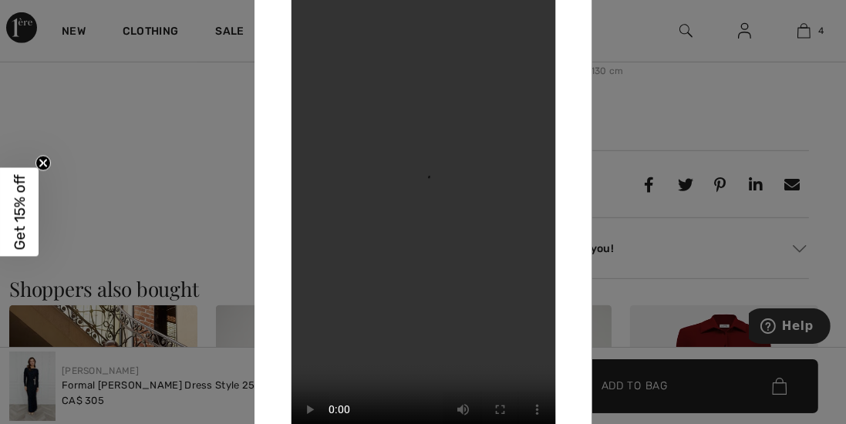
scroll to position [714, 0]
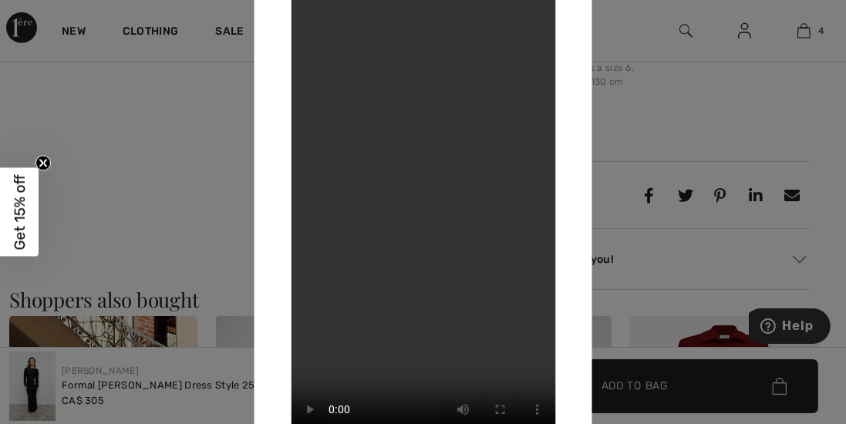
click at [616, 233] on div at bounding box center [423, 212] width 846 height 424
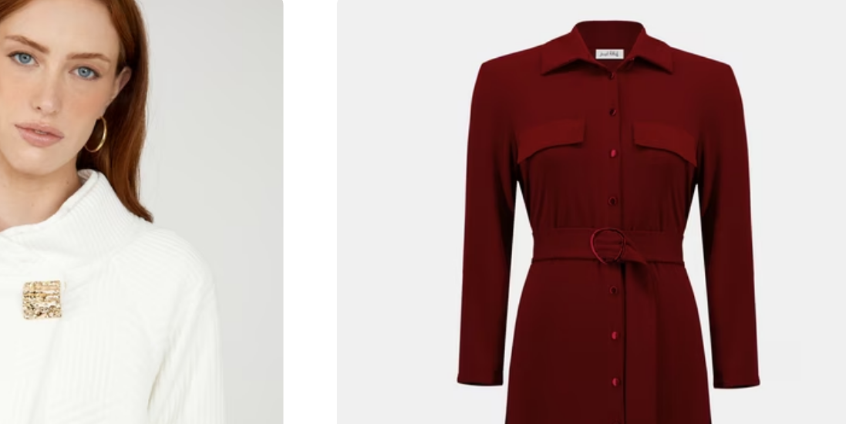
scroll to position [930, 0]
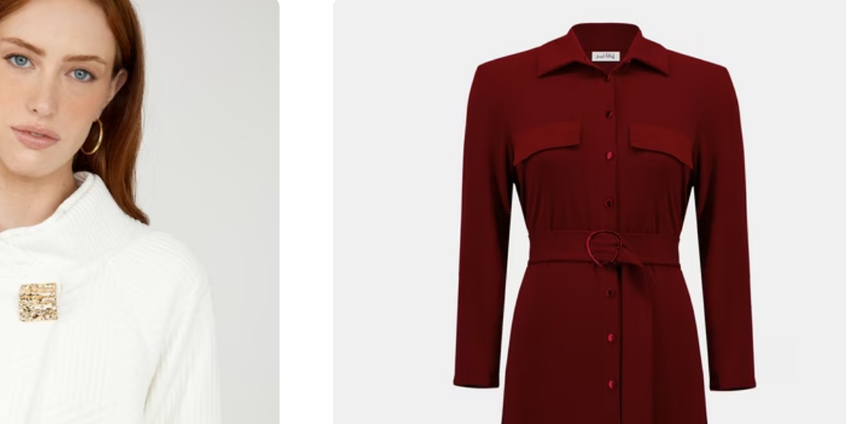
click at [704, 161] on img at bounding box center [724, 242] width 188 height 282
